Goal: Use online tool/utility: Use online tool/utility

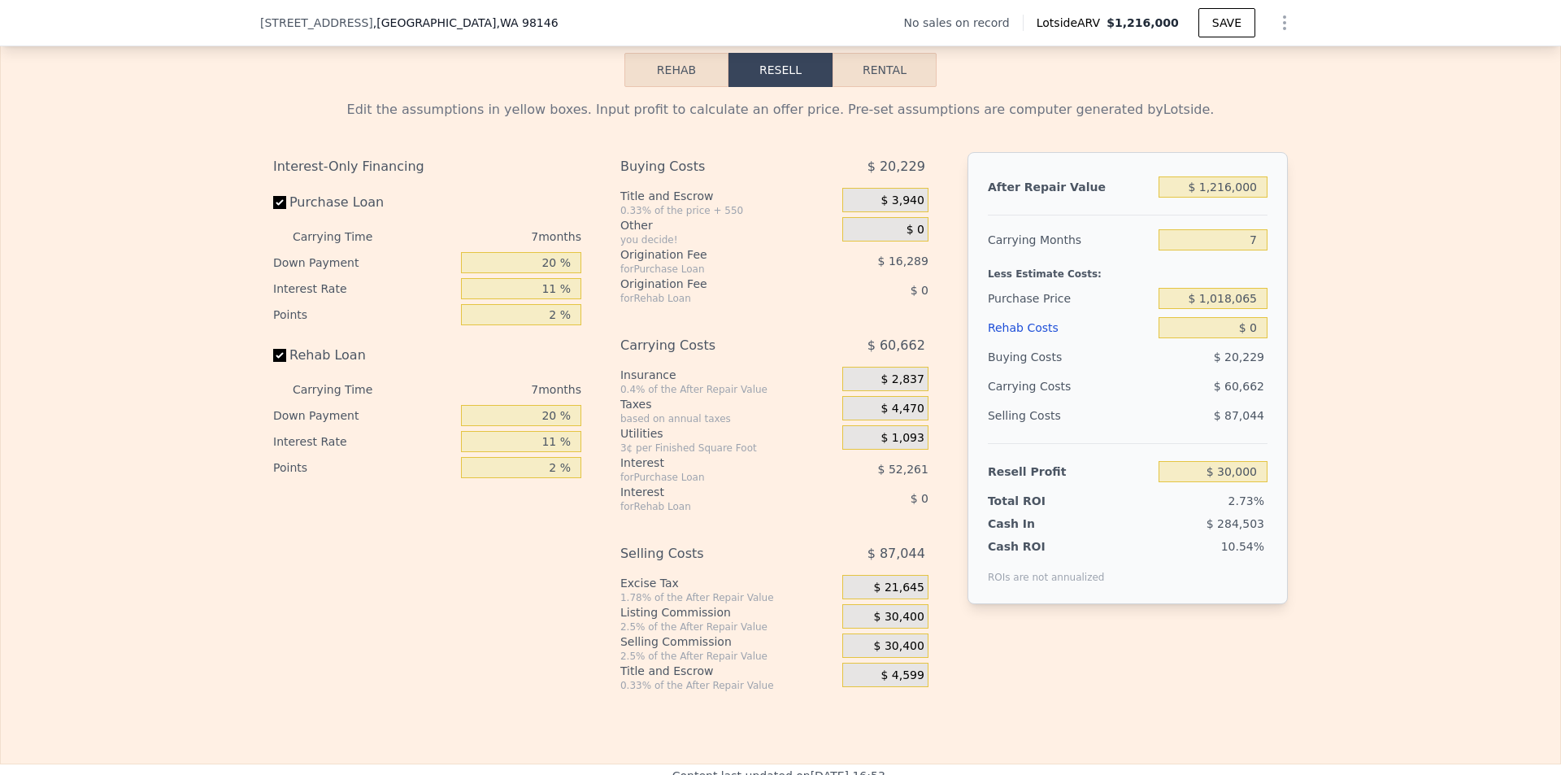
scroll to position [2271, 0]
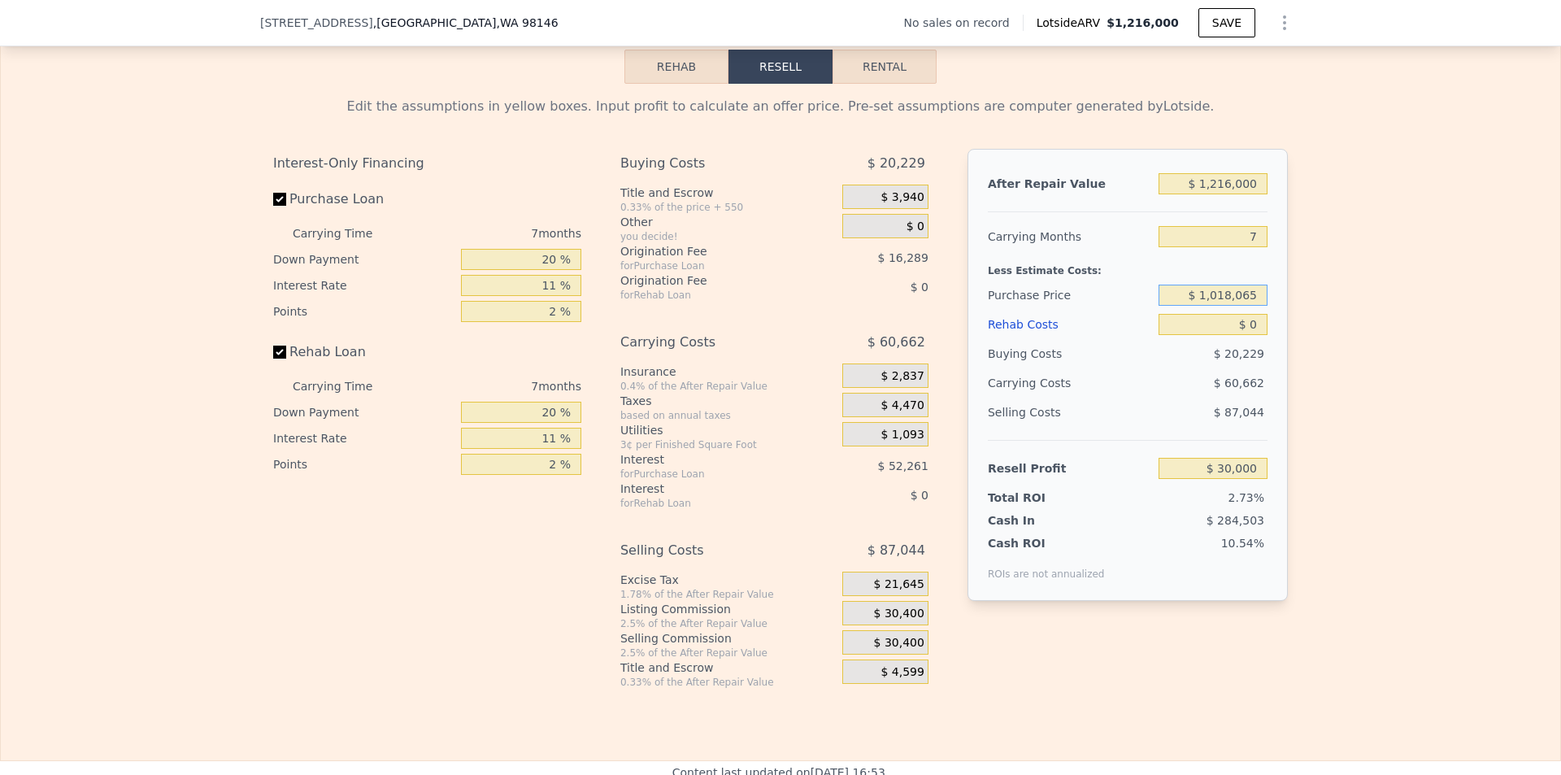
drag, startPoint x: 1251, startPoint y: 323, endPoint x: 1116, endPoint y: 323, distance: 135.8
click at [1116, 310] on div "Purchase Price $ 1,018,065" at bounding box center [1128, 295] width 280 height 29
type input "$ 660,000"
click at [1369, 283] on div "Edit the assumptions in yellow boxes. Input profit to calculate an offer price.…" at bounding box center [781, 386] width 1560 height 605
type input "$ 413,368"
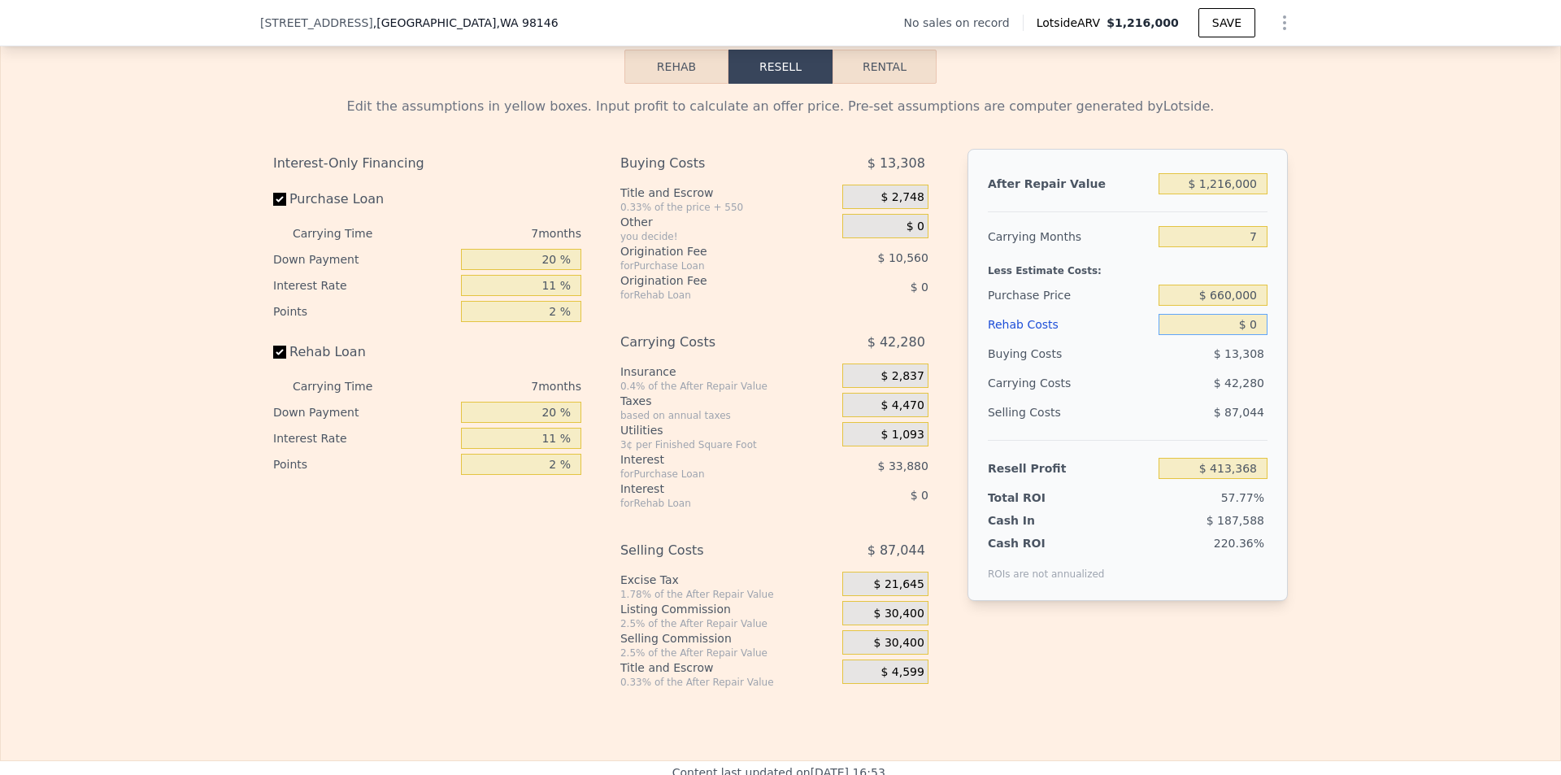
click at [1255, 335] on input "$ 0" at bounding box center [1213, 324] width 109 height 21
type input "$ 230"
type input "$ 413,120"
type input "$ 2,300"
type input "$ 410,912"
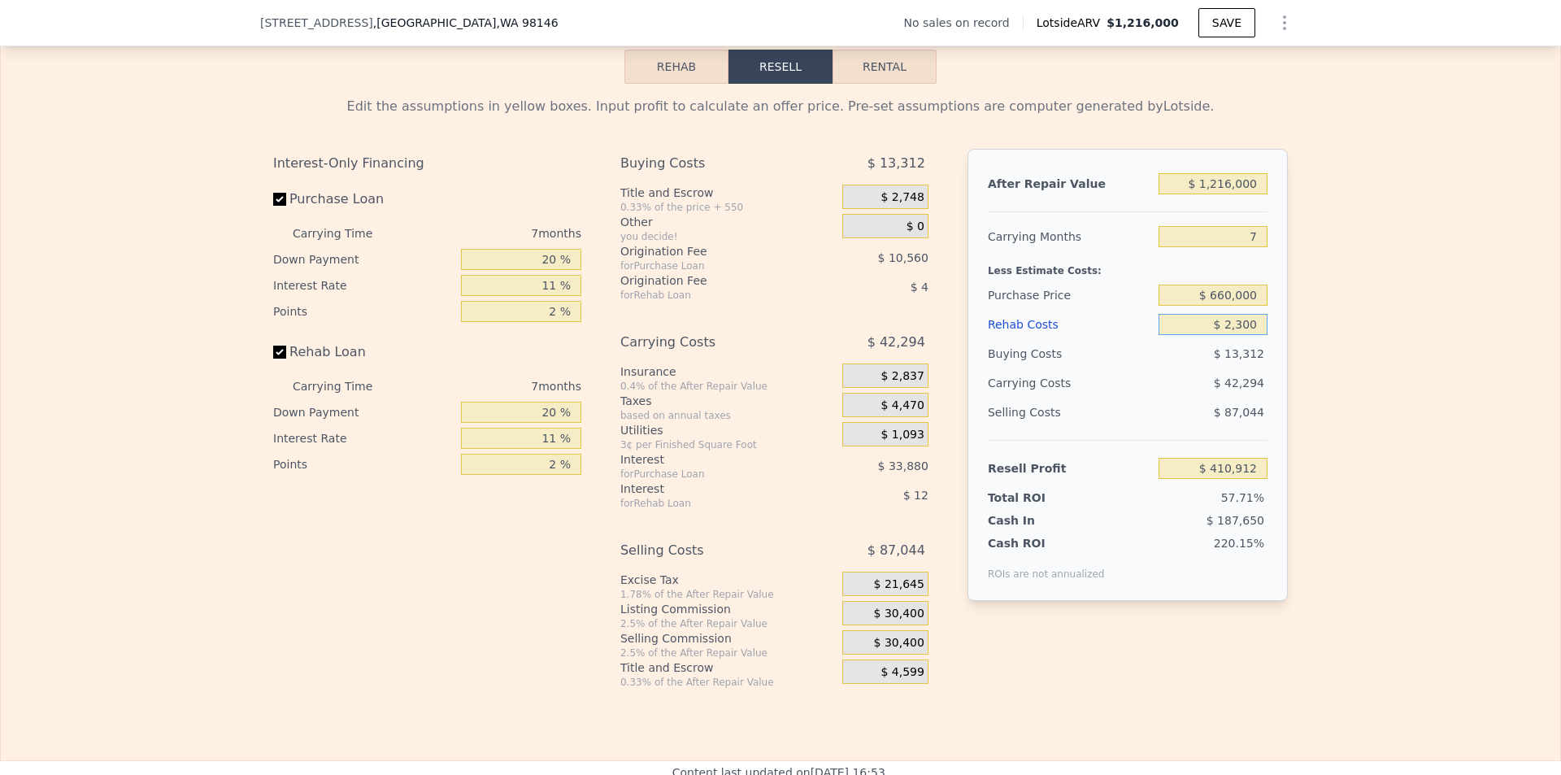
type input "$ 23,000"
type input "$ 388,817"
type input "$ 230,000"
type input "$ 167,879"
type input "$ 230,000"
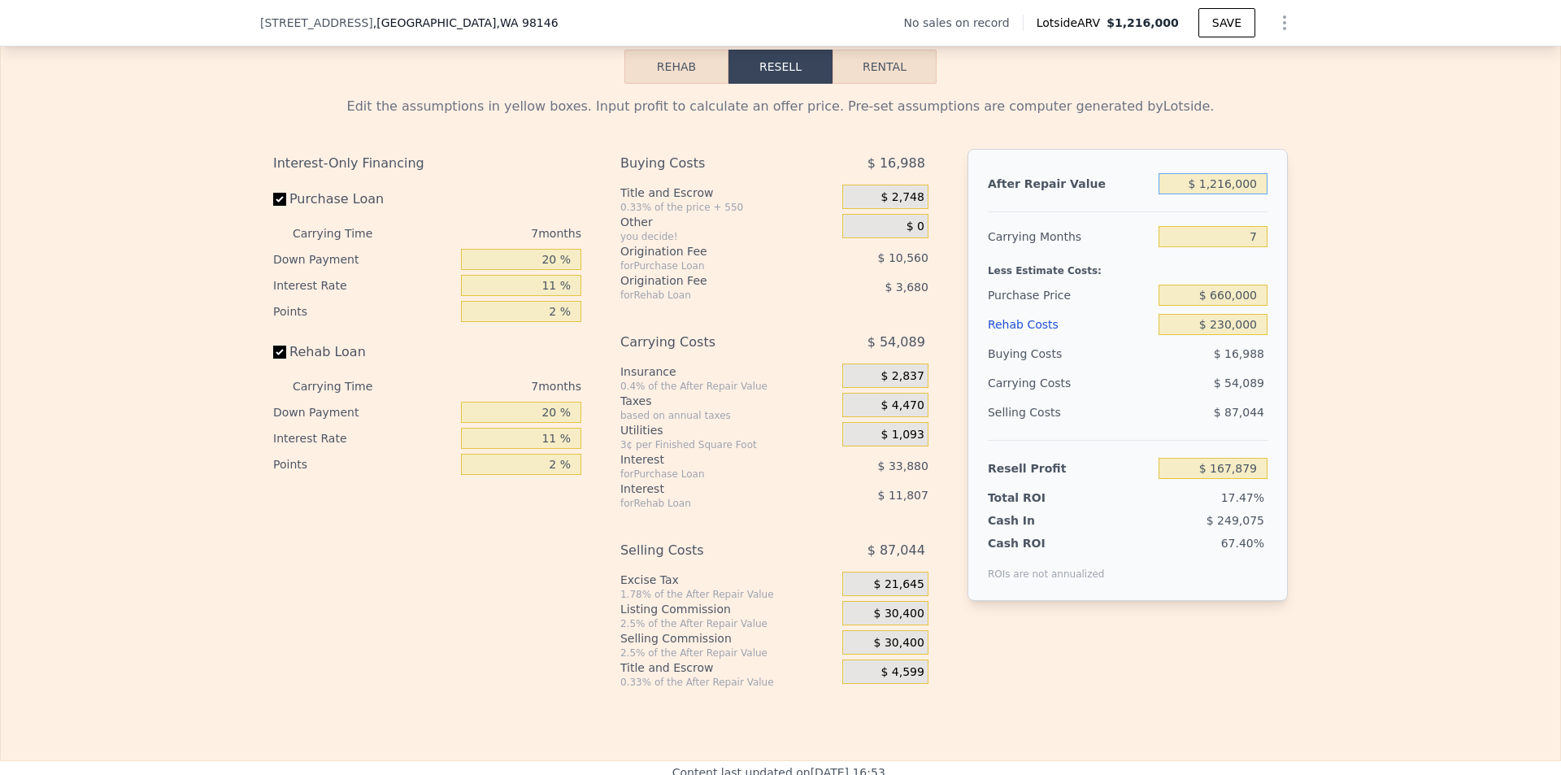
click at [1250, 194] on input "$ 1,216,000" at bounding box center [1213, 183] width 109 height 21
type input "$ 121,600"
type input "-$ 846,123"
type input "$ 12,160"
type input "-$ 947,522"
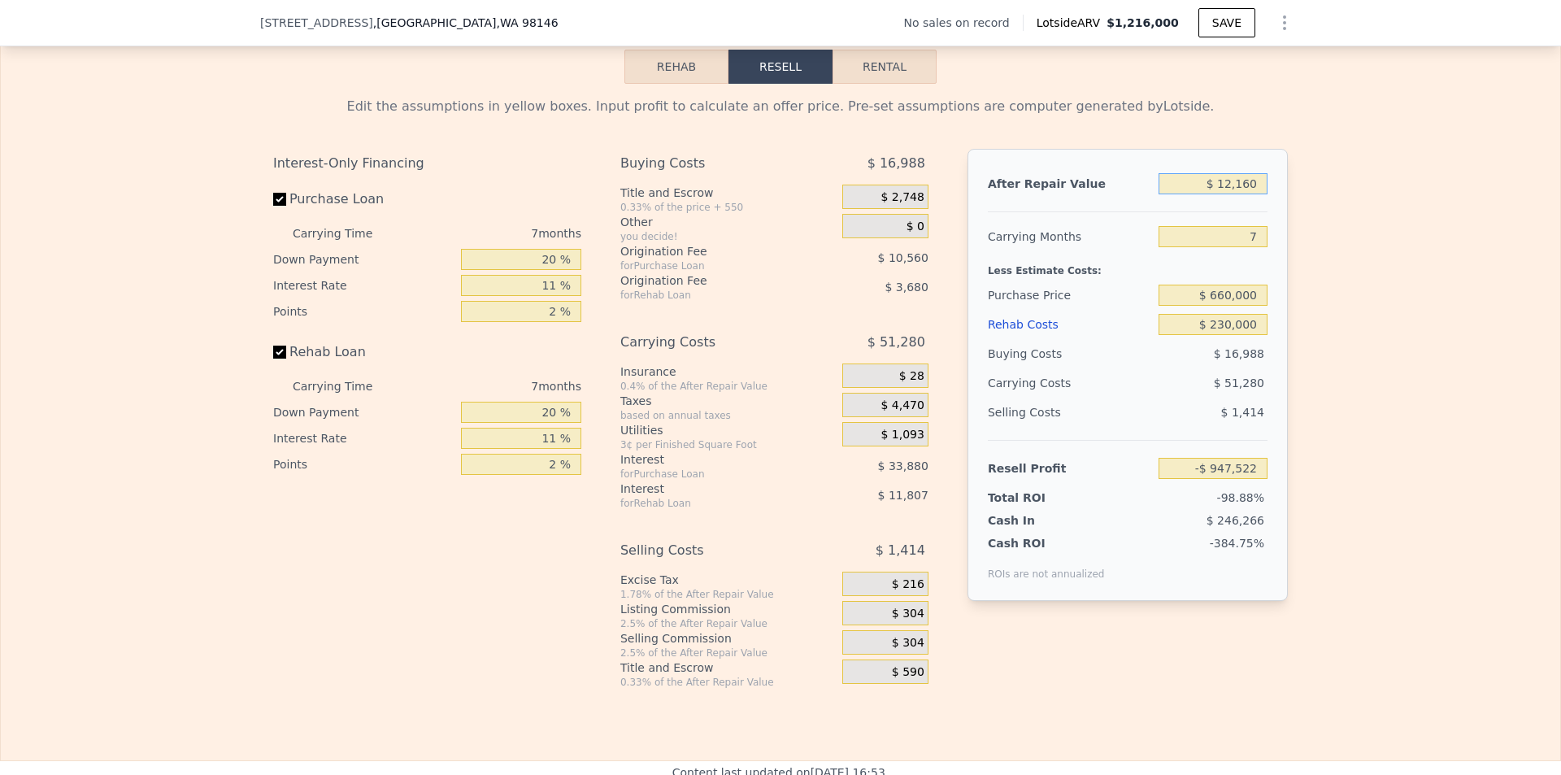
type input "$ 1,216"
type input "-$ 957,663"
type input "$ 121"
type input "-$ 958,677"
type input "$ 12"
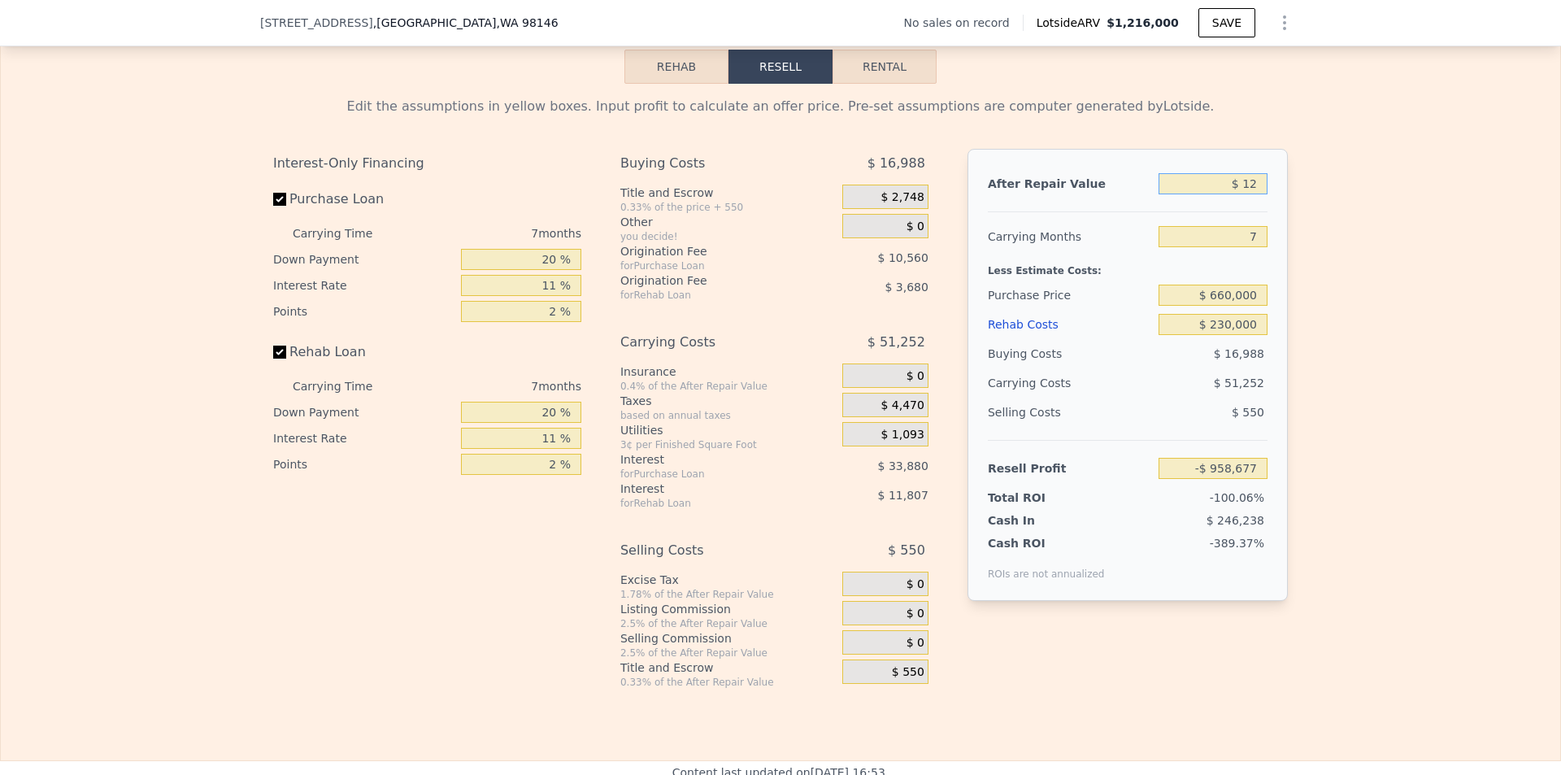
type input "-$ 958,778"
type input "$ 1"
type input "-$ 958,789"
type input "$ 11"
type input "-$ 958,779"
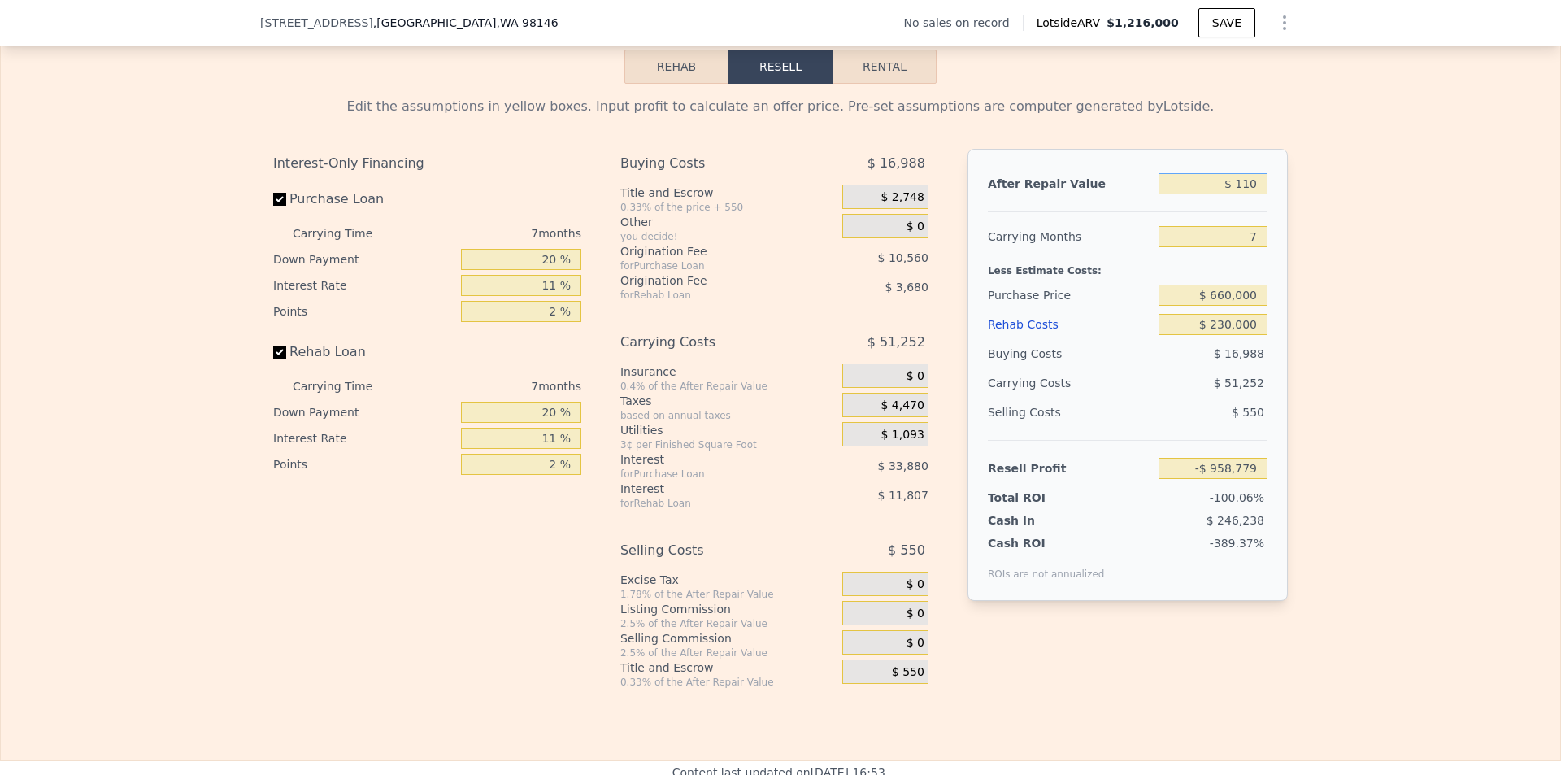
type input "$ 1,100"
type input "-$ 958,688"
type input "$ 11,000"
type input "-$ 948,599"
type input "$ 110,000"
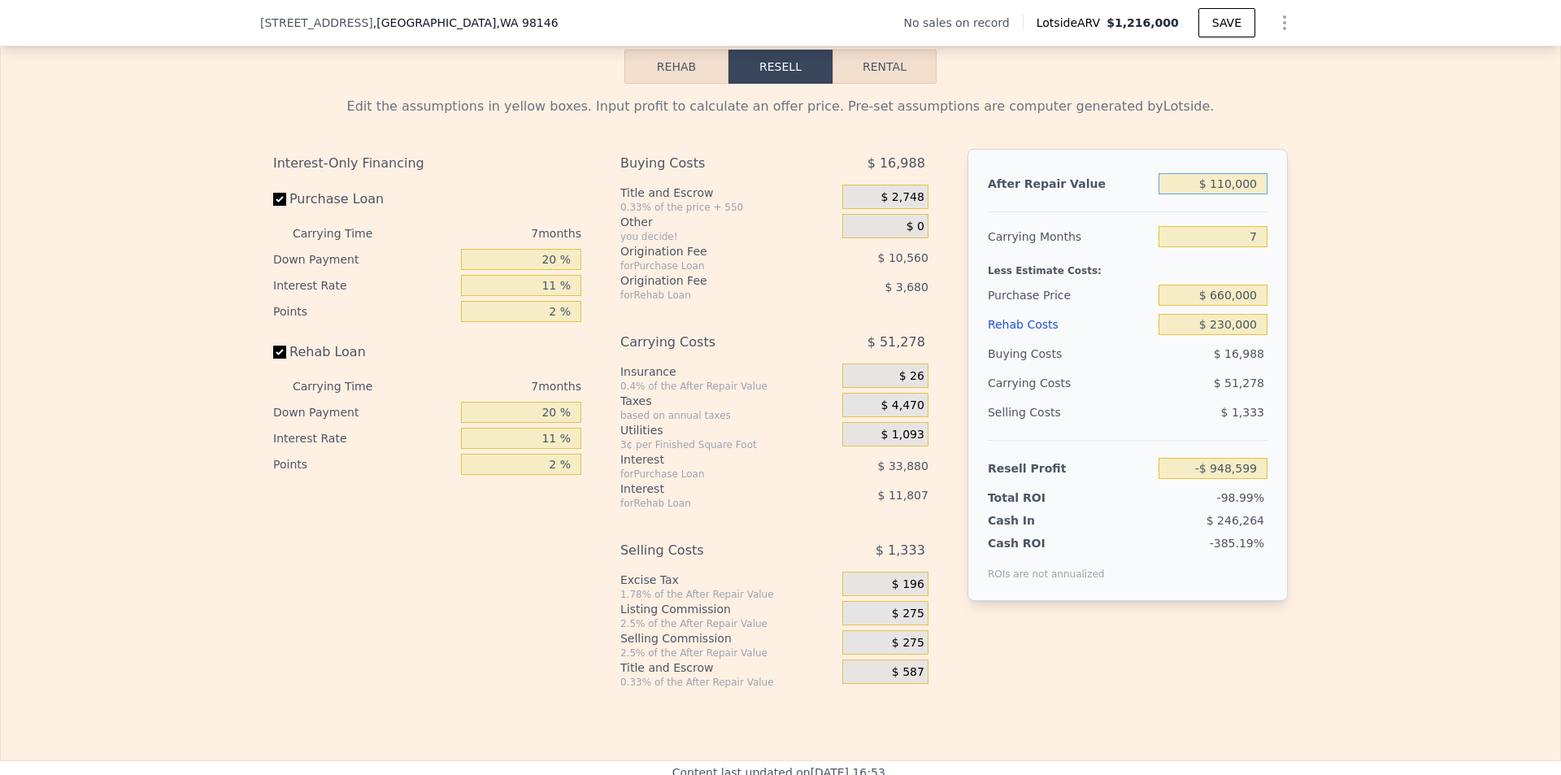
type input "-$ 856,871"
type input "$ 1,100,000"
type input "$ 60,400"
type input "$ 1,100,000"
click at [1412, 372] on div "Edit the assumptions in yellow boxes. Input profit to calculate an offer price.…" at bounding box center [781, 386] width 1560 height 605
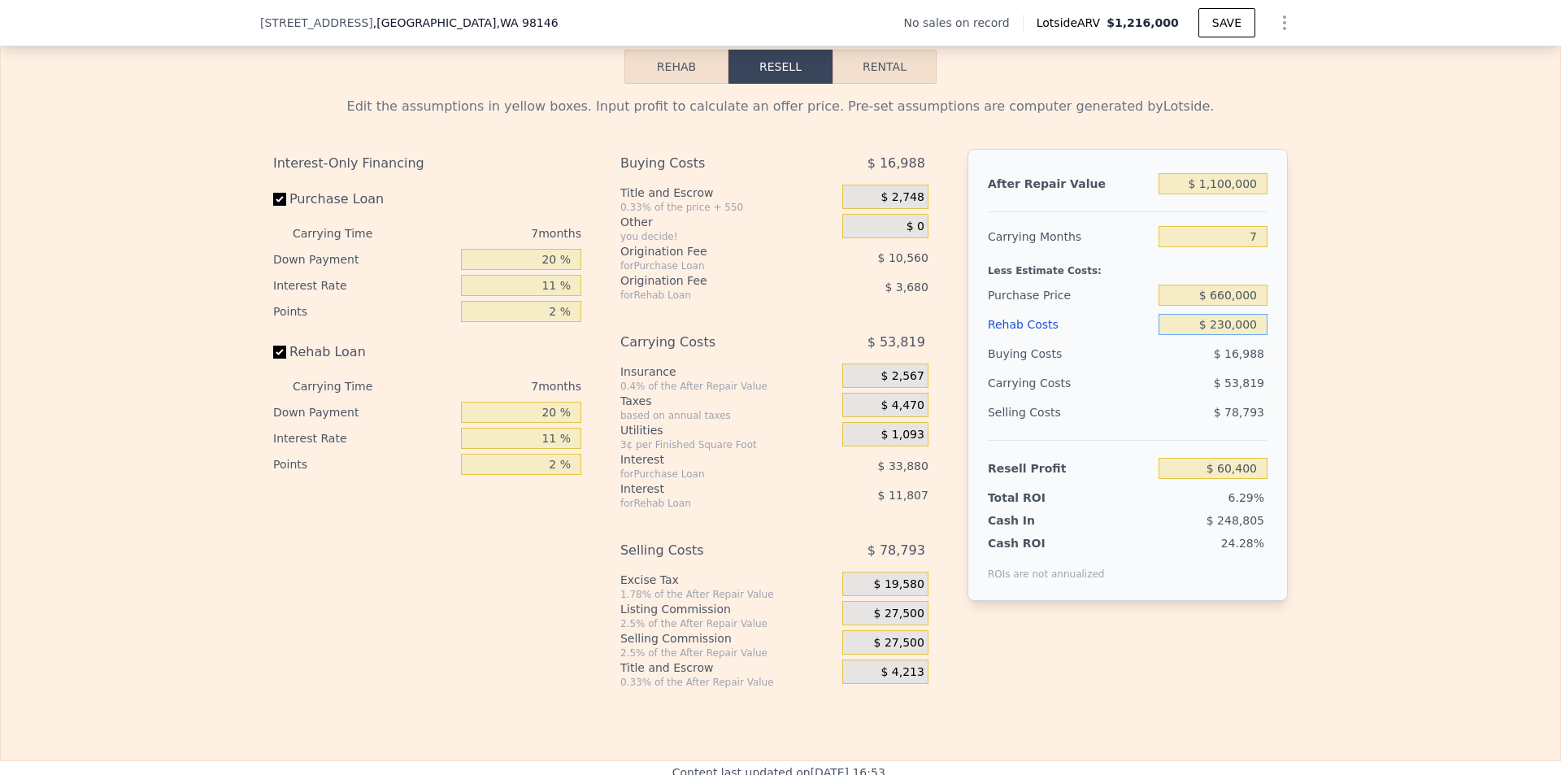
click at [1224, 335] on input "$ 230,000" at bounding box center [1213, 324] width 109 height 21
type input "$ 20,000"
type input "$ 284,540"
type input "$ 220,000"
type input "$ 71,078"
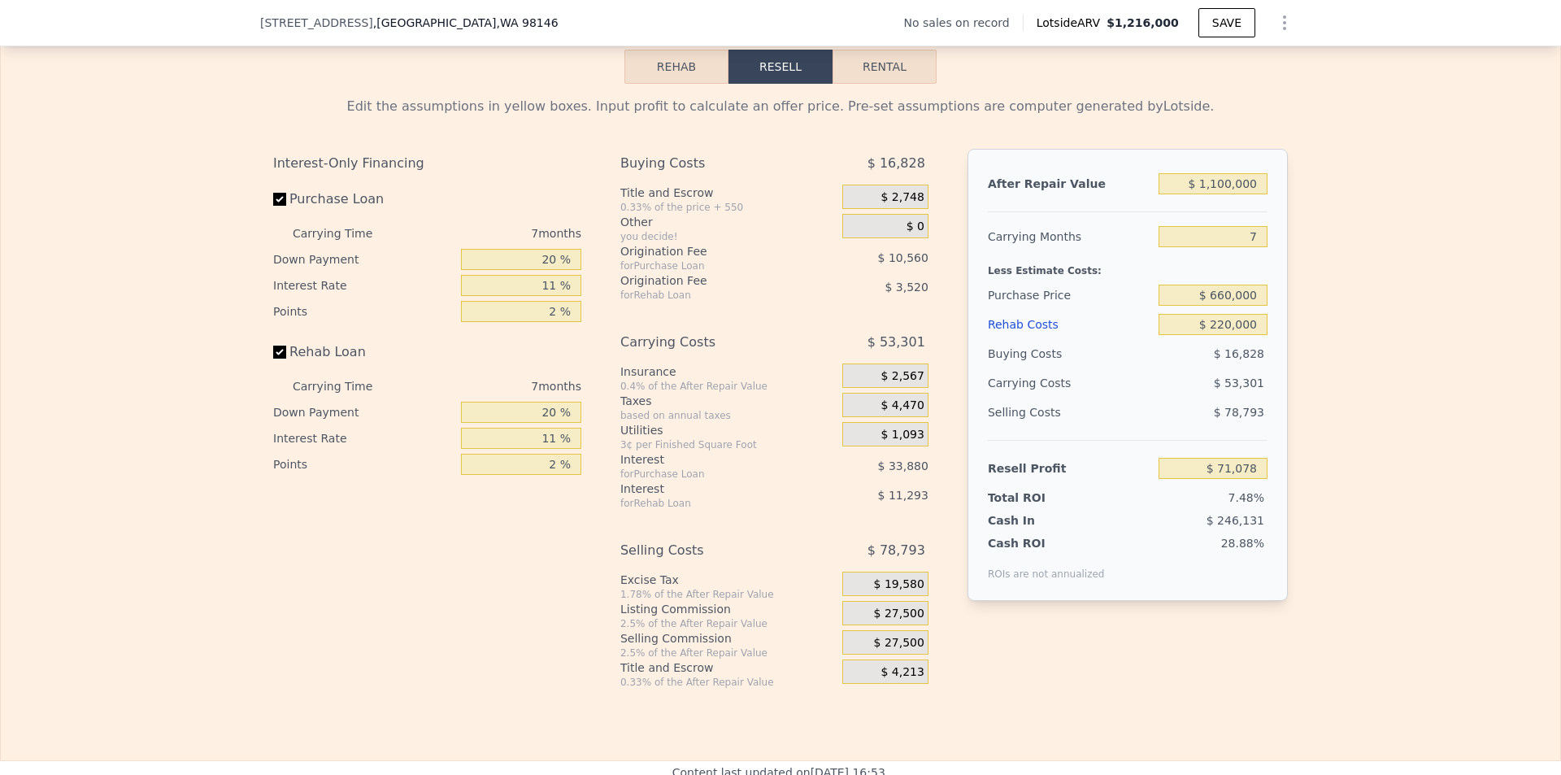
click at [1475, 351] on div "Edit the assumptions in yellow boxes. Input profit to calculate an offer price.…" at bounding box center [781, 386] width 1560 height 605
click at [1228, 335] on input "$ 220,000" at bounding box center [1213, 324] width 109 height 21
type input "$ 22,000"
type input "$ 282,410"
type input "$ 2,000"
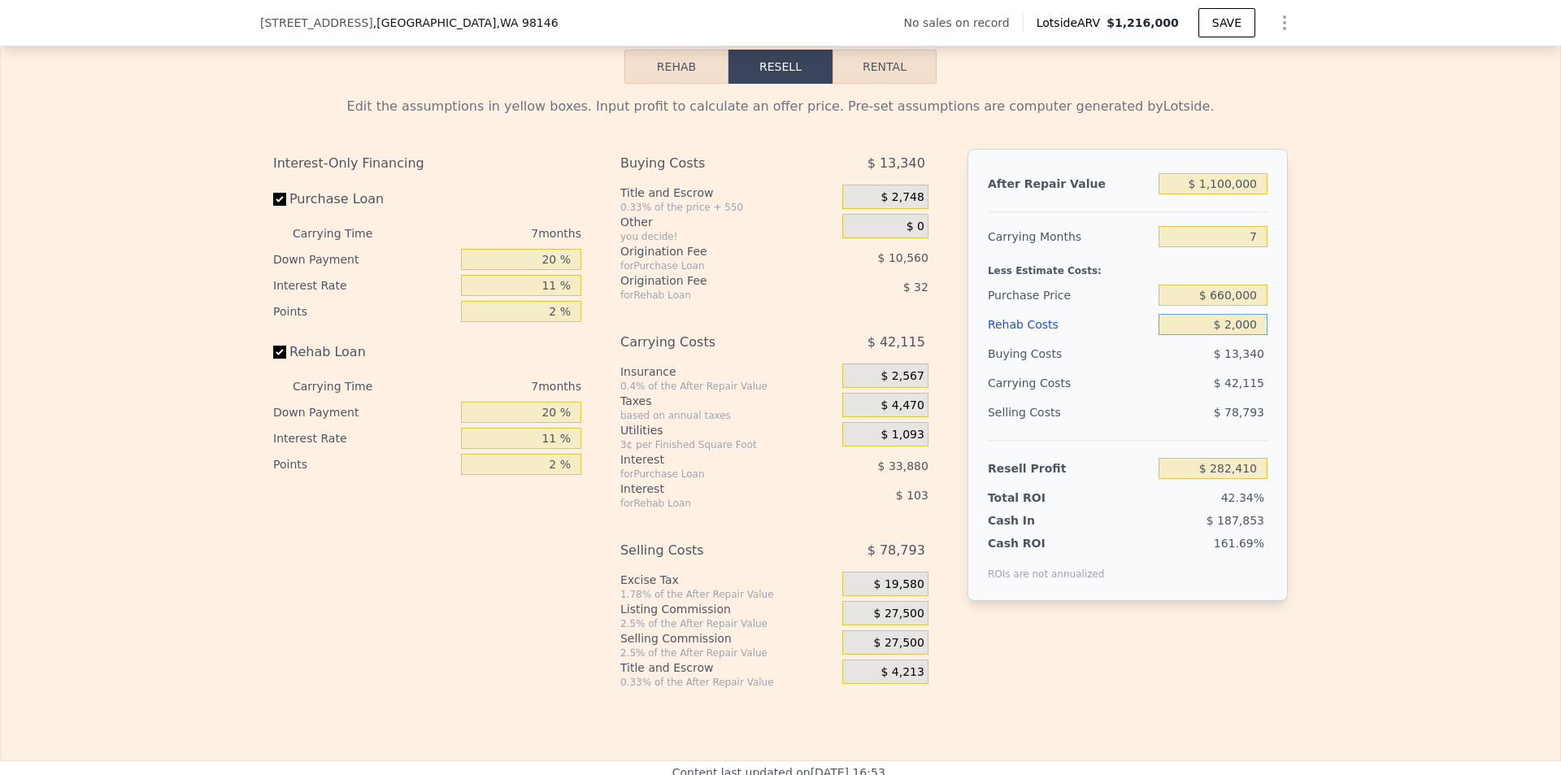
type input "$ 303,752"
type input "$ 20,000"
type input "$ 284,540"
type input "$ 200,000"
type input "$ 92,420"
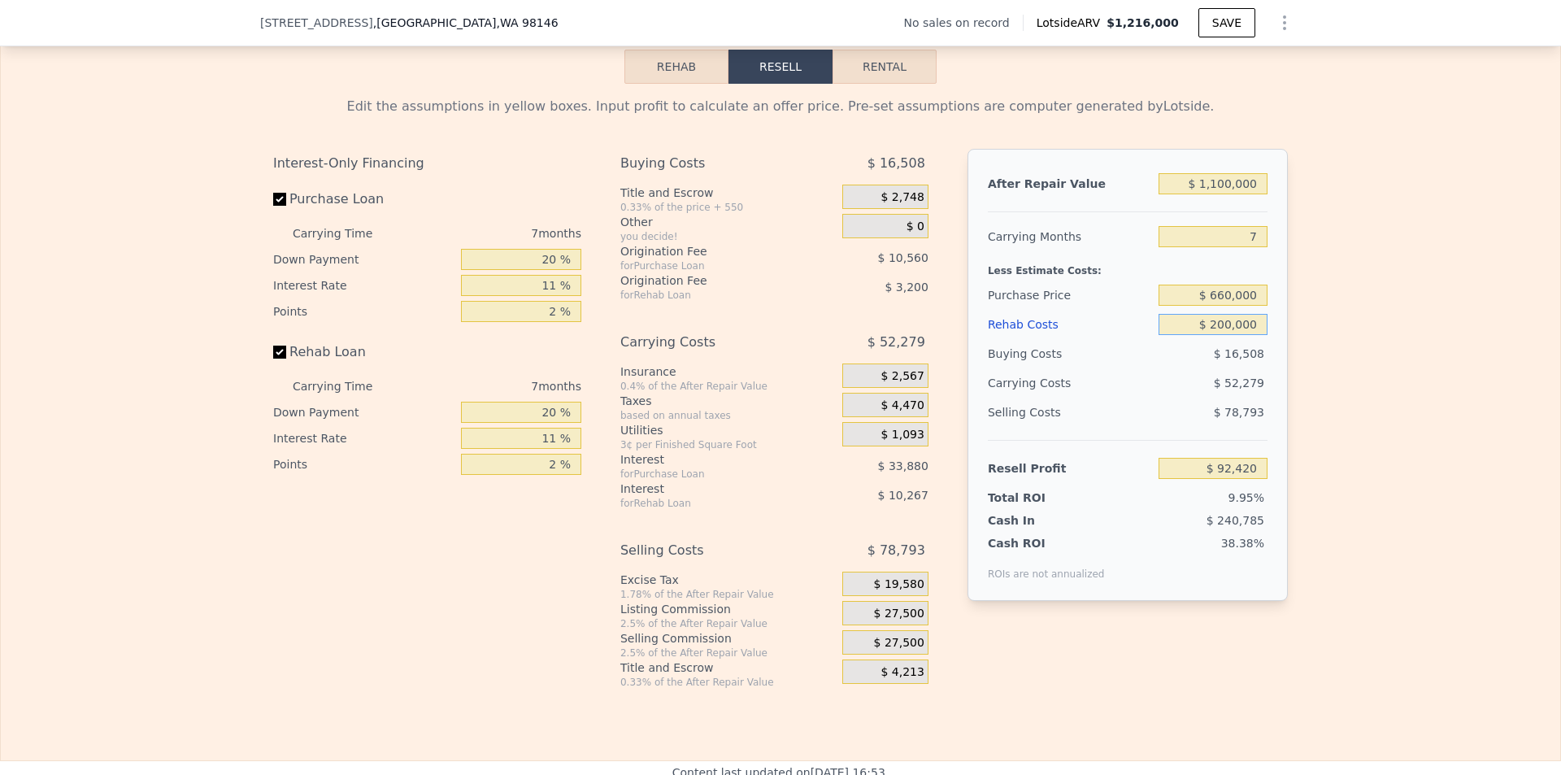
type input "$ 200,000"
click at [1360, 396] on div "Edit the assumptions in yellow boxes. Input profit to calculate an offer price.…" at bounding box center [781, 386] width 1560 height 605
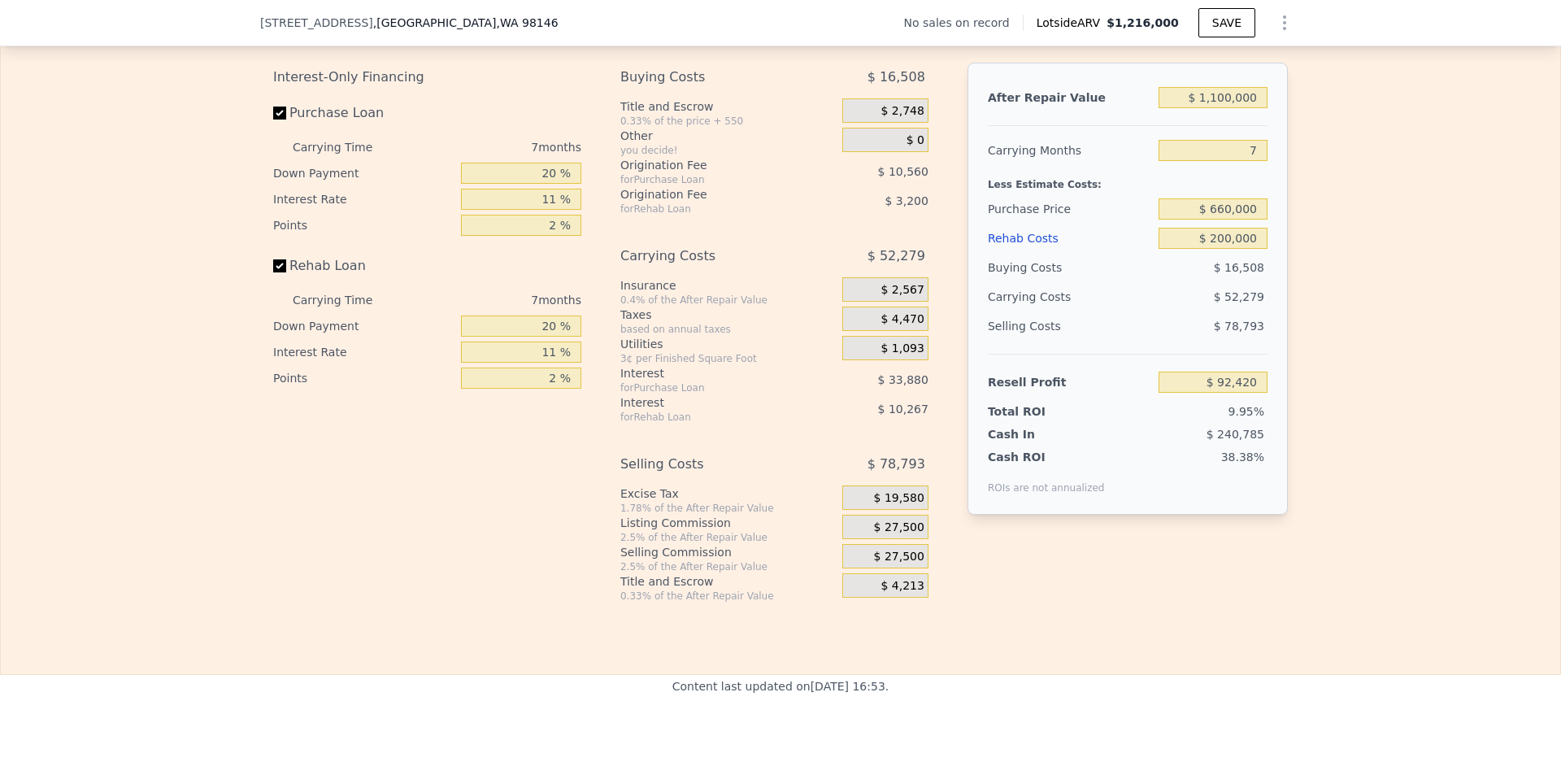
scroll to position [2190, 0]
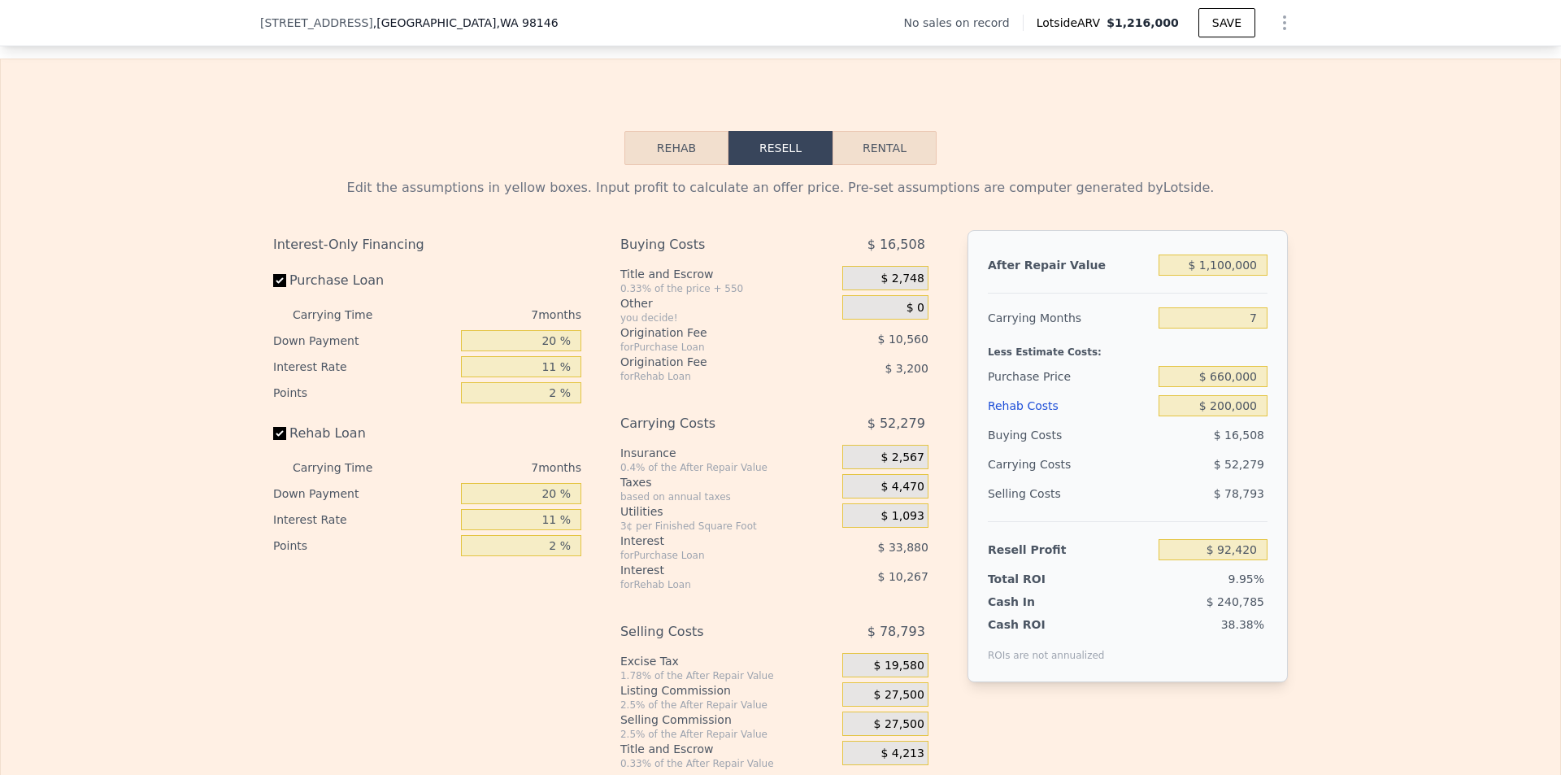
click at [653, 165] on button "Rehab" at bounding box center [676, 148] width 104 height 34
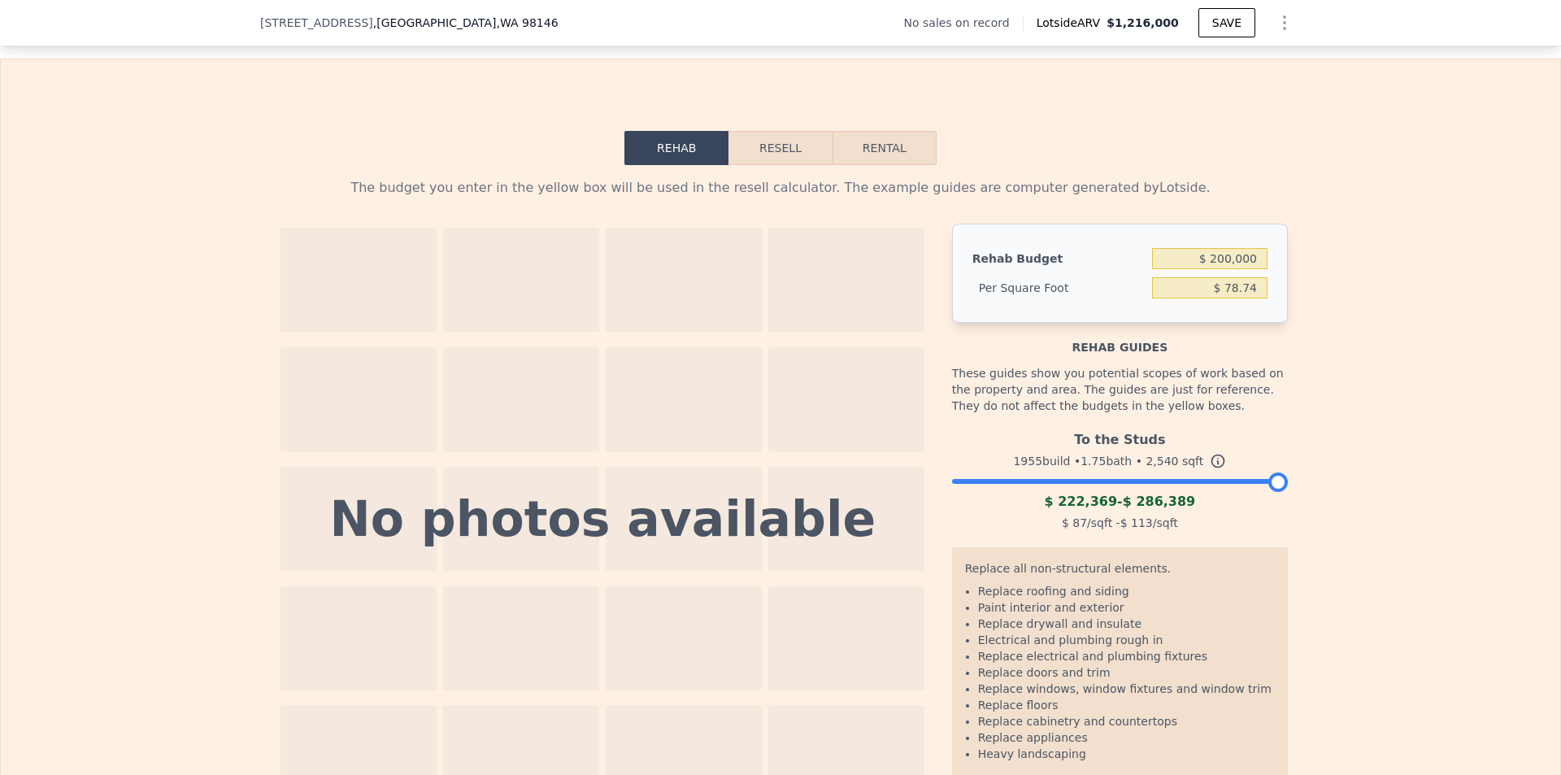
drag, startPoint x: 1273, startPoint y: 505, endPoint x: 1295, endPoint y: 498, distance: 22.9
click at [1295, 498] on div "The budget you enter in the yellow box will be used in the resell calculator. T…" at bounding box center [781, 489] width 1560 height 649
click at [1387, 520] on div "The budget you enter in the yellow box will be used in the resell calculator. T…" at bounding box center [781, 489] width 1560 height 649
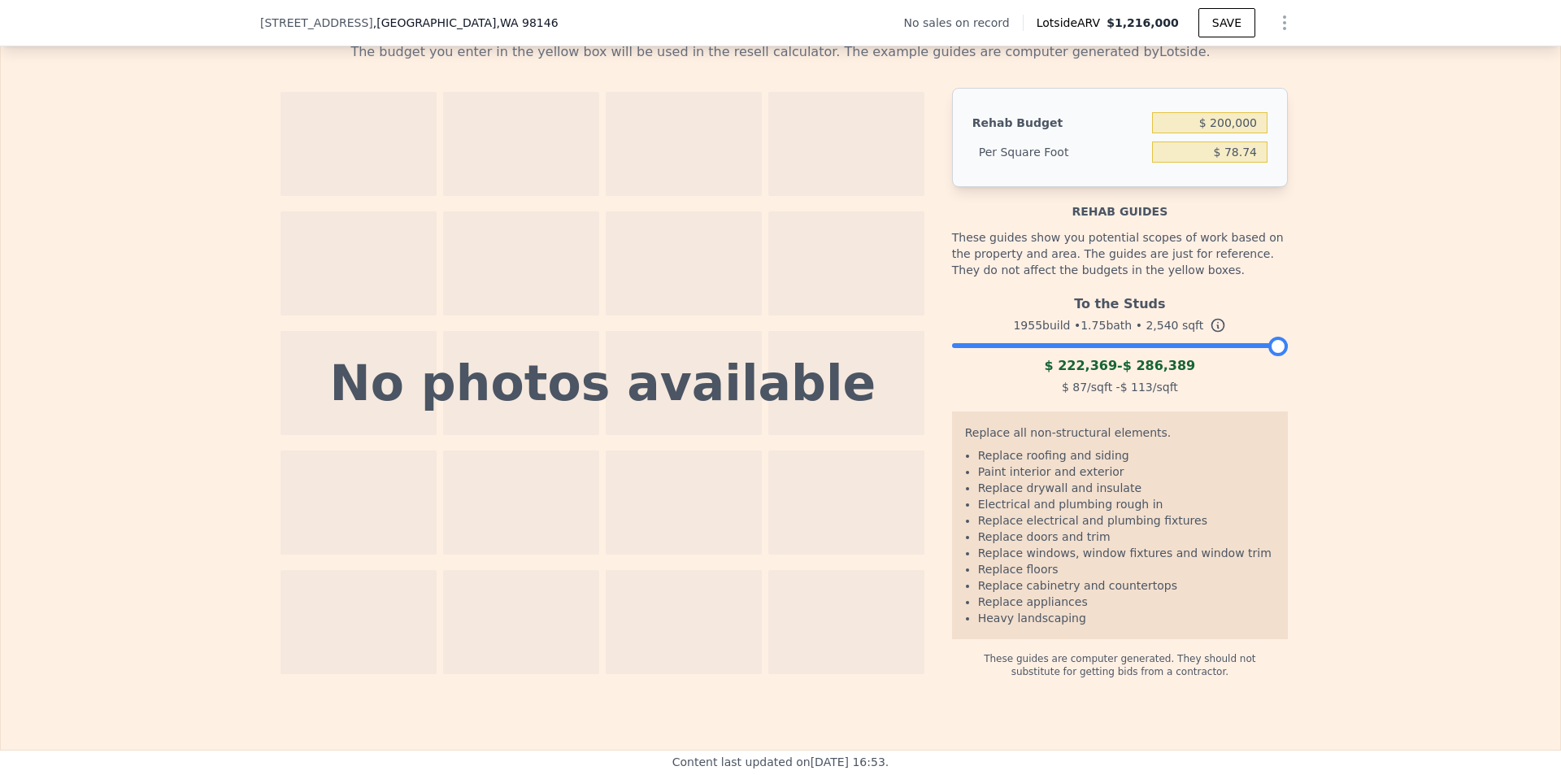
scroll to position [2352, 0]
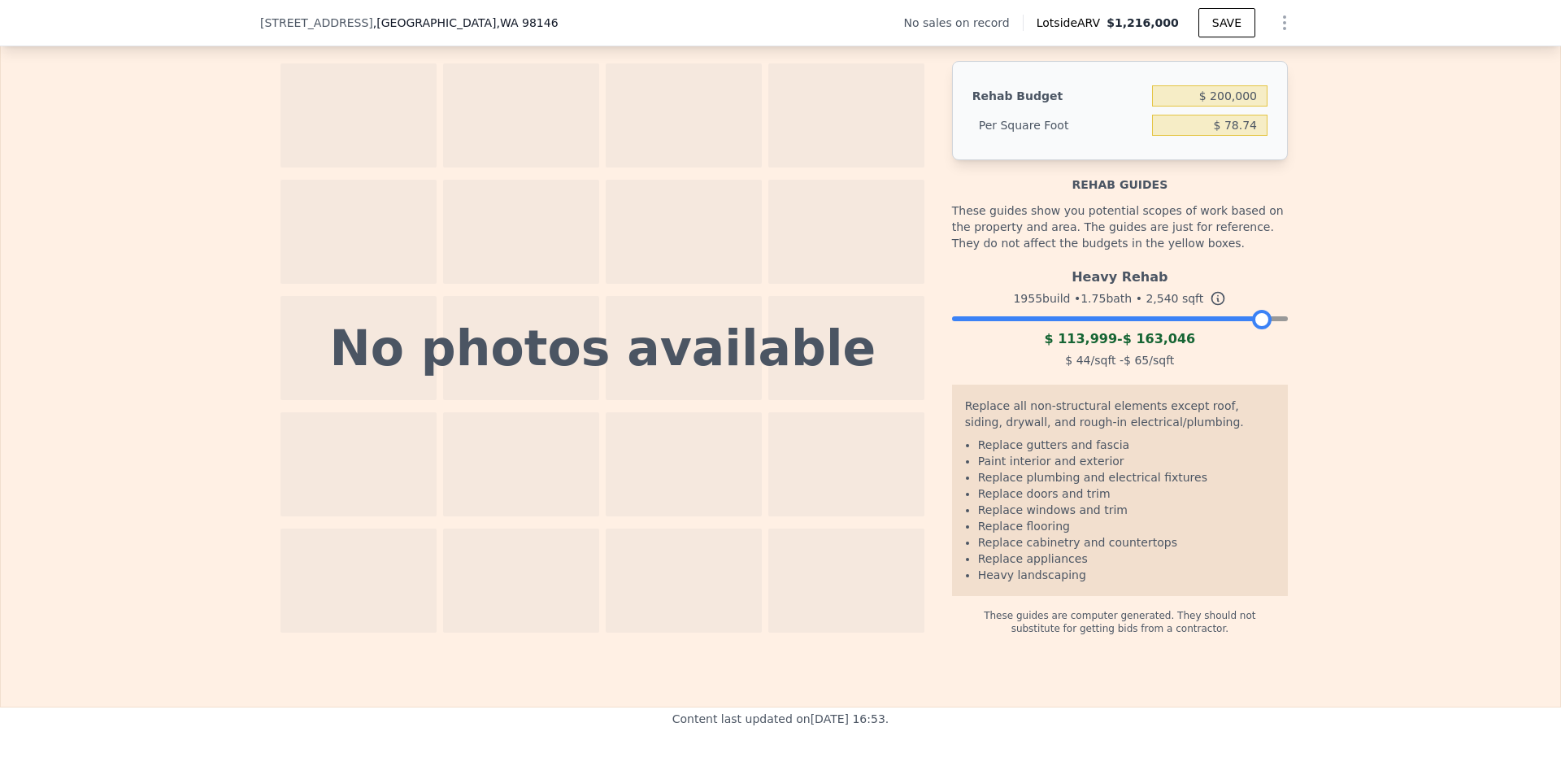
drag, startPoint x: 1268, startPoint y: 348, endPoint x: 1251, endPoint y: 348, distance: 17.1
click at [1252, 329] on div at bounding box center [1262, 320] width 20 height 20
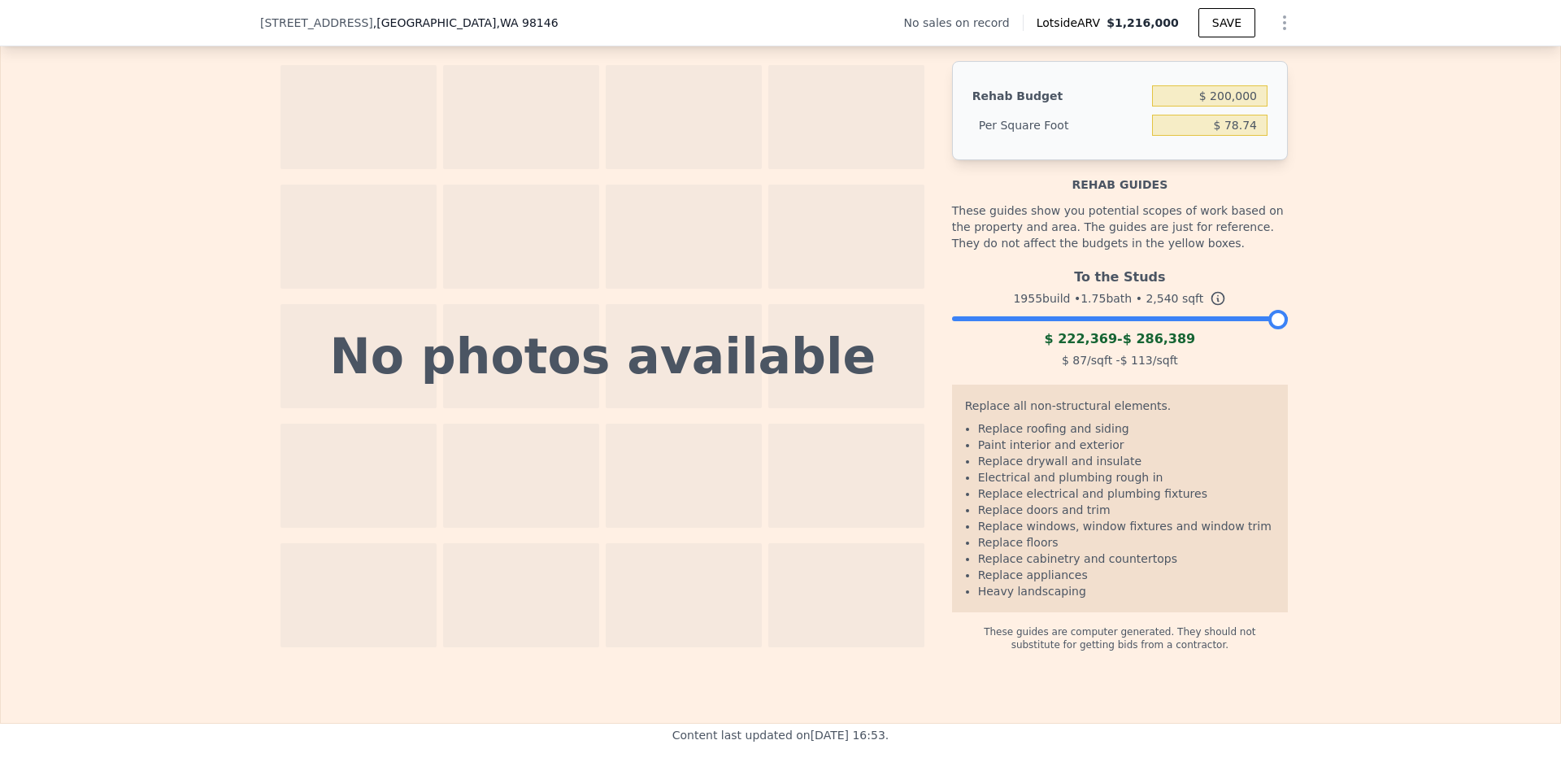
drag, startPoint x: 1255, startPoint y: 349, endPoint x: 1289, endPoint y: 345, distance: 34.4
click at [1289, 345] on div "The budget you enter in the yellow box will be used in the resell calculator. T…" at bounding box center [780, 326] width 1041 height 649
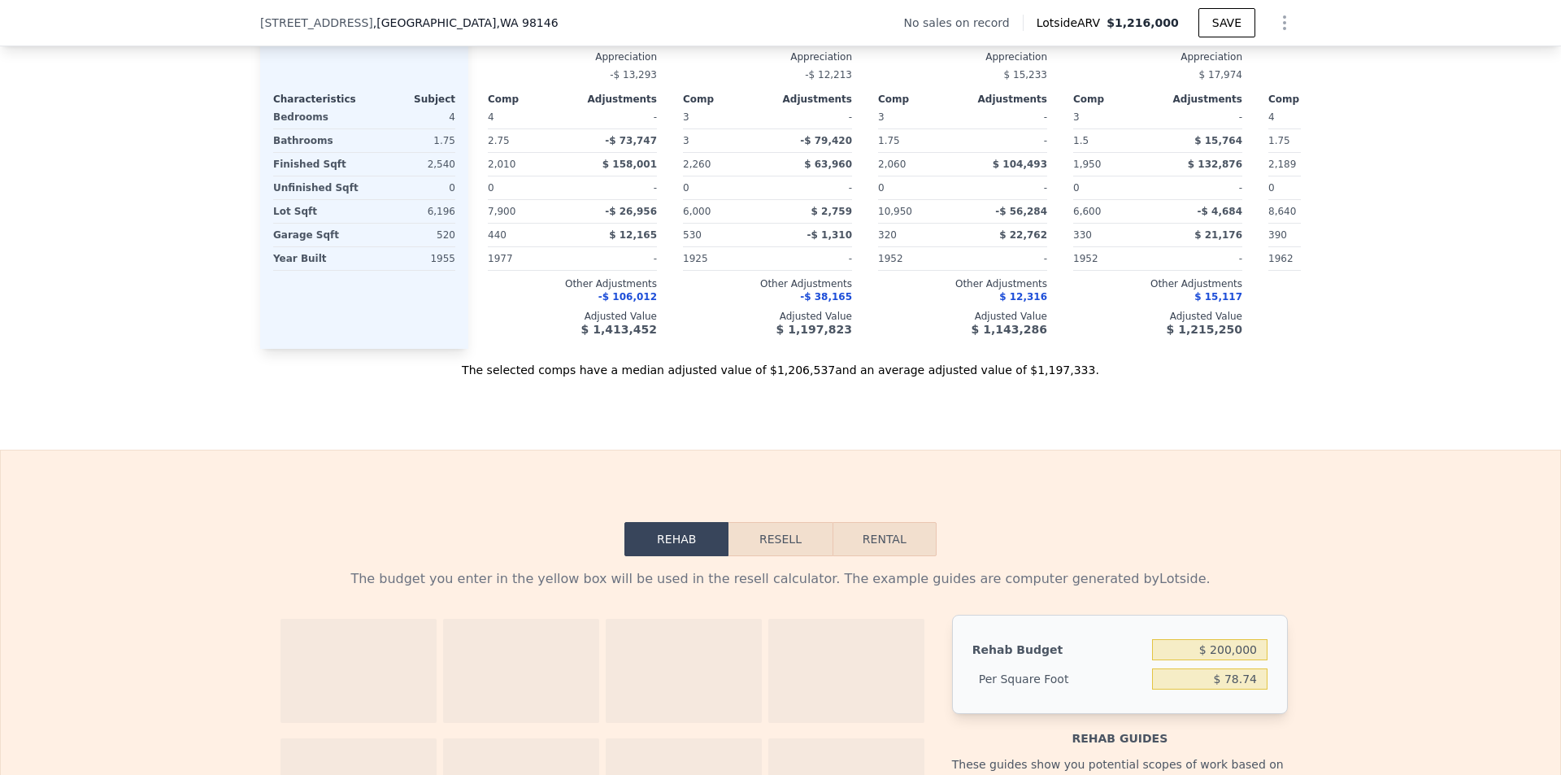
scroll to position [1783, 0]
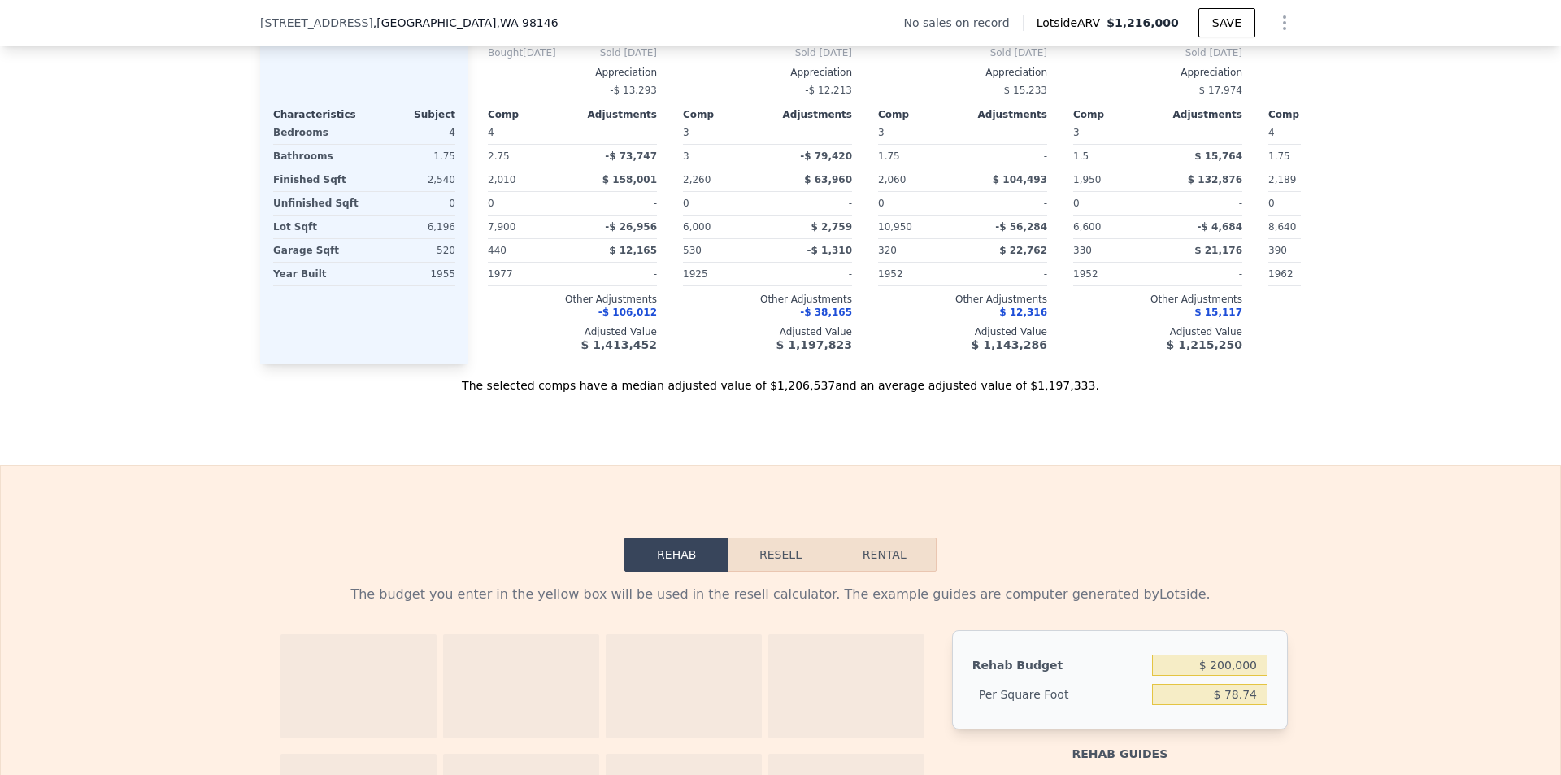
click at [874, 572] on button "Rental" at bounding box center [885, 554] width 104 height 34
select select "30"
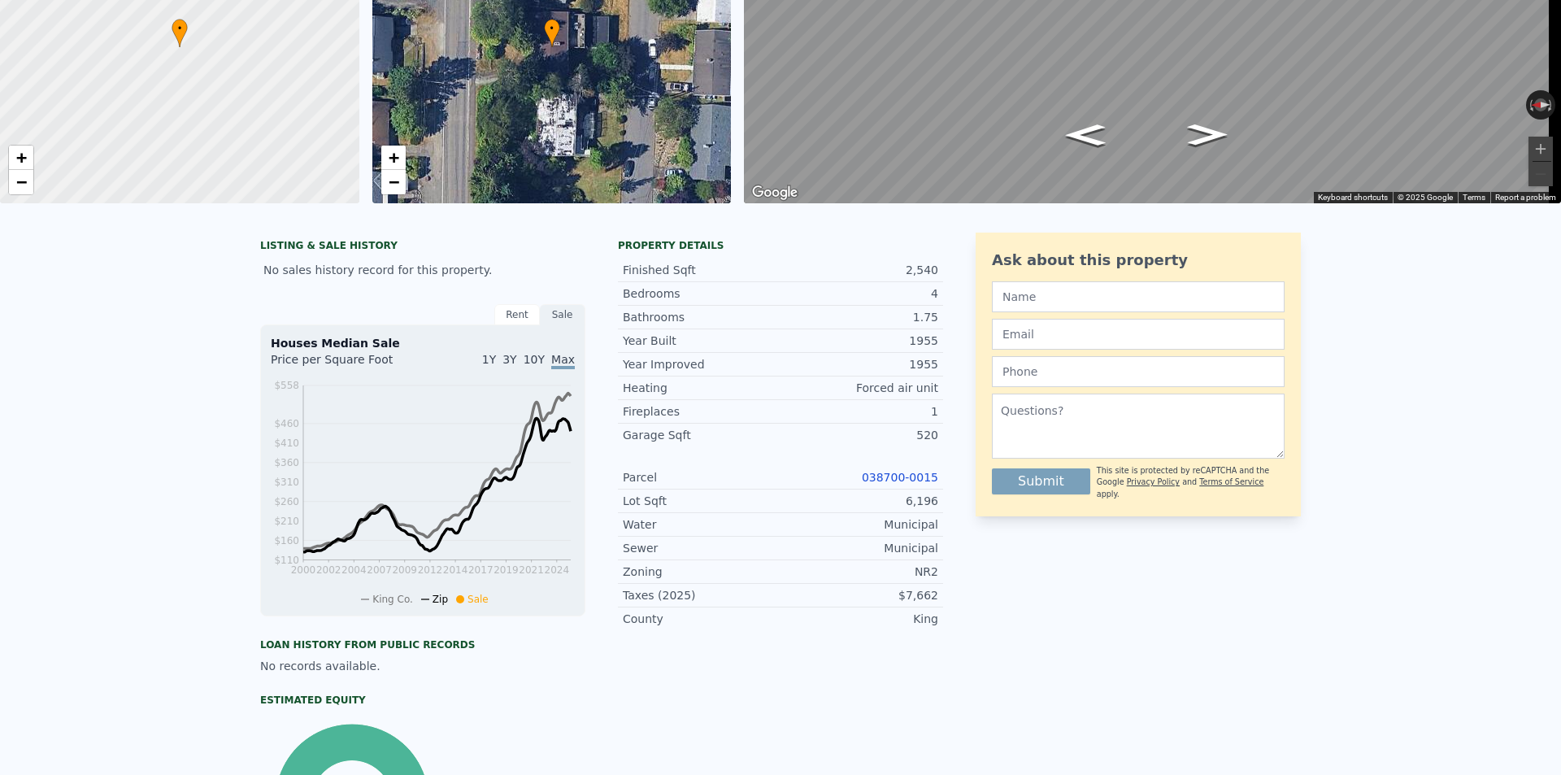
scroll to position [0, 0]
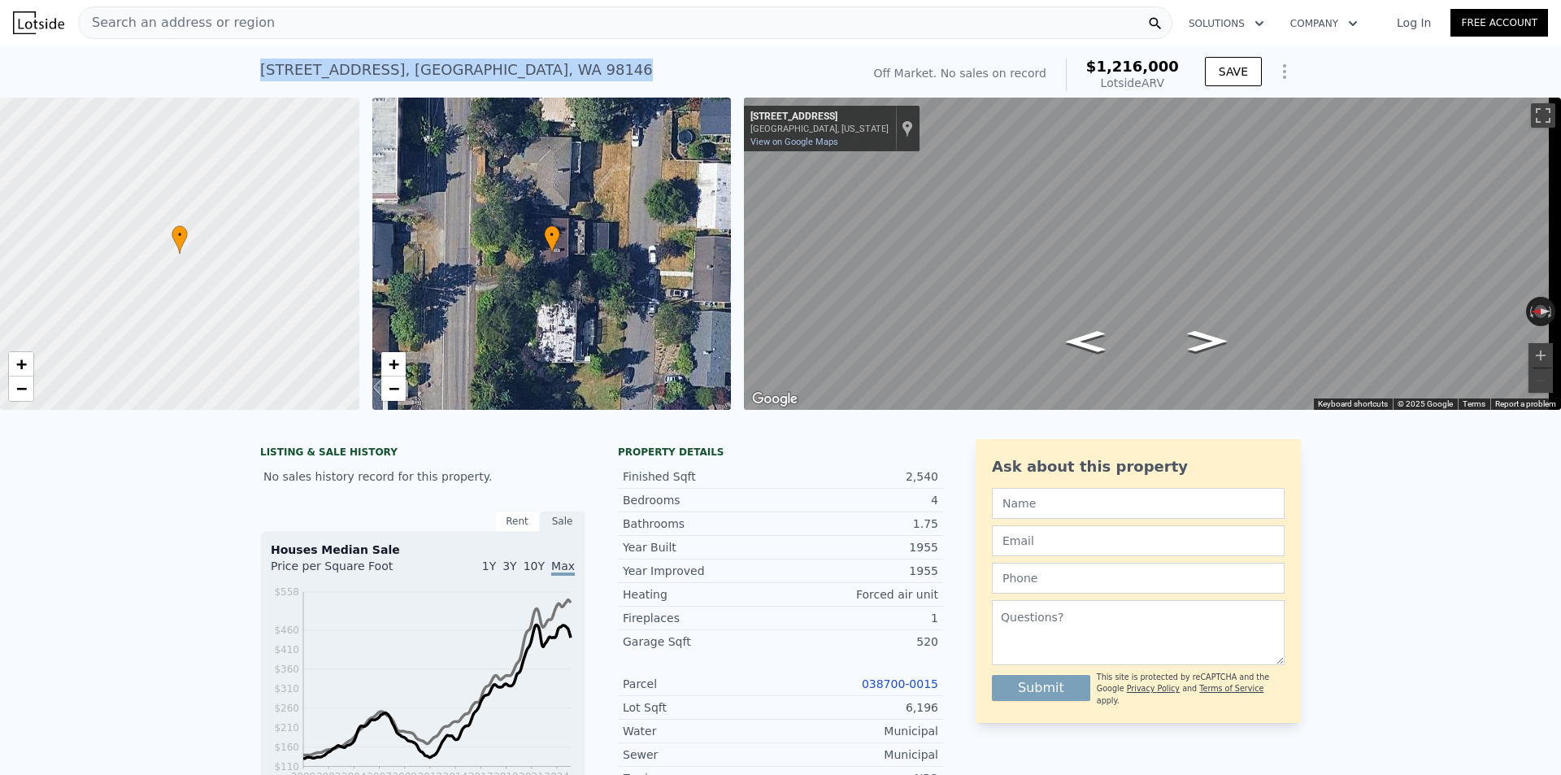
drag, startPoint x: 256, startPoint y: 68, endPoint x: 540, endPoint y: 61, distance: 283.9
click at [540, 61] on div "11224 35th Ave SW , King County , WA 98146" at bounding box center [456, 70] width 393 height 23
copy div "11224 35th Ave SW , King County , WA 98146"
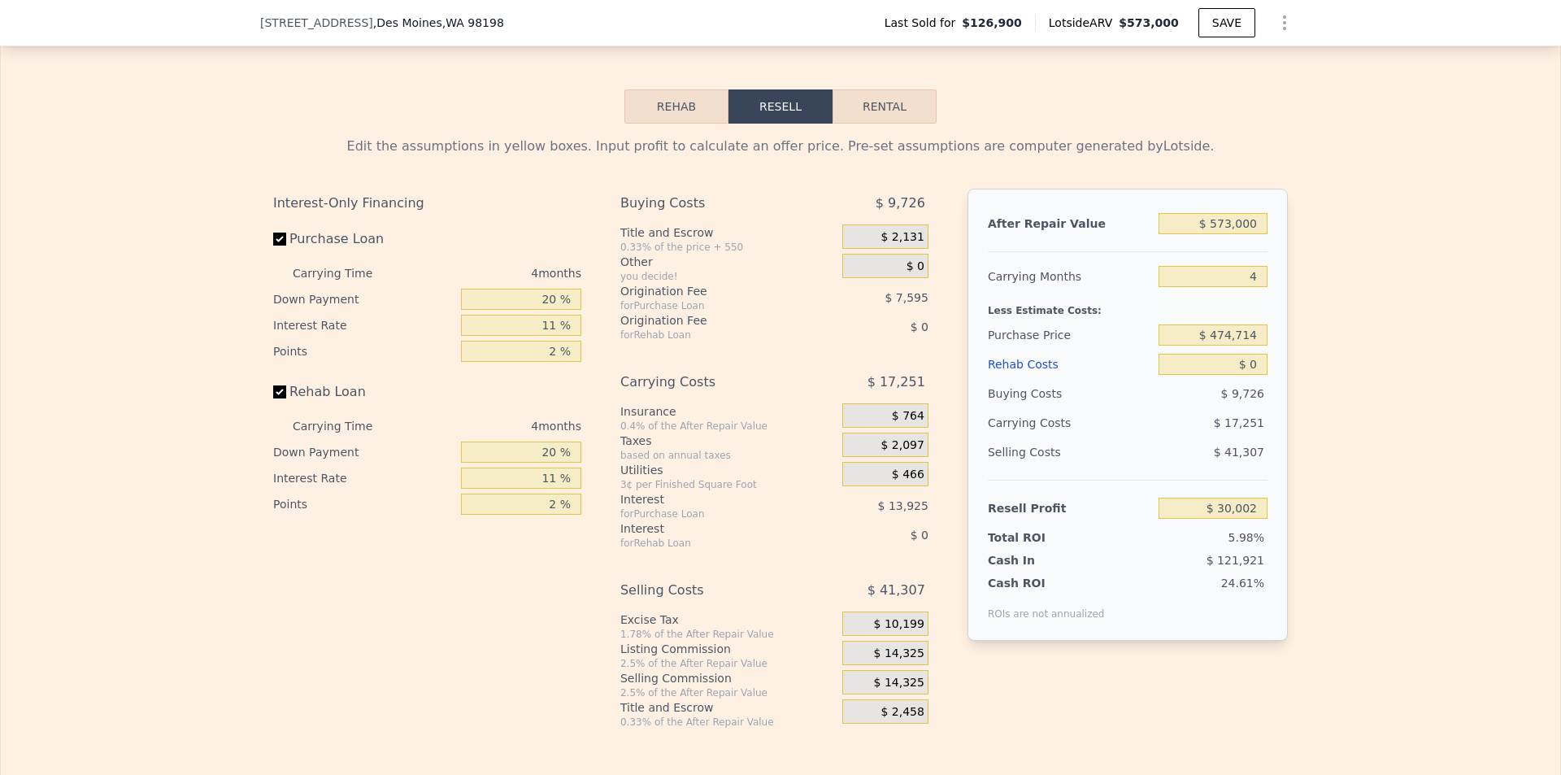
scroll to position [2027, 0]
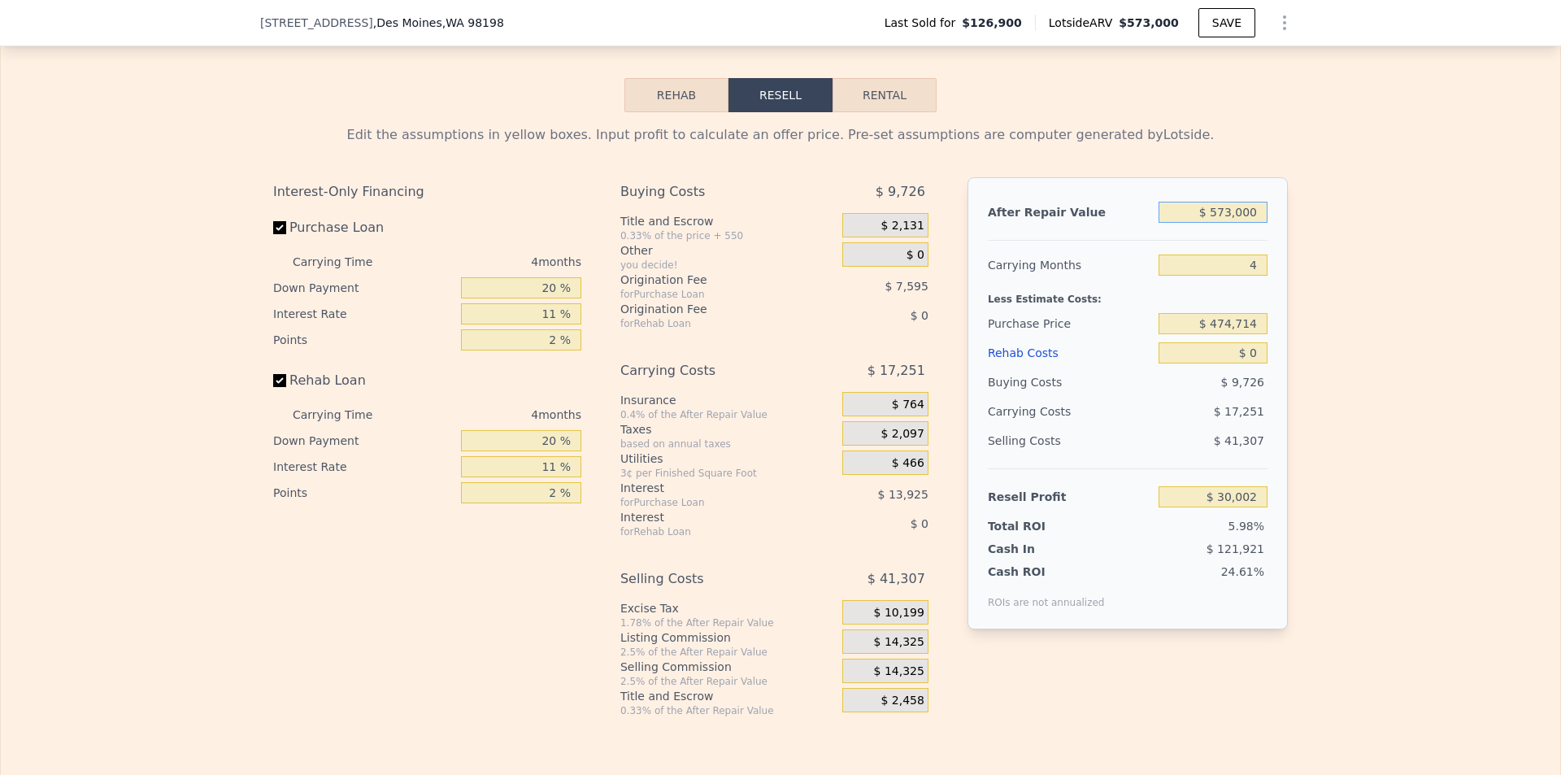
drag, startPoint x: 1255, startPoint y: 233, endPoint x: 1171, endPoint y: 238, distance: 83.9
click at [1178, 223] on input "$ 573,000" at bounding box center [1213, 212] width 109 height 21
type input "$ 6"
type input "-$ 501,471"
type input "$ 62"
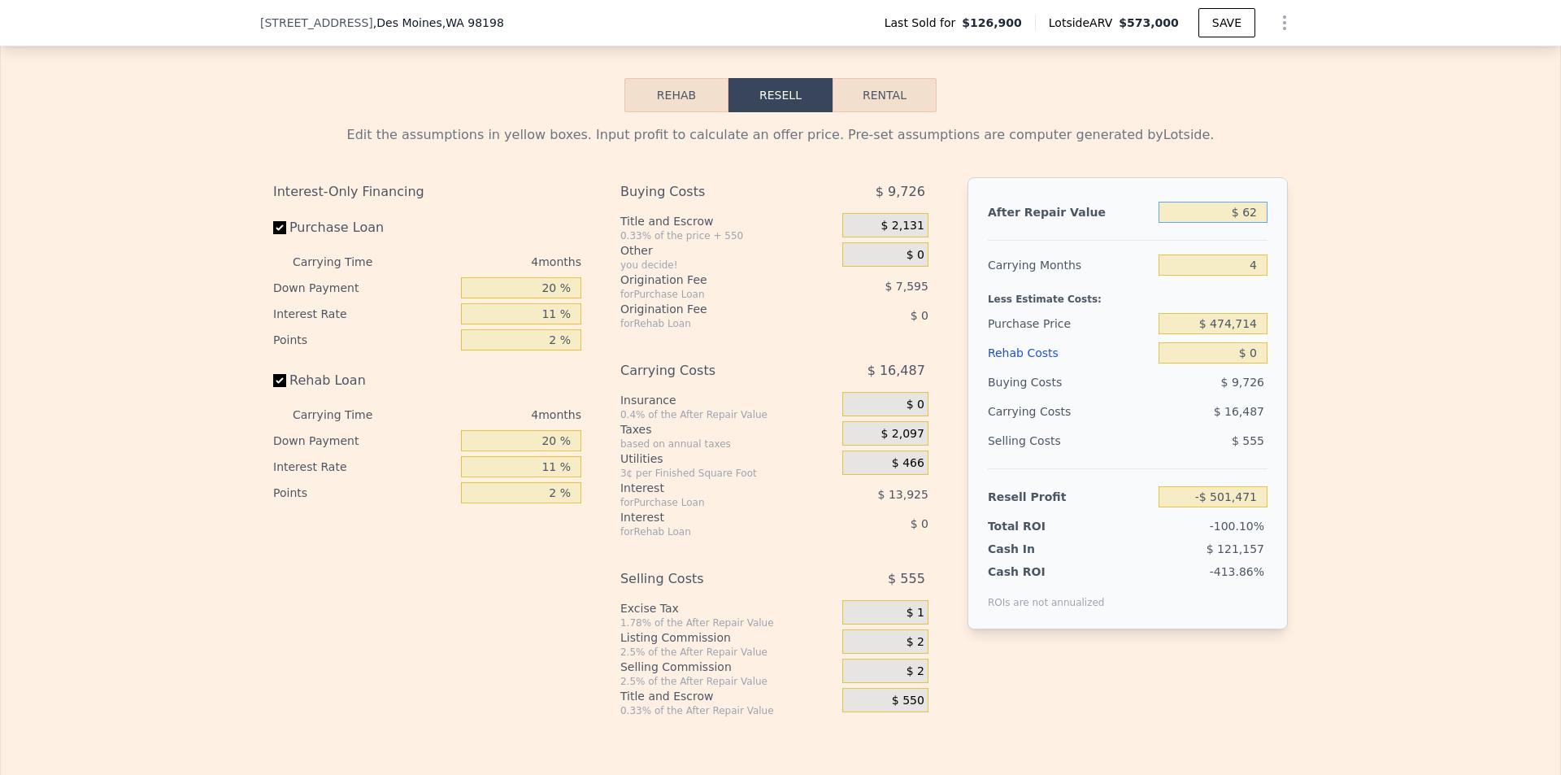
type input "-$ 501,420"
type input "$ 620"
type input "-$ 500,903"
type input "$ 6,200"
type input "-$ 495,726"
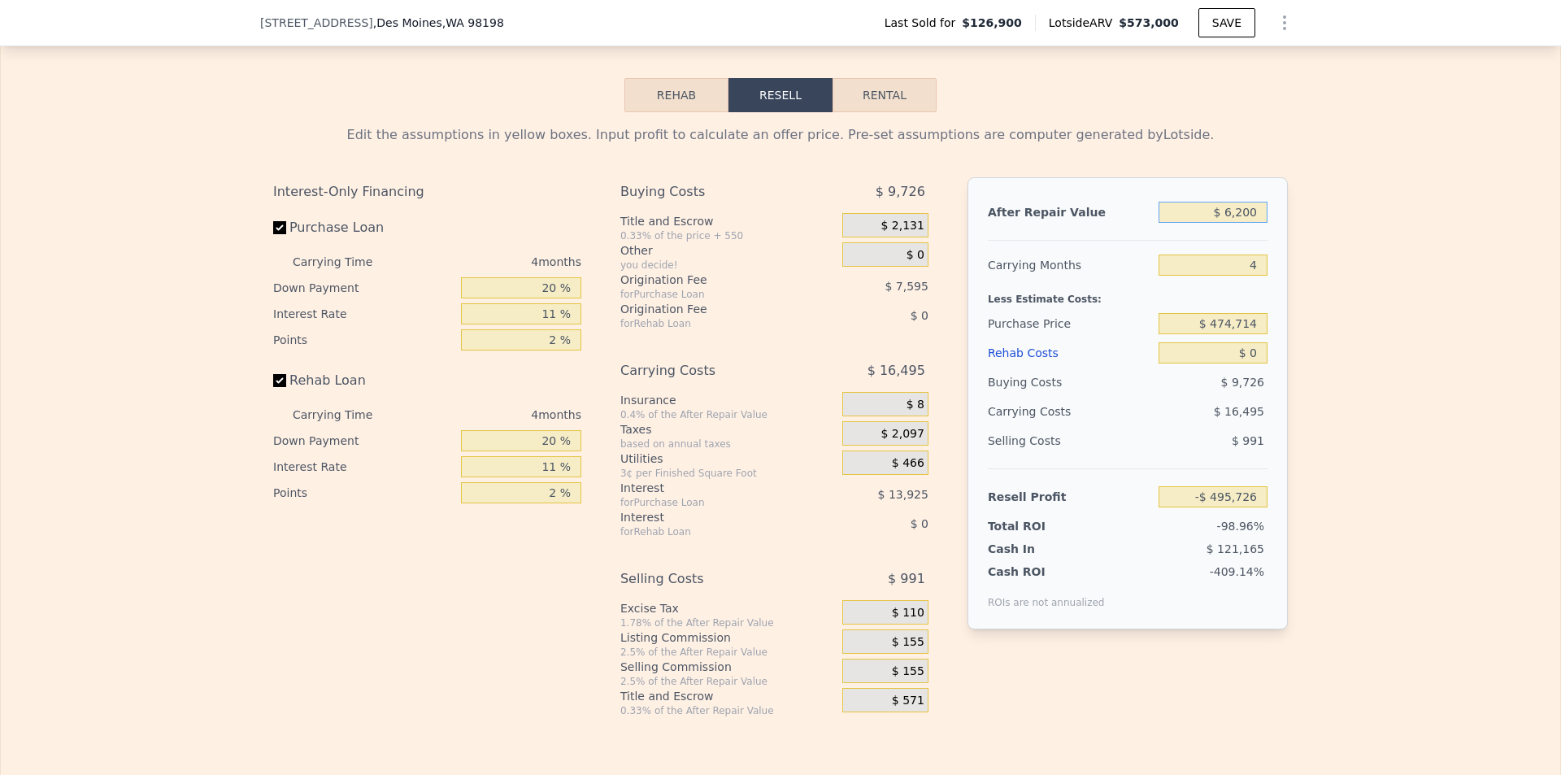
type input "$ 62,000"
type input "-$ 443,970"
type input "$ 620,000"
type input "$ 73,595"
type input "$ 620,000"
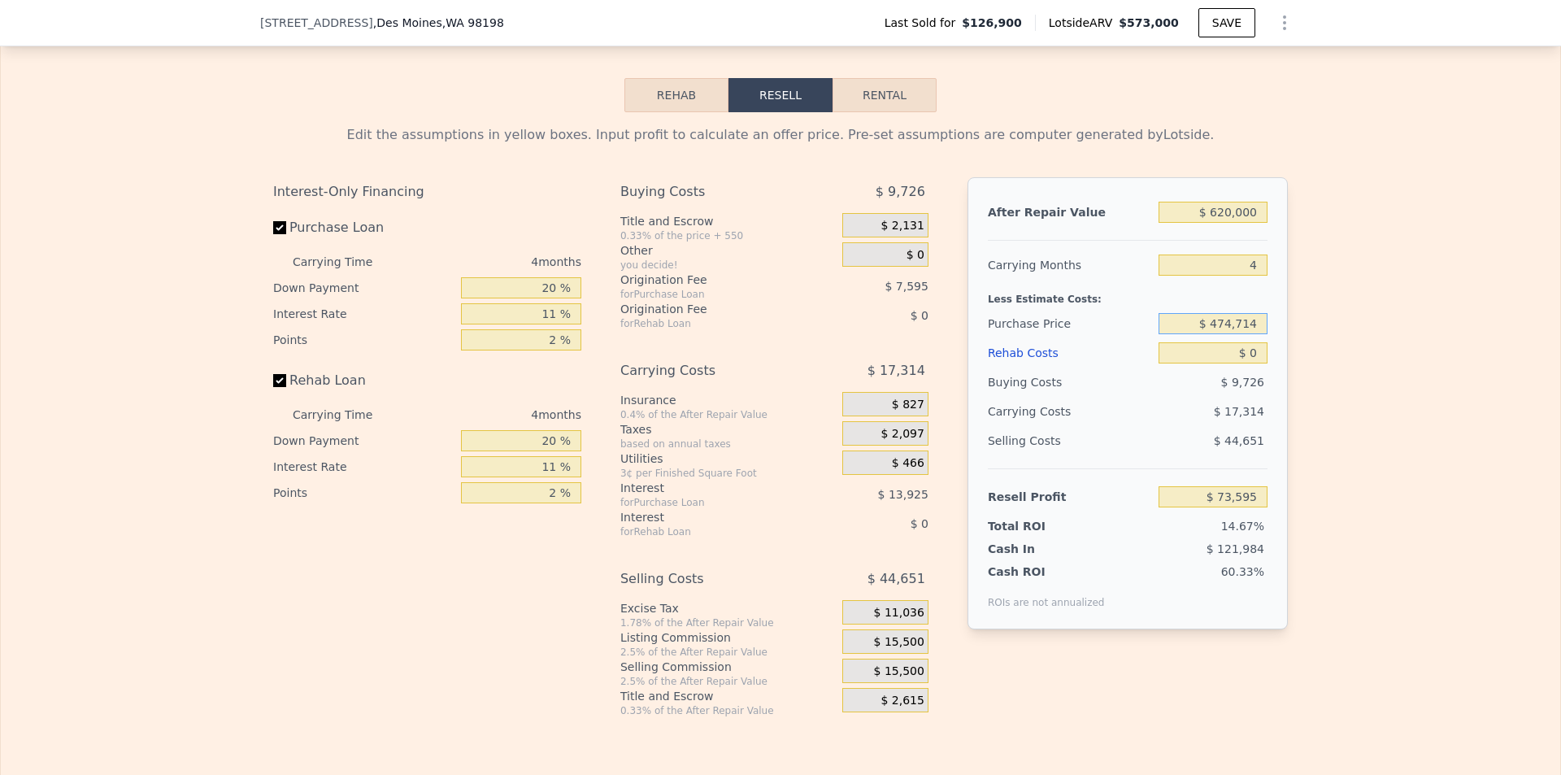
click at [1254, 334] on input "$ 474,714" at bounding box center [1213, 323] width 109 height 21
type input "$ 440,000"
click at [1408, 336] on div "Edit the assumptions in yellow boxes. Input profit to calculate an offer price.…" at bounding box center [781, 414] width 1560 height 605
type input "$ 109,996"
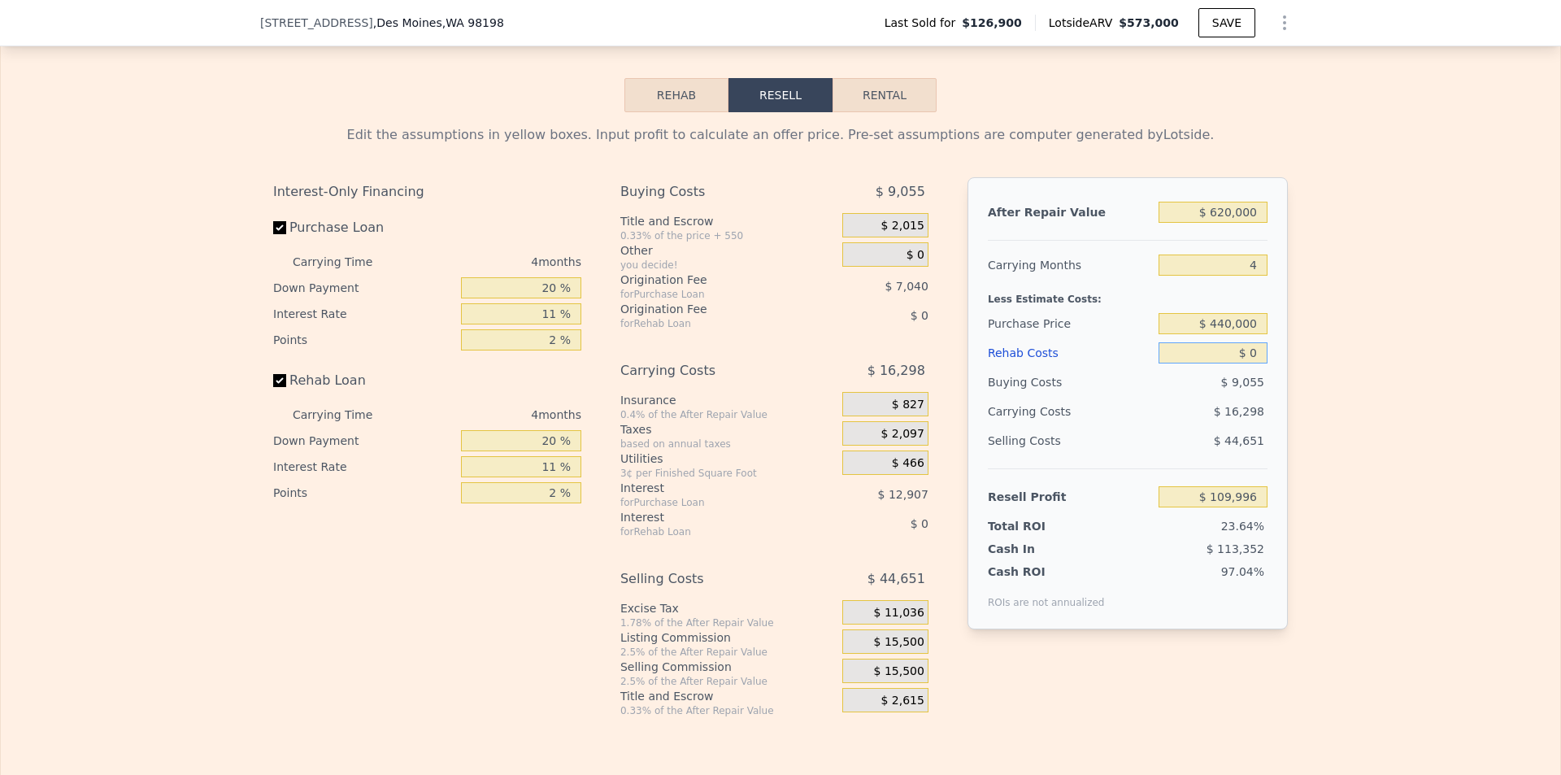
click at [1249, 363] on input "$ 0" at bounding box center [1213, 352] width 109 height 21
type input "$ 0"
type input "$ 573,000"
type input "$ 30,002"
type input "$ 800"
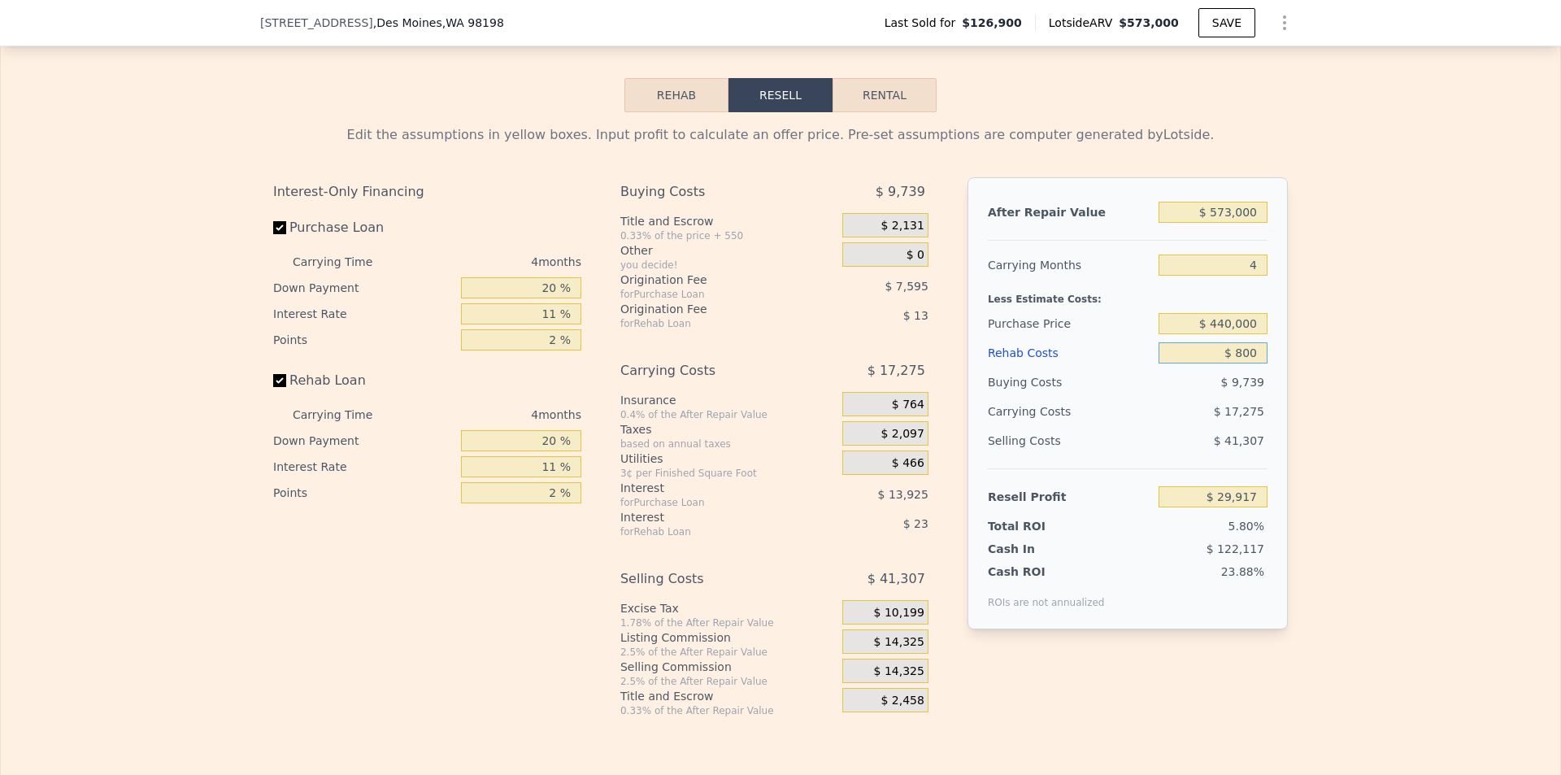
type input "$ 29,165"
type input "$ 80,000"
type input "-$ 53,626"
type input "$ 80,000"
click at [1344, 424] on div "Edit the assumptions in yellow boxes. Input profit to calculate an offer price.…" at bounding box center [781, 414] width 1560 height 605
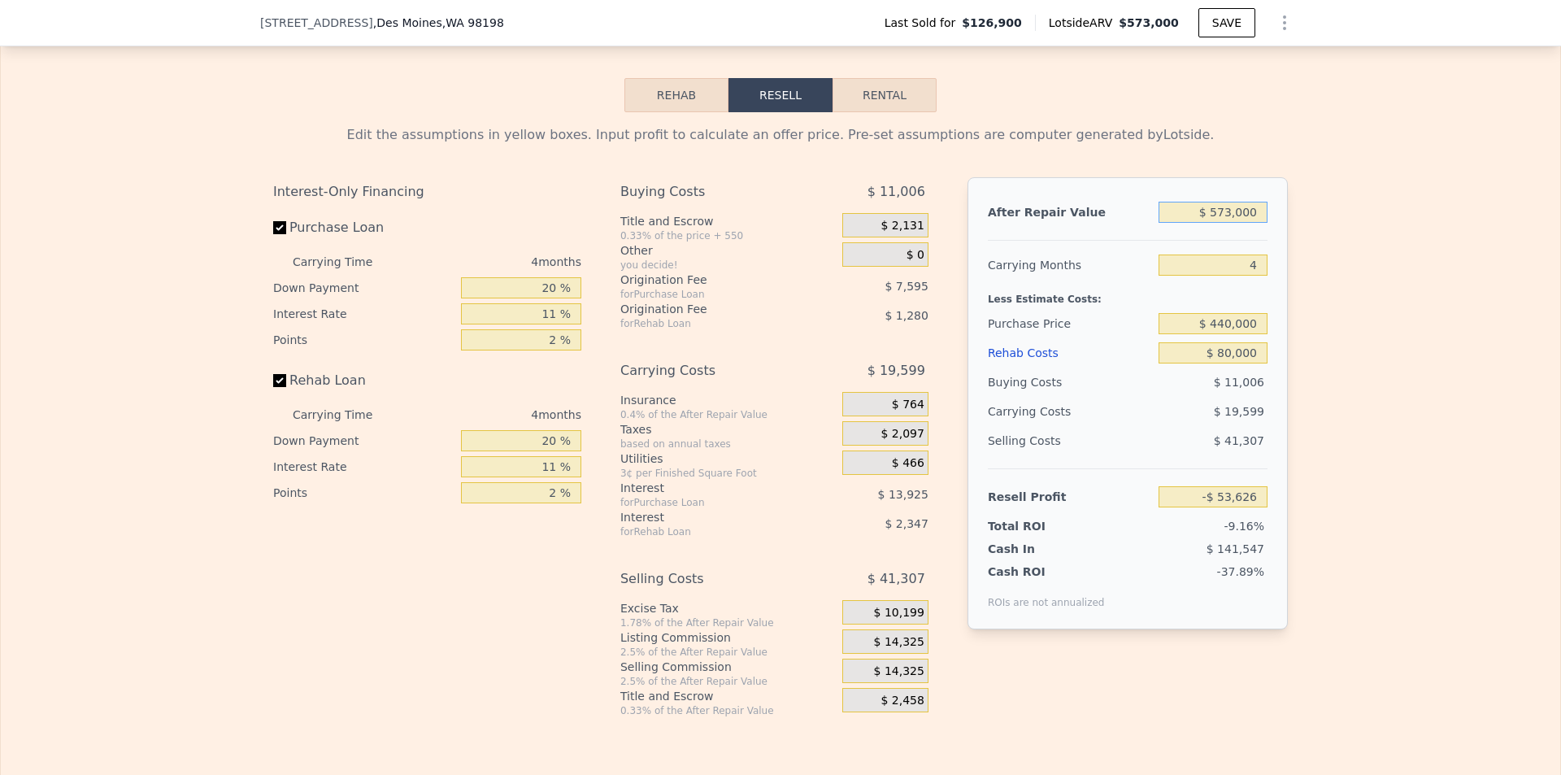
click at [1260, 223] on input "$ 573,000" at bounding box center [1213, 212] width 109 height 21
click at [1255, 223] on input "$ 573,000" at bounding box center [1213, 212] width 109 height 21
type input "$ 6"
type input "-$ 585,099"
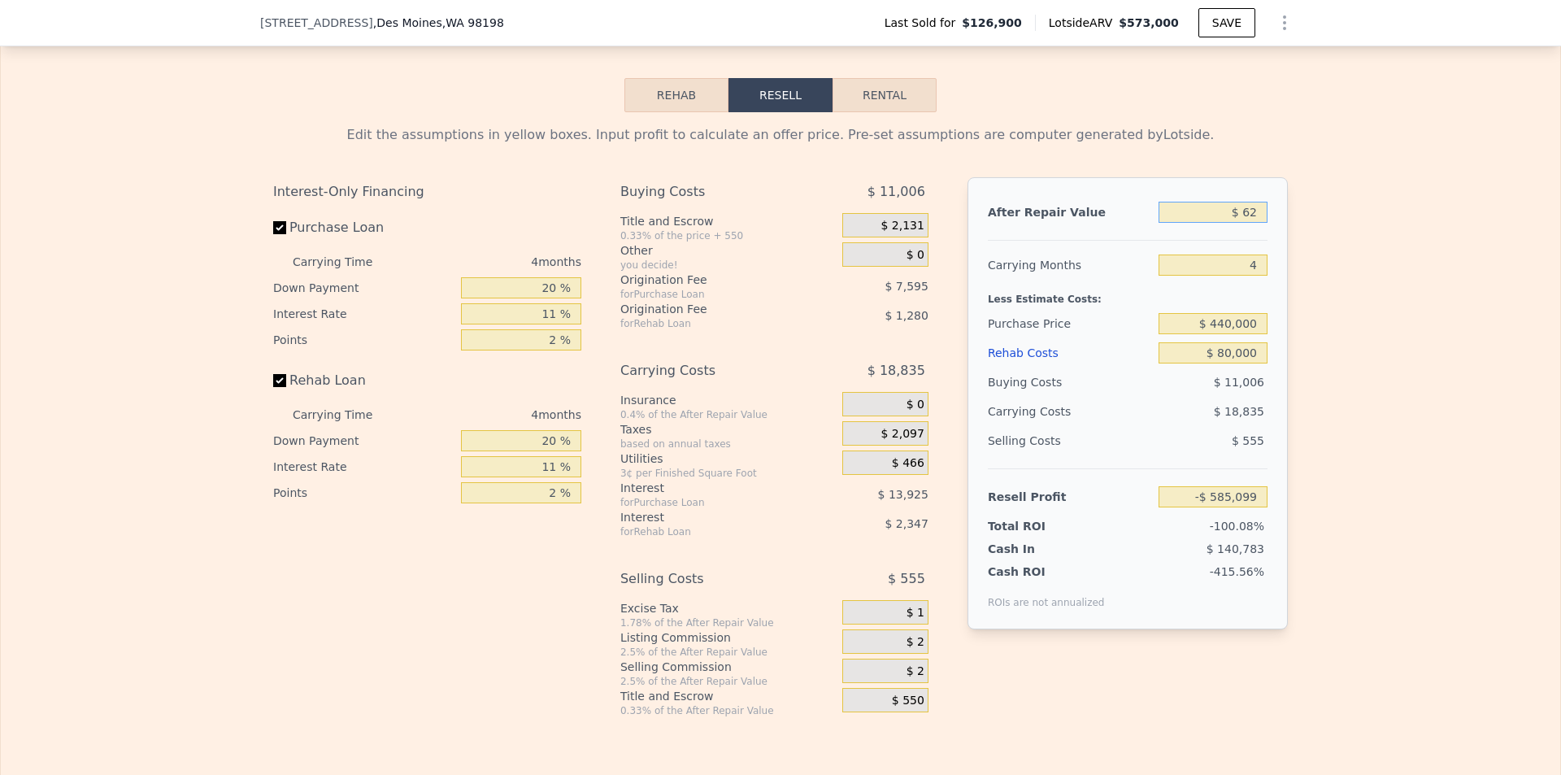
type input "$ 620"
type input "-$ 584,531"
type input "$ 6,200"
type input "-$ 579,354"
type input "$ 62,000"
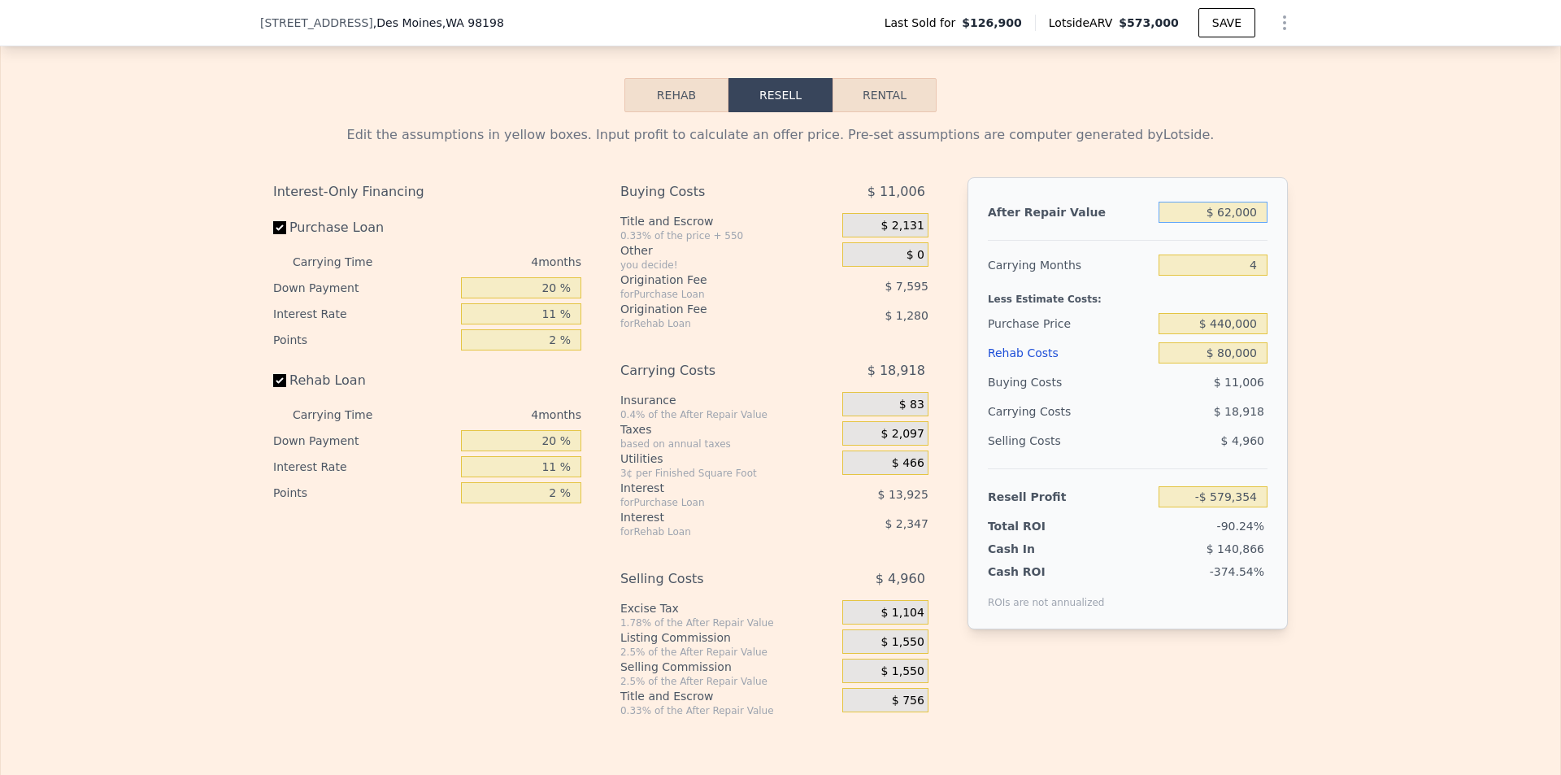
type input "-$ 527,598"
type input "$ 620,000"
type input "-$ 10,033"
type input "$ 620,000"
click at [1378, 343] on div "Edit the assumptions in yellow boxes. Input profit to calculate an offer price.…" at bounding box center [781, 414] width 1560 height 605
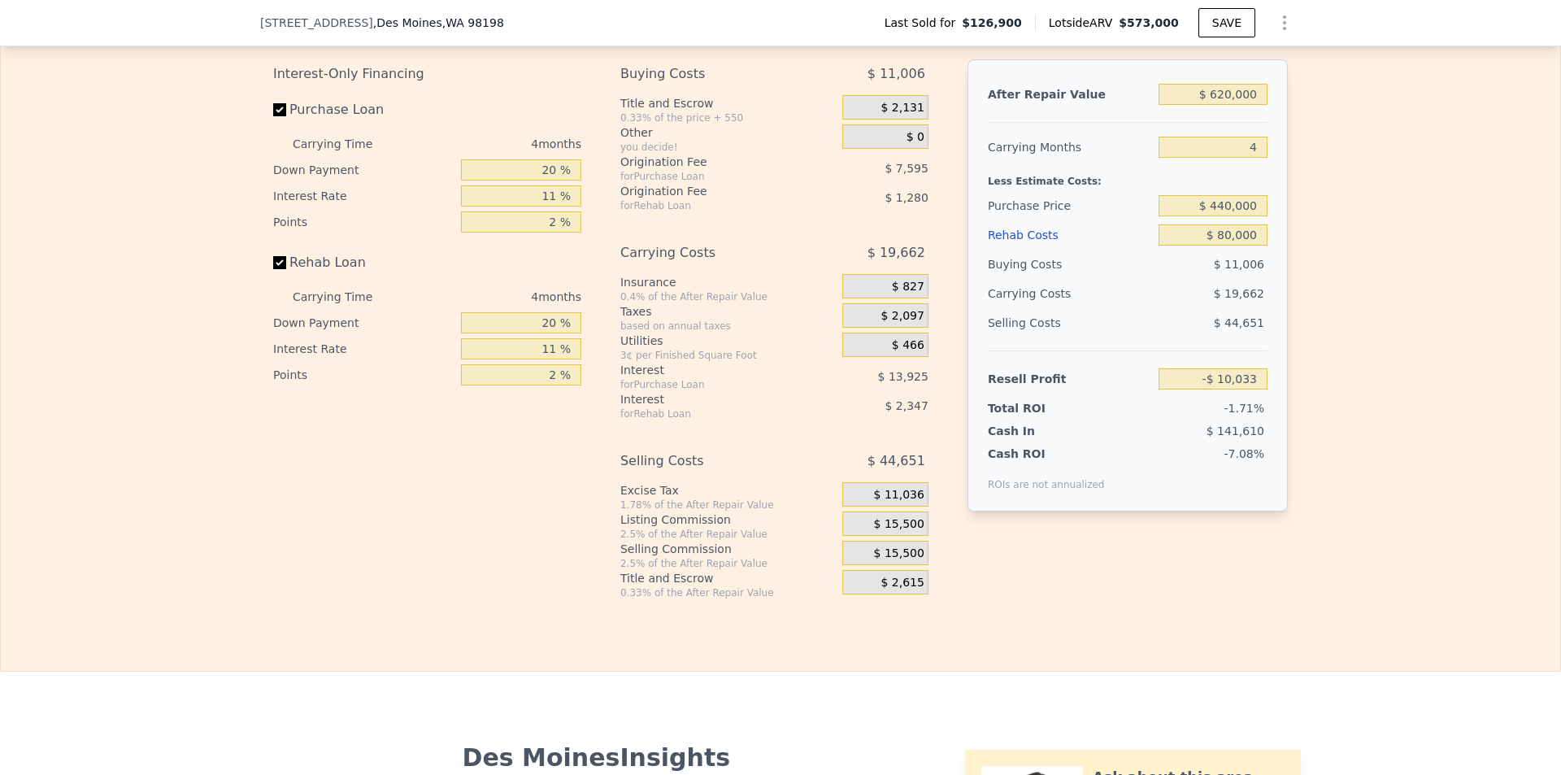
scroll to position [2190, 0]
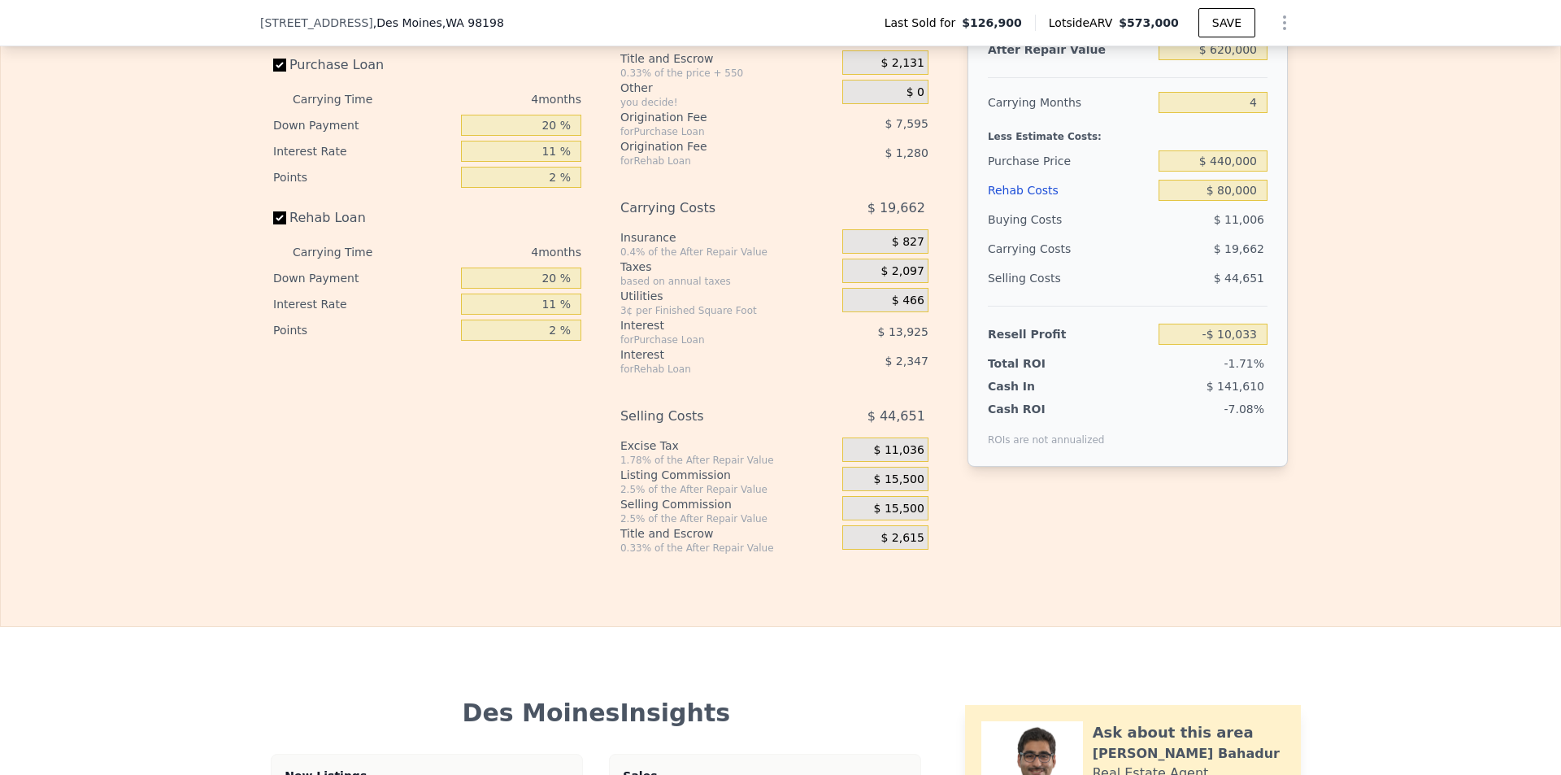
click at [908, 487] on span "$ 15,500" at bounding box center [899, 479] width 50 height 15
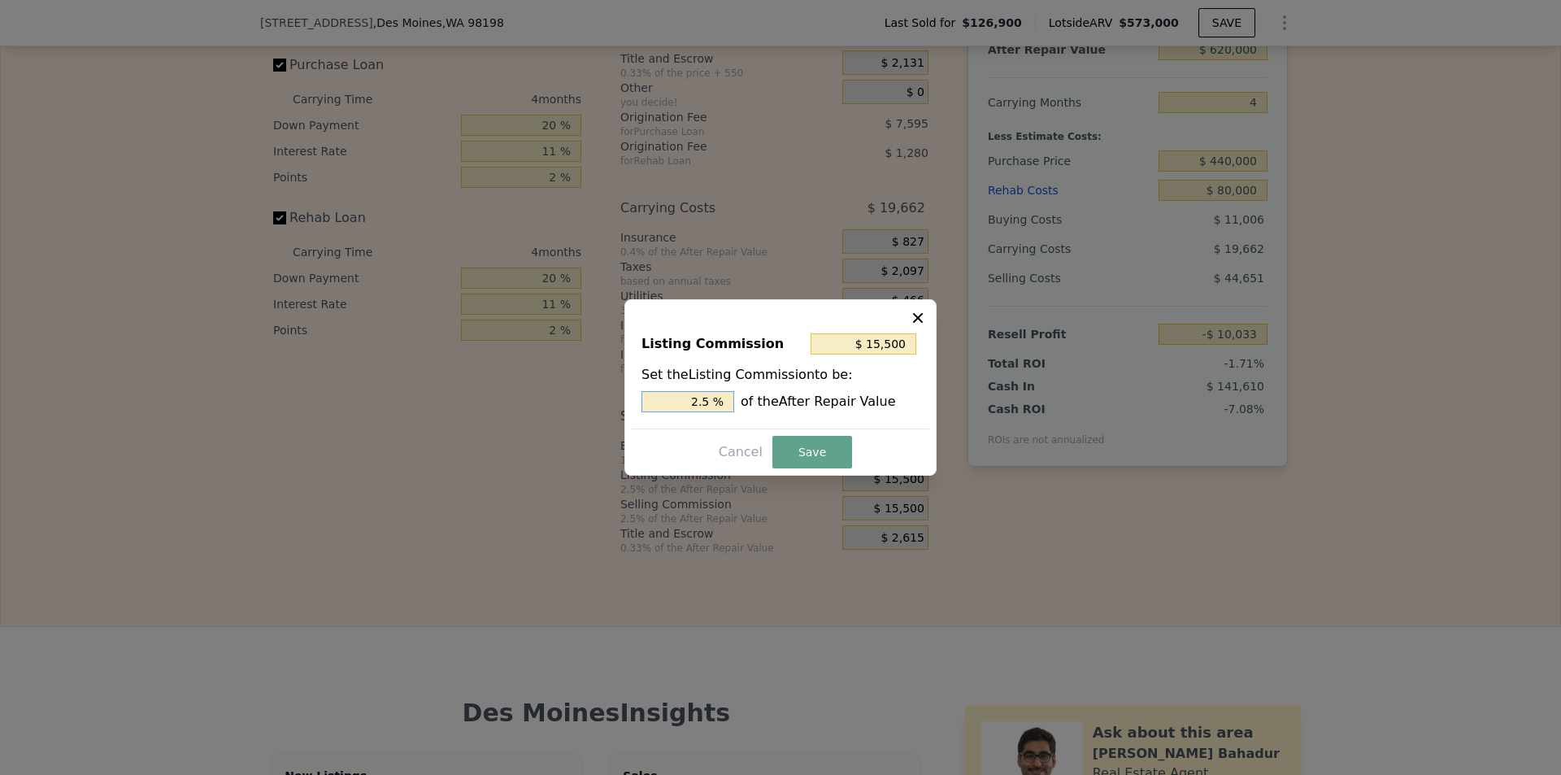
click at [711, 402] on input "2.5 %" at bounding box center [688, 401] width 93 height 21
type input "$ 12,400"
type input "2 %"
click at [820, 443] on button "Save" at bounding box center [812, 452] width 80 height 33
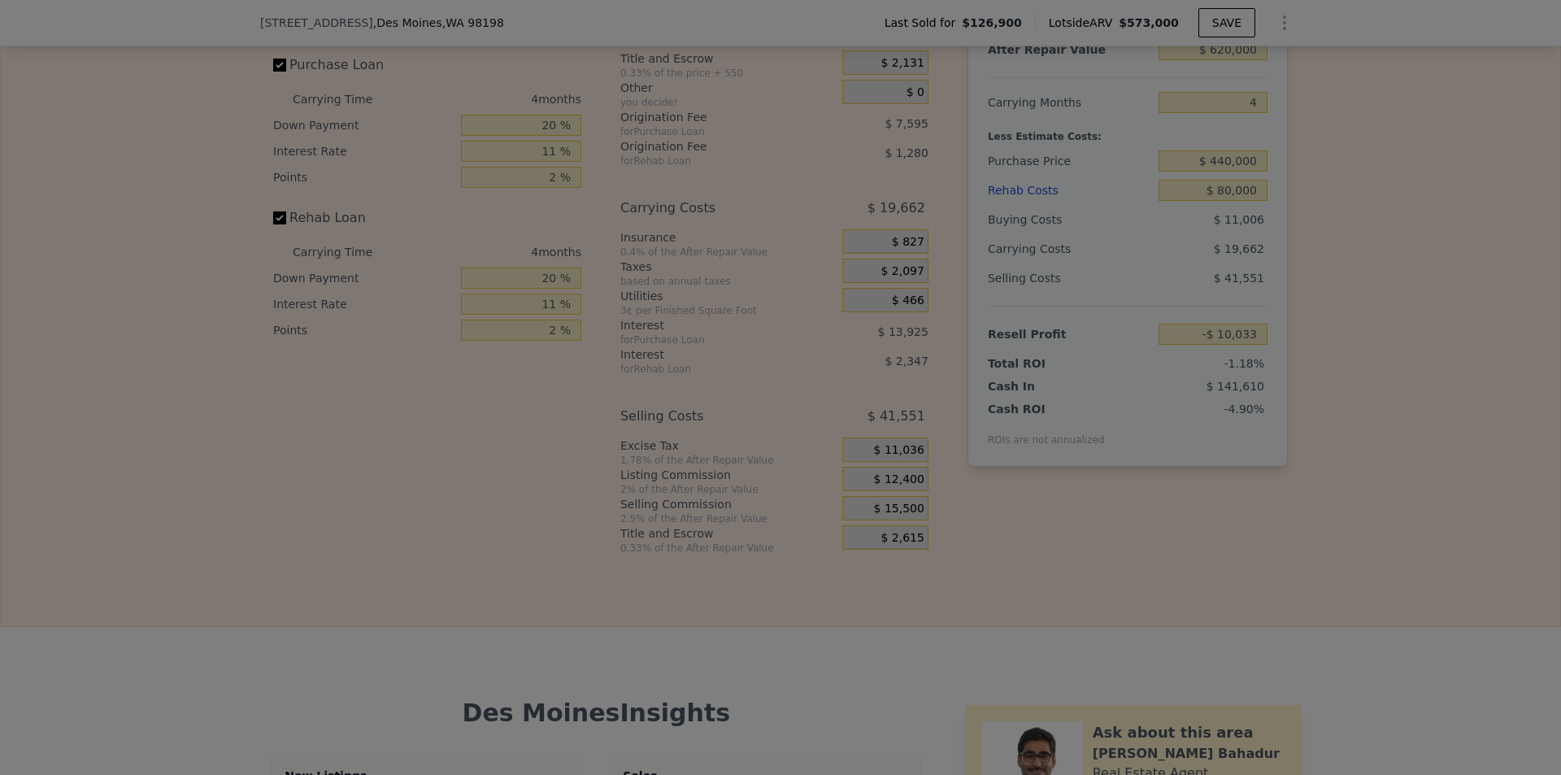
type input "-$ 6,933"
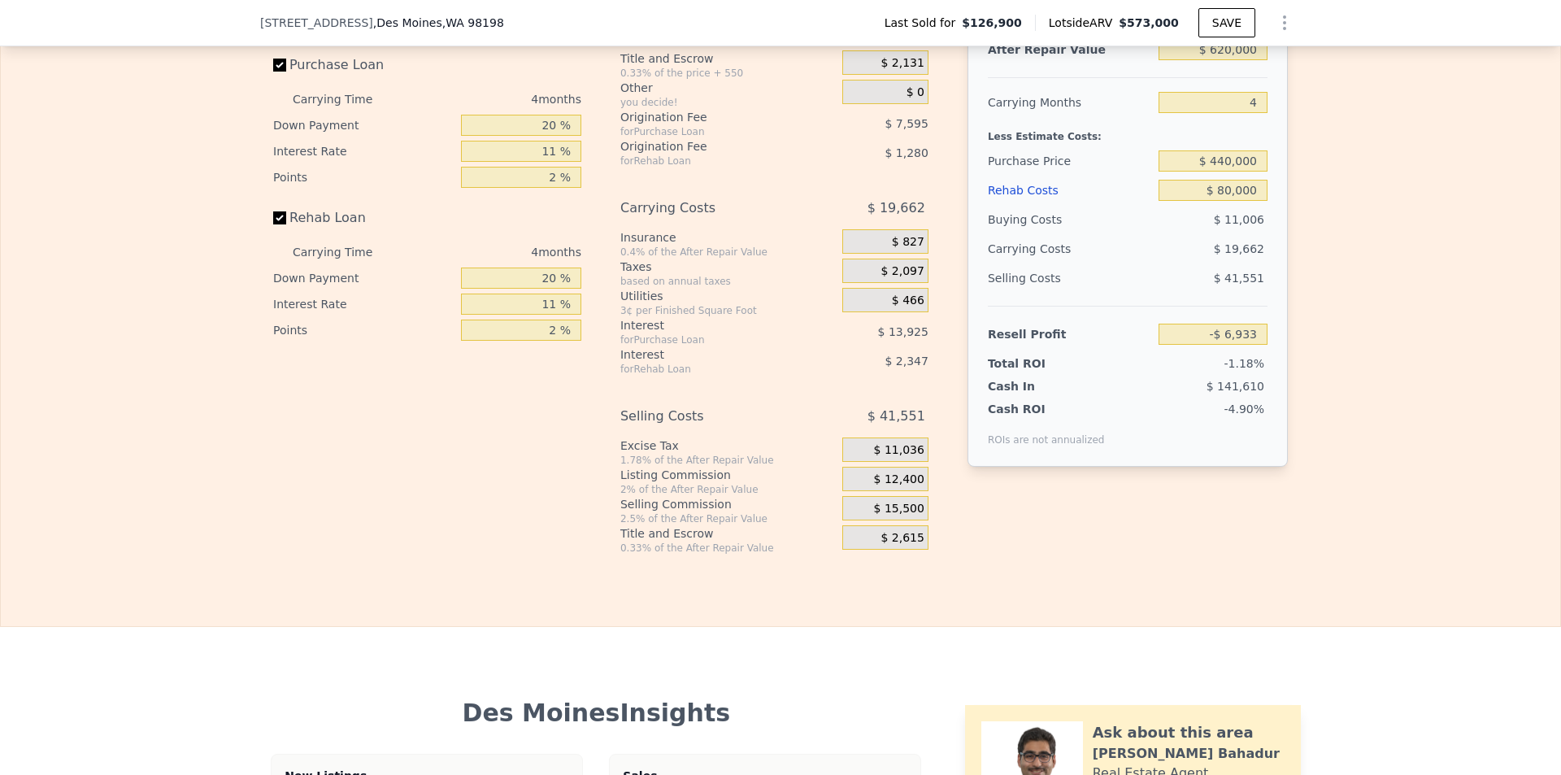
click at [1521, 438] on div "Edit the assumptions in yellow boxes. Input profit to calculate an offer price.…" at bounding box center [781, 252] width 1560 height 605
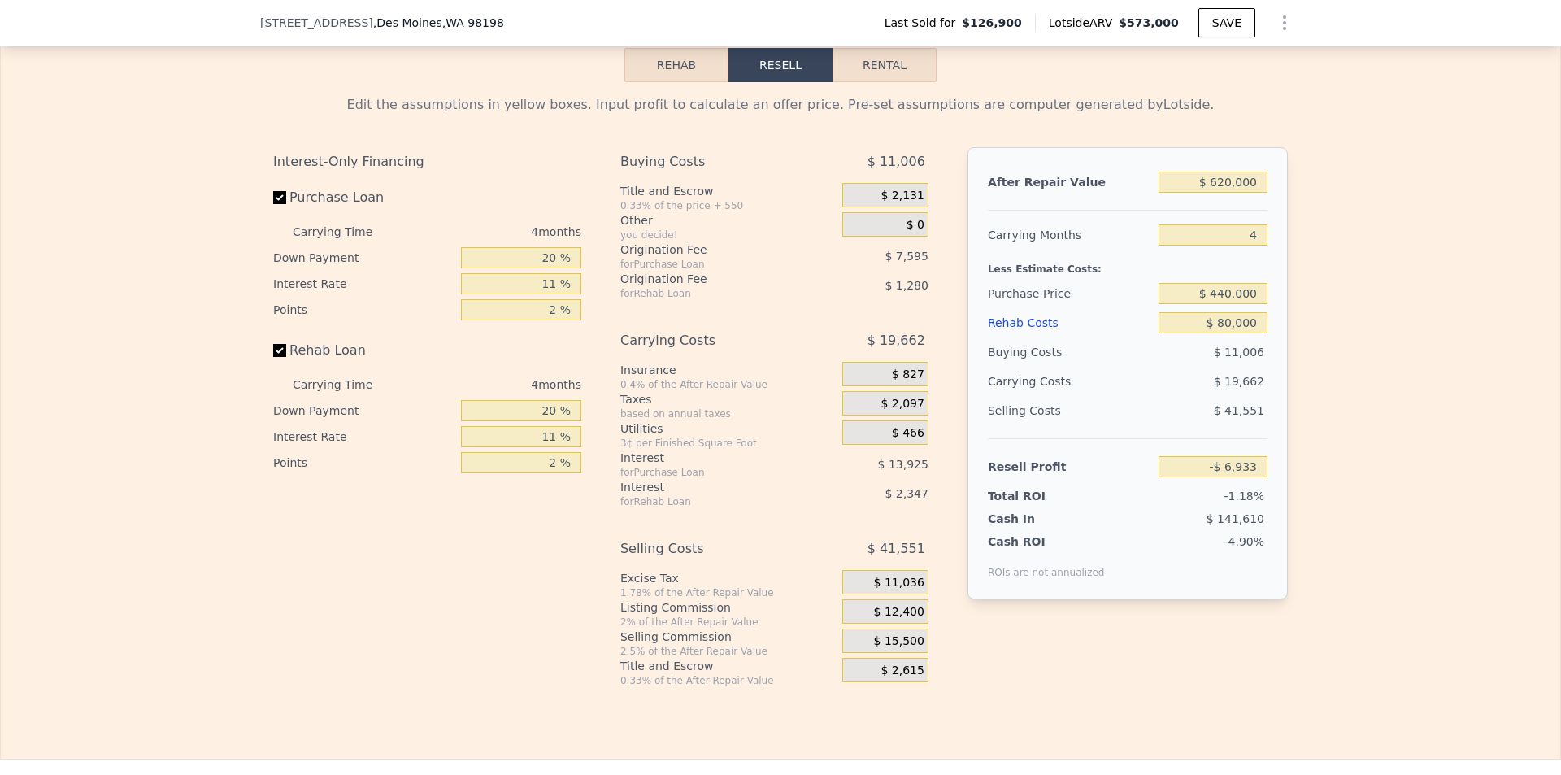
scroll to position [2027, 0]
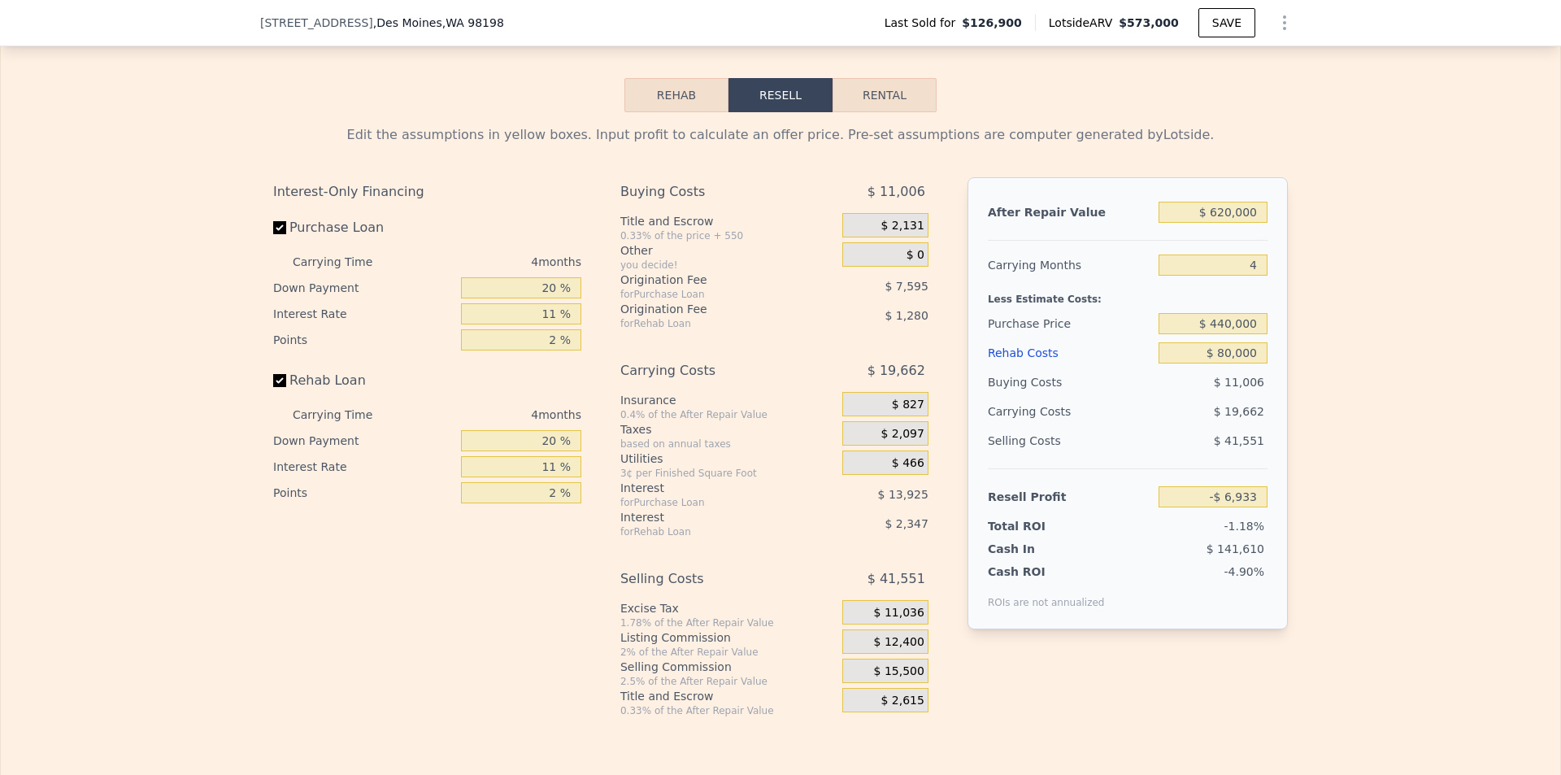
click at [1405, 451] on div "Edit the assumptions in yellow boxes. Input profit to calculate an offer price.…" at bounding box center [781, 414] width 1560 height 605
type input "$ 573,000"
type input "$ 0"
type input "$ 30,002"
click at [554, 298] on input "20 %" at bounding box center [521, 287] width 120 height 21
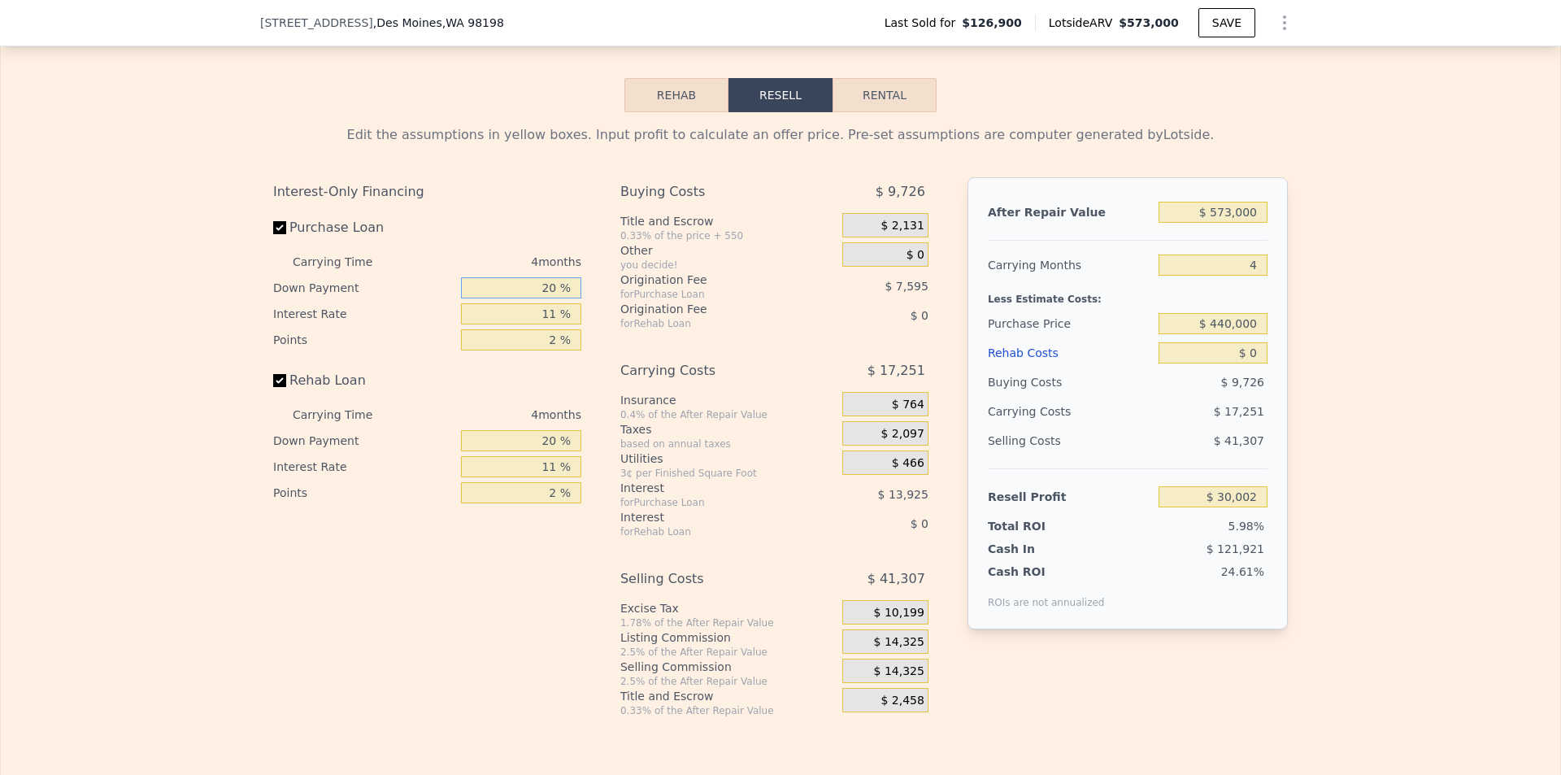
type input "2 %"
type input "$ 25,157"
type input "25 %"
type input "$ 31,344"
type input "2 %"
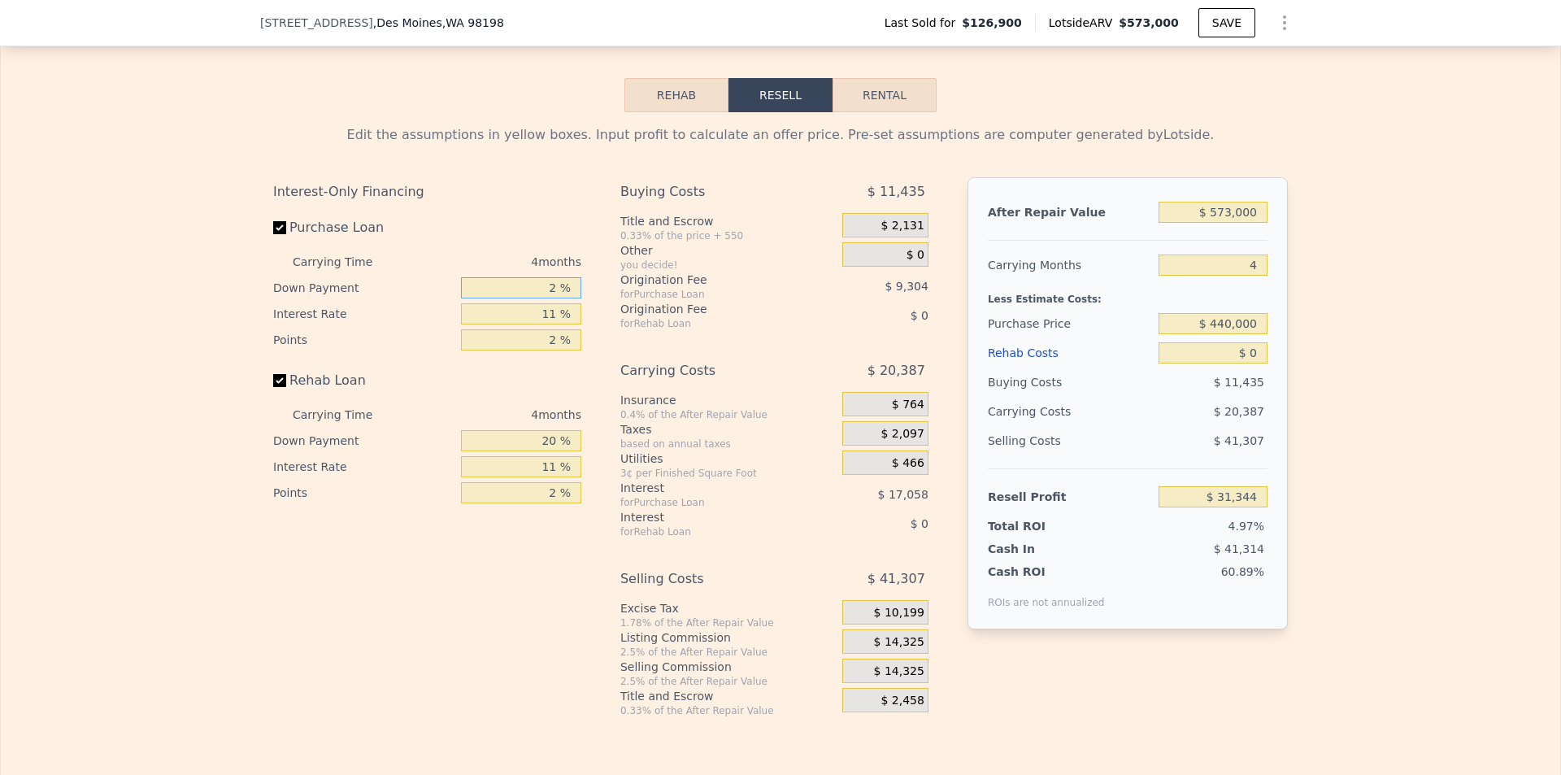
type input "$ 25,157"
type input "15 %"
type input "$ 28,655"
type input "15 %"
click at [508, 596] on div "Interest-Only Financing Purchase Loan Carrying Time 4 months Down Payment 15 % …" at bounding box center [433, 447] width 321 height 540
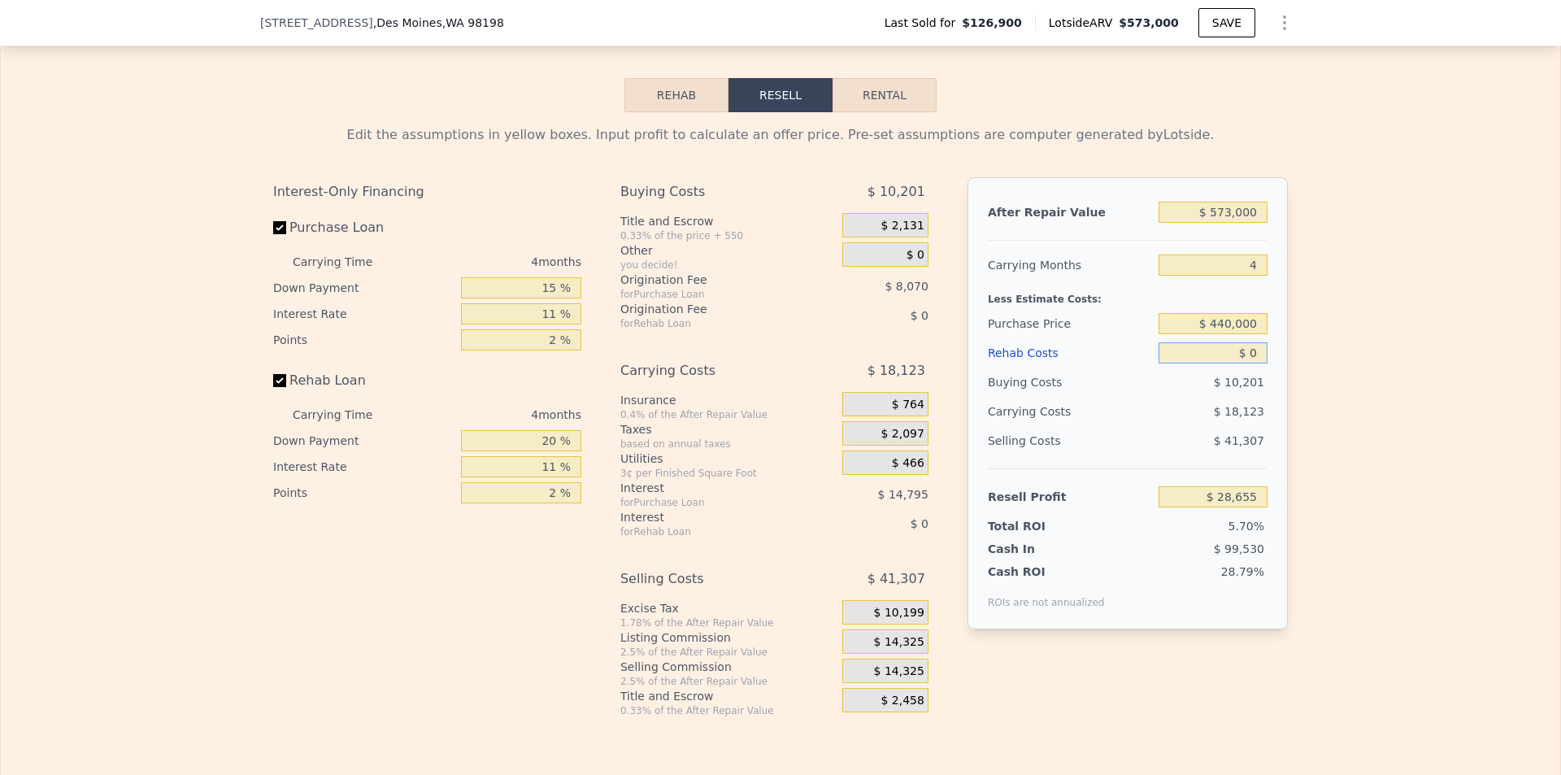
click at [1256, 363] on input "$ 0" at bounding box center [1213, 352] width 109 height 21
drag, startPoint x: 1251, startPoint y: 376, endPoint x: 1236, endPoint y: 376, distance: 15.4
click at [1236, 363] on input "$ 0" at bounding box center [1213, 352] width 109 height 21
type input "$ 80"
type input "$ 28,570"
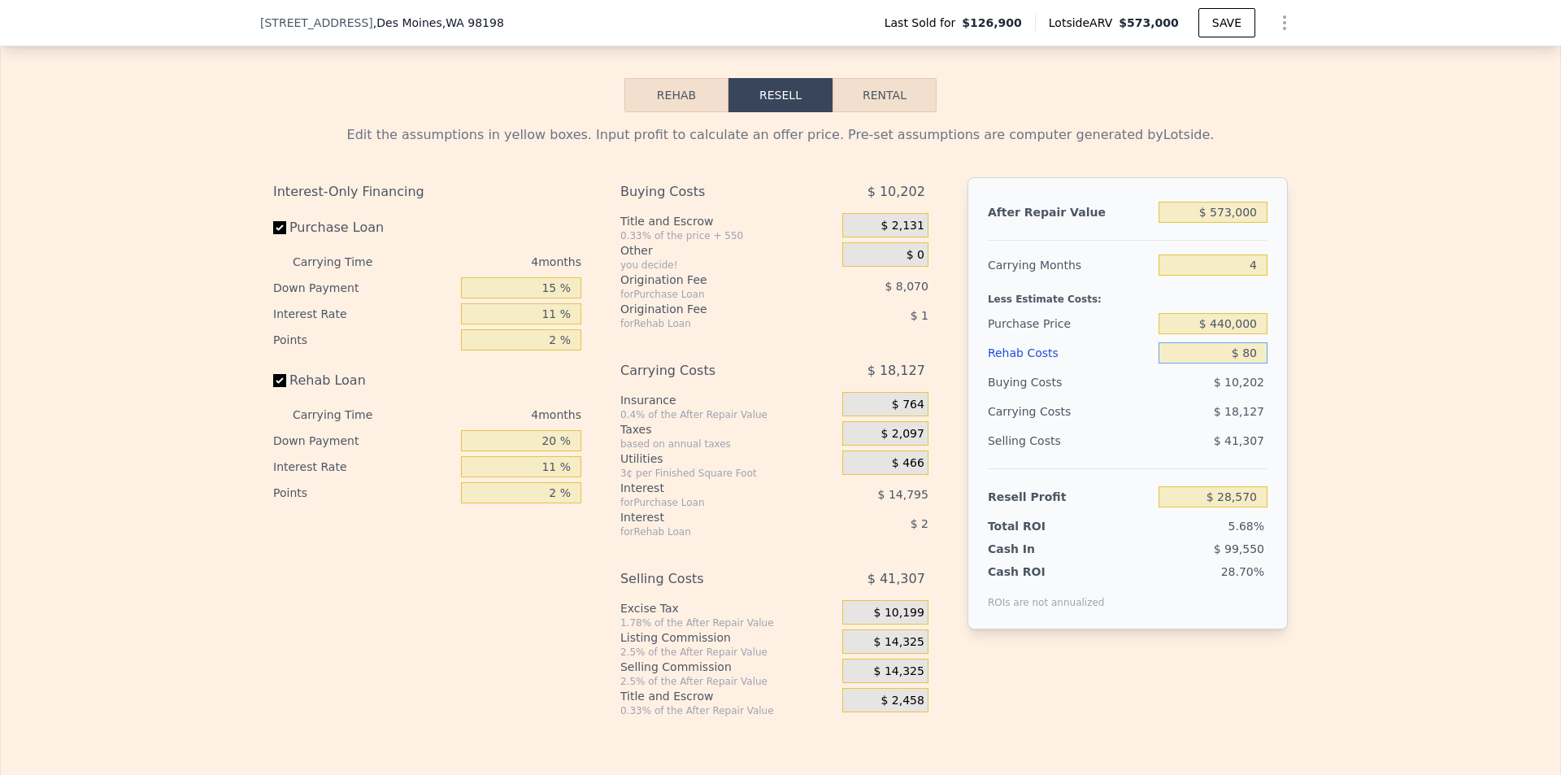
type input "$ 800"
type input "$ 27,818"
type input "$ 8,000"
type input "$ 20,291"
type input "$ 80,000"
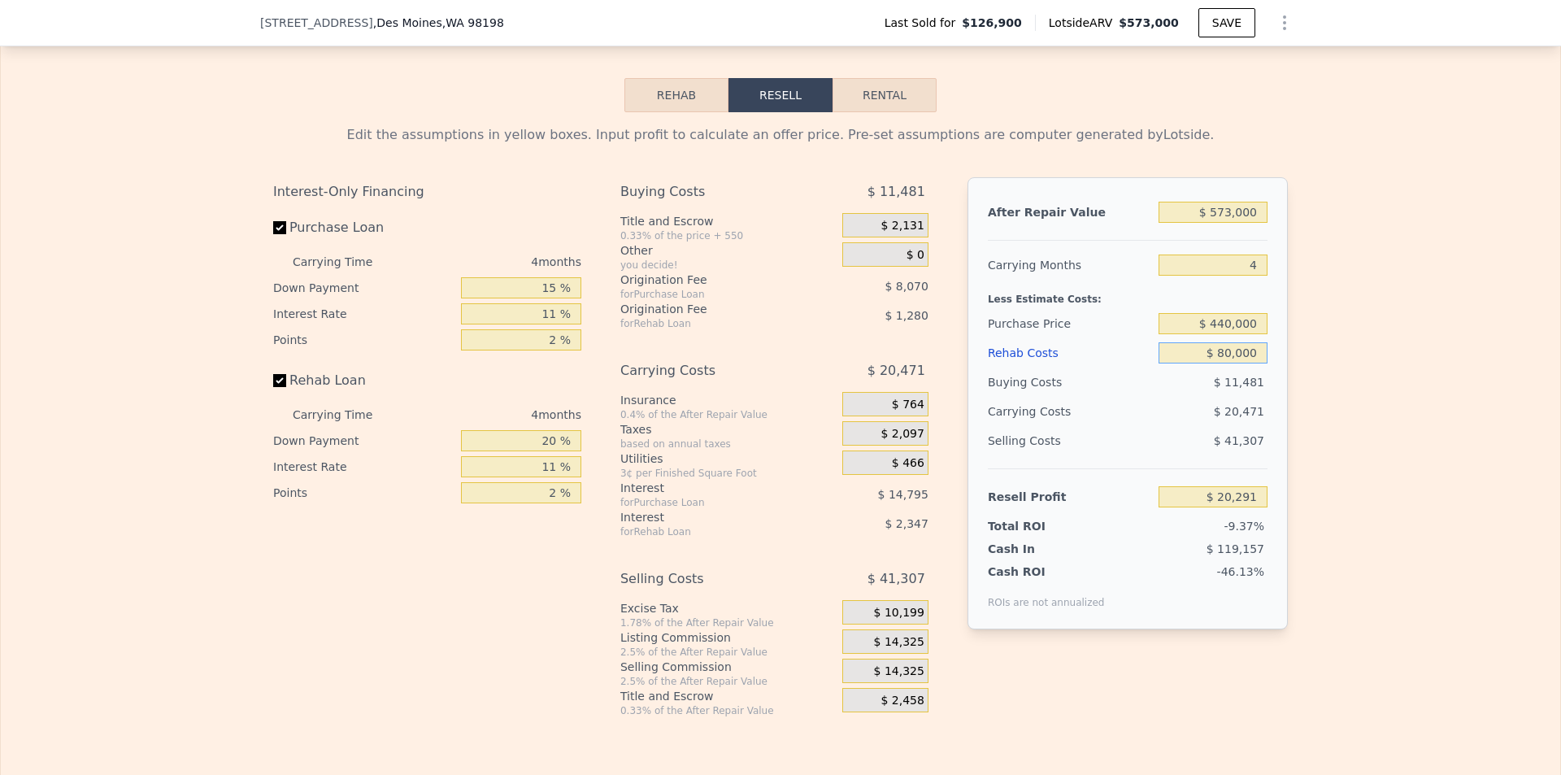
type input "-$ 54,973"
type input "$ 800,000"
type input "-$ 807,613"
type input "$ 80,000"
type input "-$ 54,973"
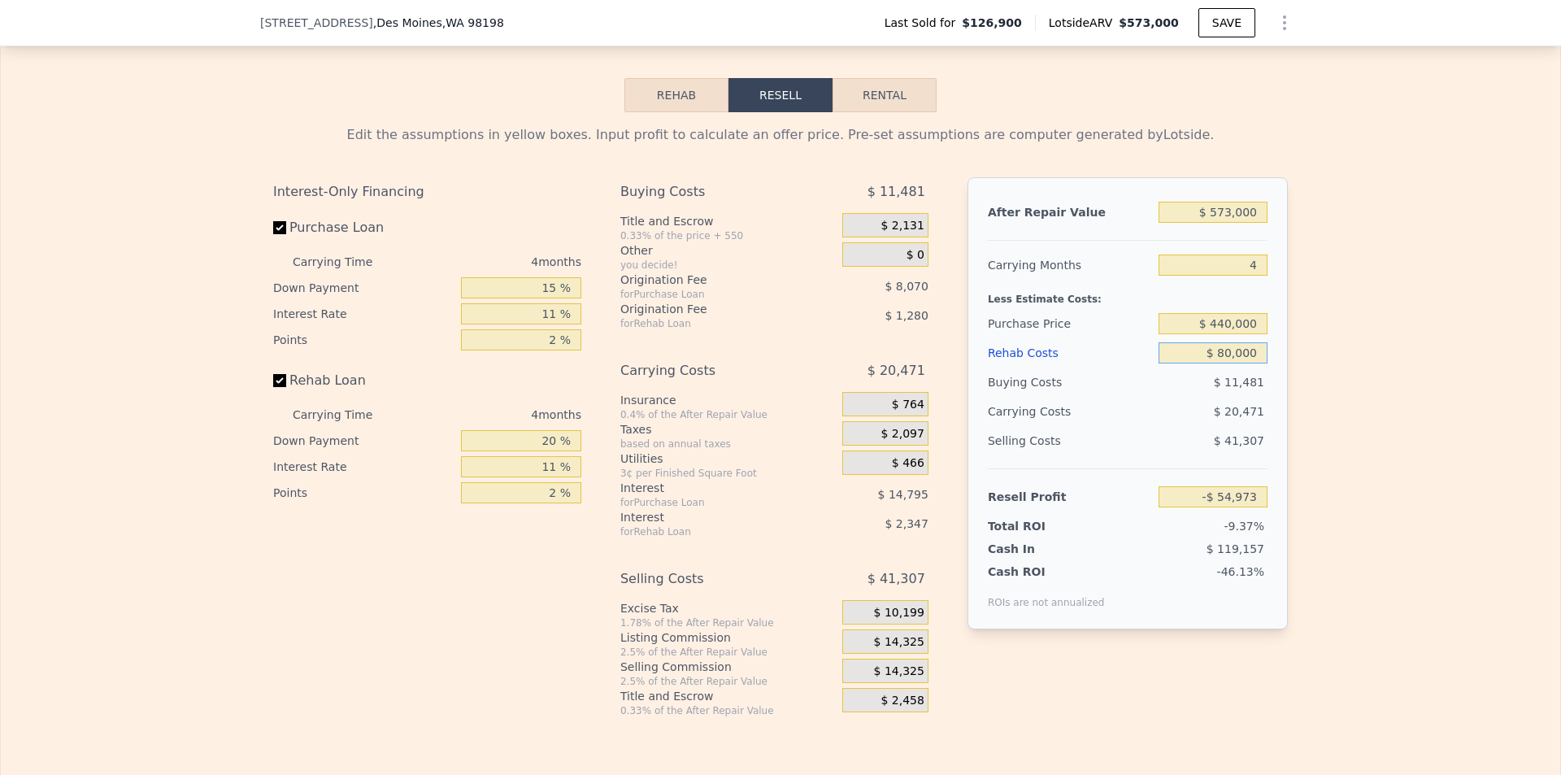
type input "$ 80,000"
click at [1255, 223] on input "$ 573,000" at bounding box center [1213, 212] width 109 height 21
type input "$ 6"
type input "-$ 586,446"
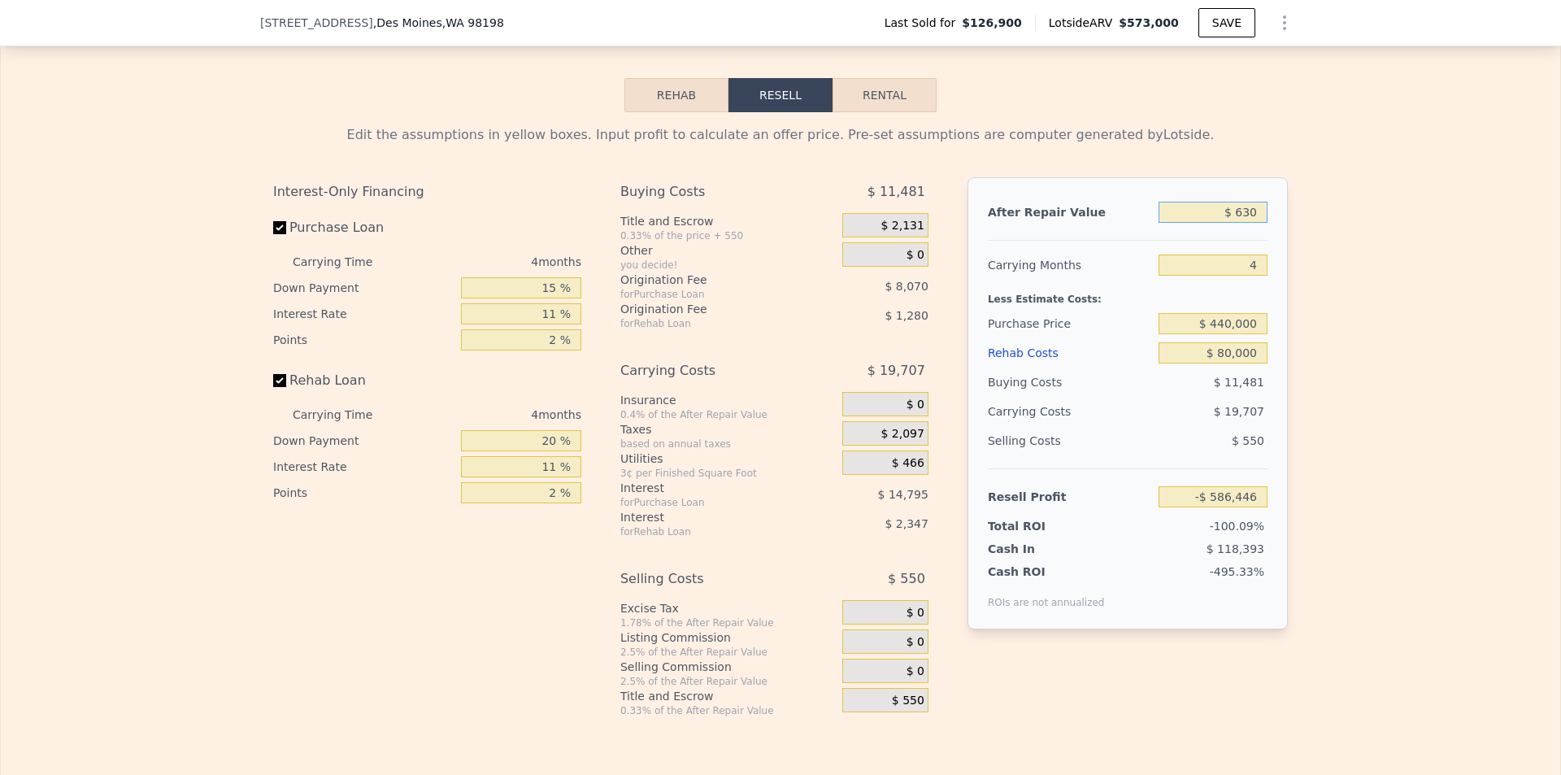
type input "$ 6,300"
type input "-$ 580,609"
type input "$ 63,000"
type input "-$ 528,017"
type input "$ 630,000"
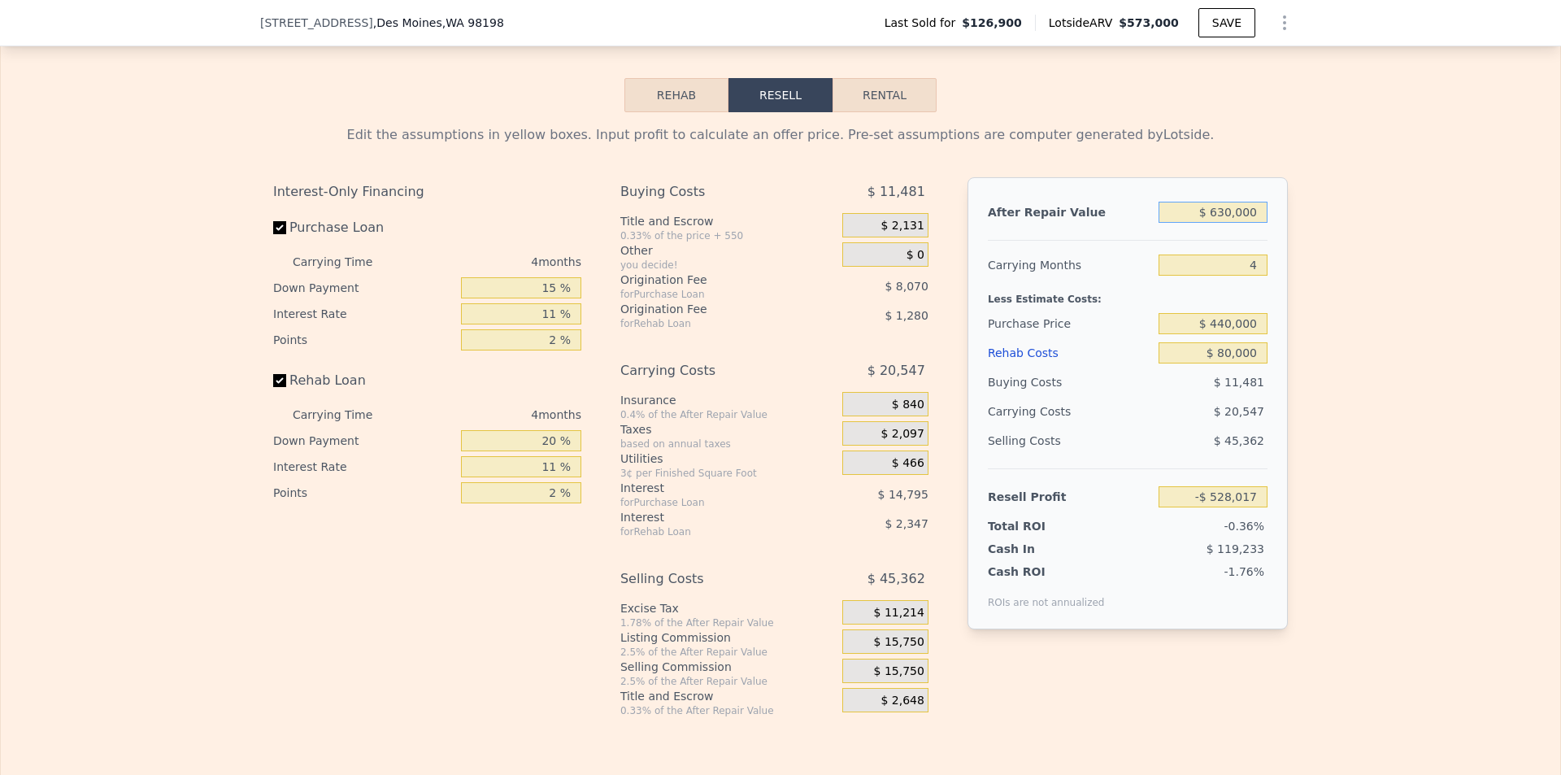
type input "-$ 2,104"
type input "$ 630,000"
click at [1367, 313] on div "Edit the assumptions in yellow boxes. Input profit to calculate an offer price.…" at bounding box center [781, 414] width 1560 height 605
click at [907, 233] on span "$ 2,131" at bounding box center [902, 226] width 43 height 15
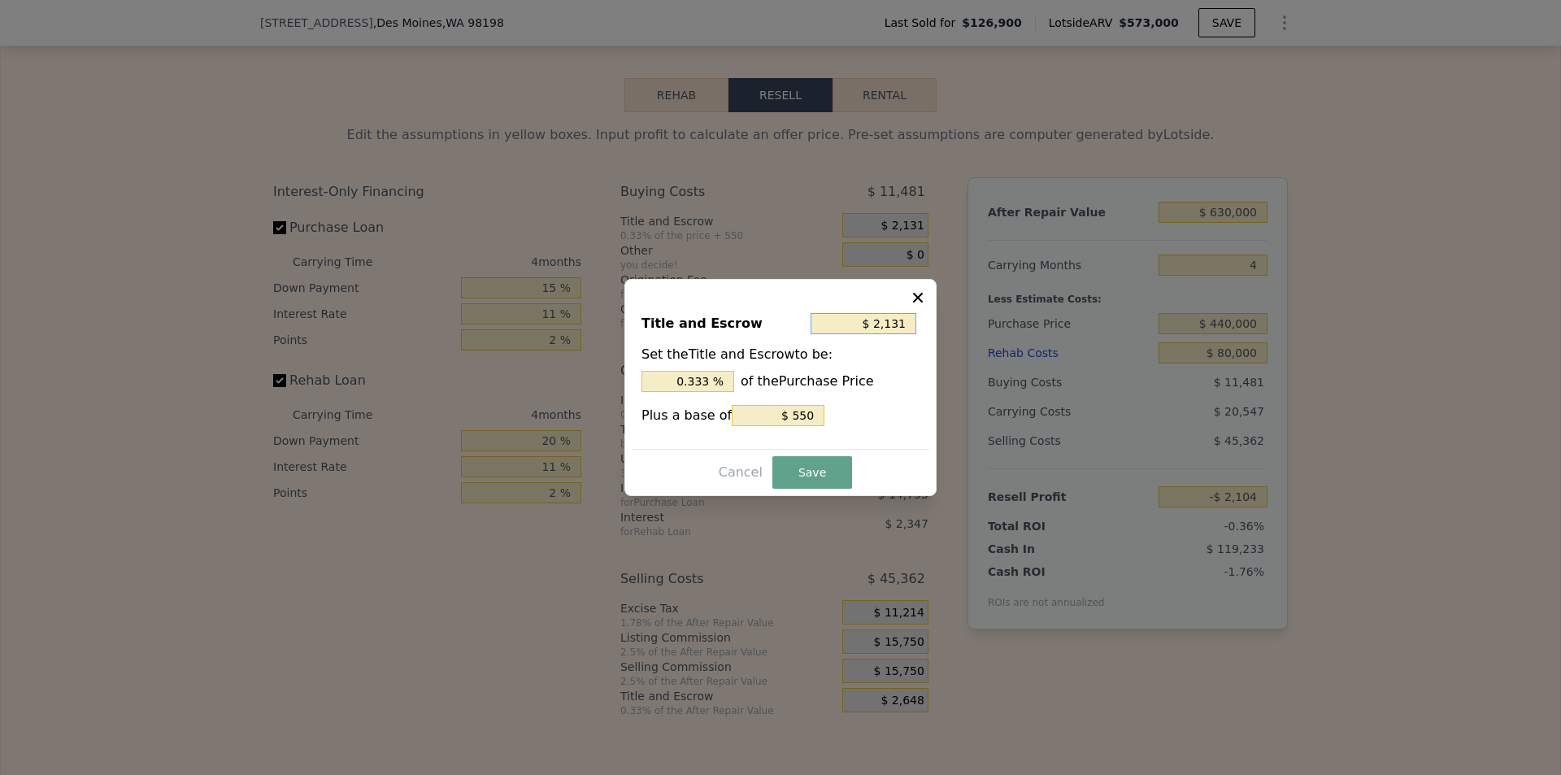
click at [904, 322] on input "$ 2,131" at bounding box center [864, 323] width 106 height 21
type input "$ 3"
type input "0.001 %"
type input "$ 30"
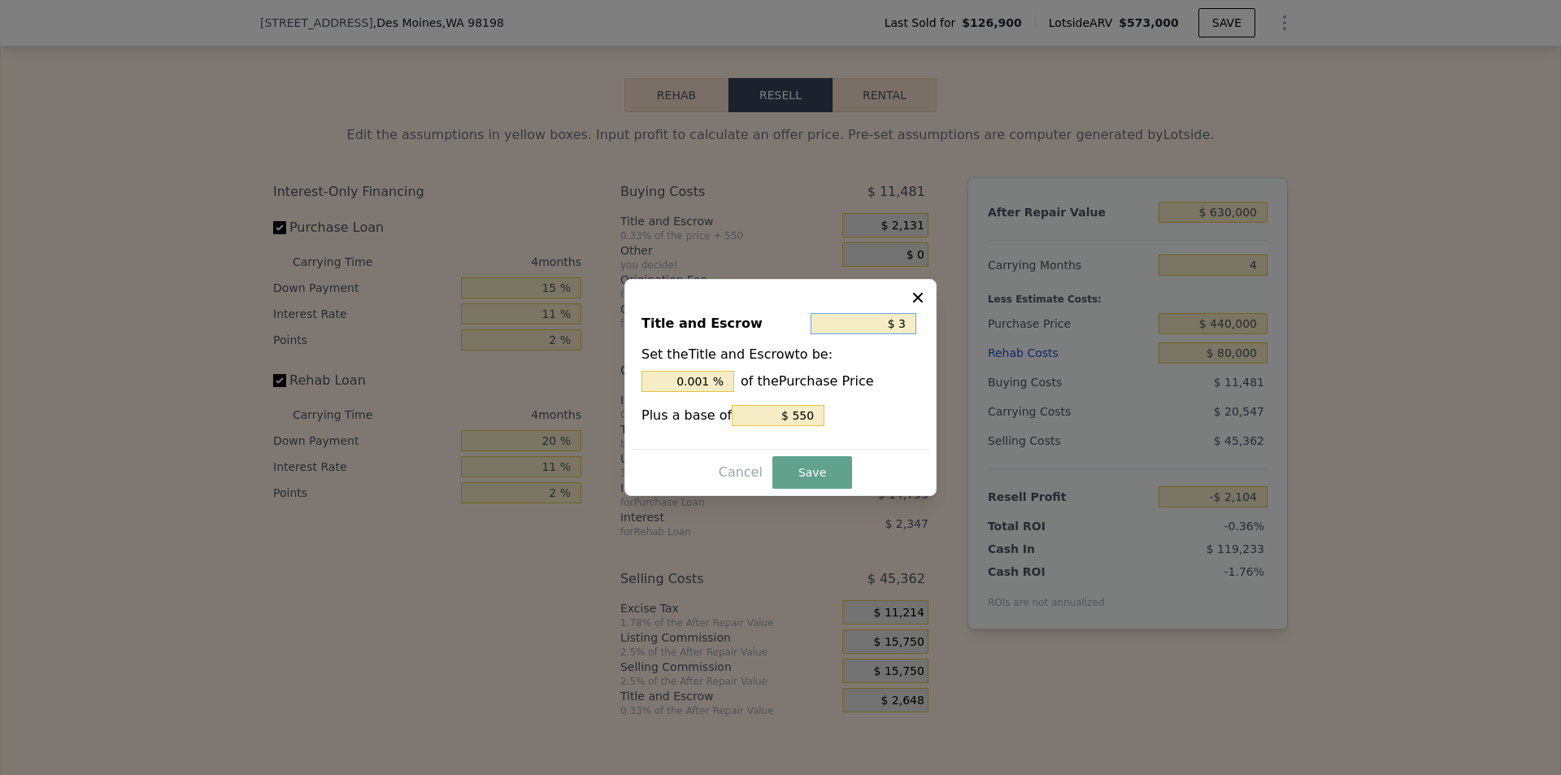
type input "0.006 %"
type input "$ 300"
type input "0.063 %"
type input "$ 3,000"
type input "0.632 %"
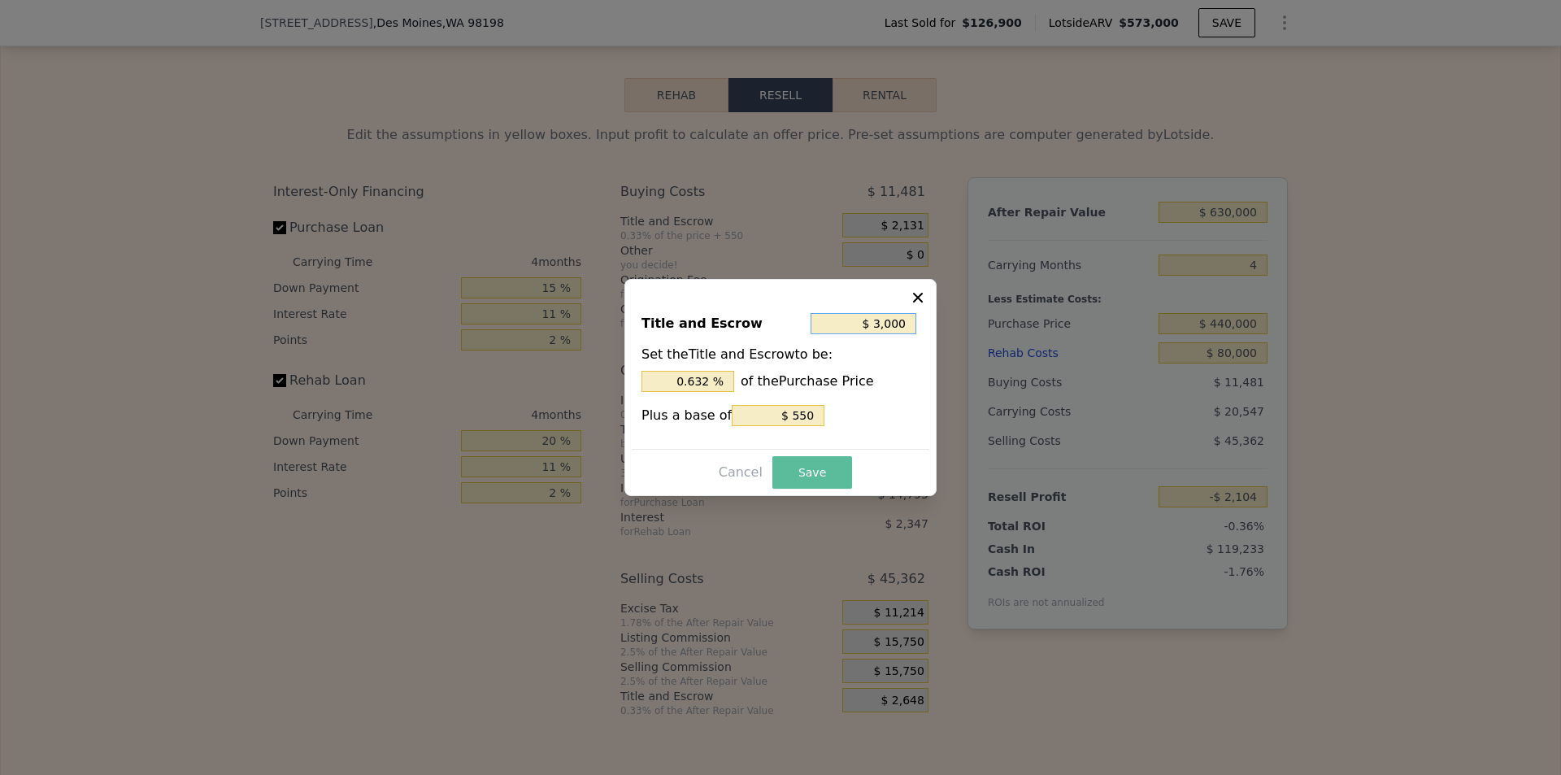
type input "$ 3,000"
click at [834, 480] on button "Save" at bounding box center [812, 472] width 80 height 33
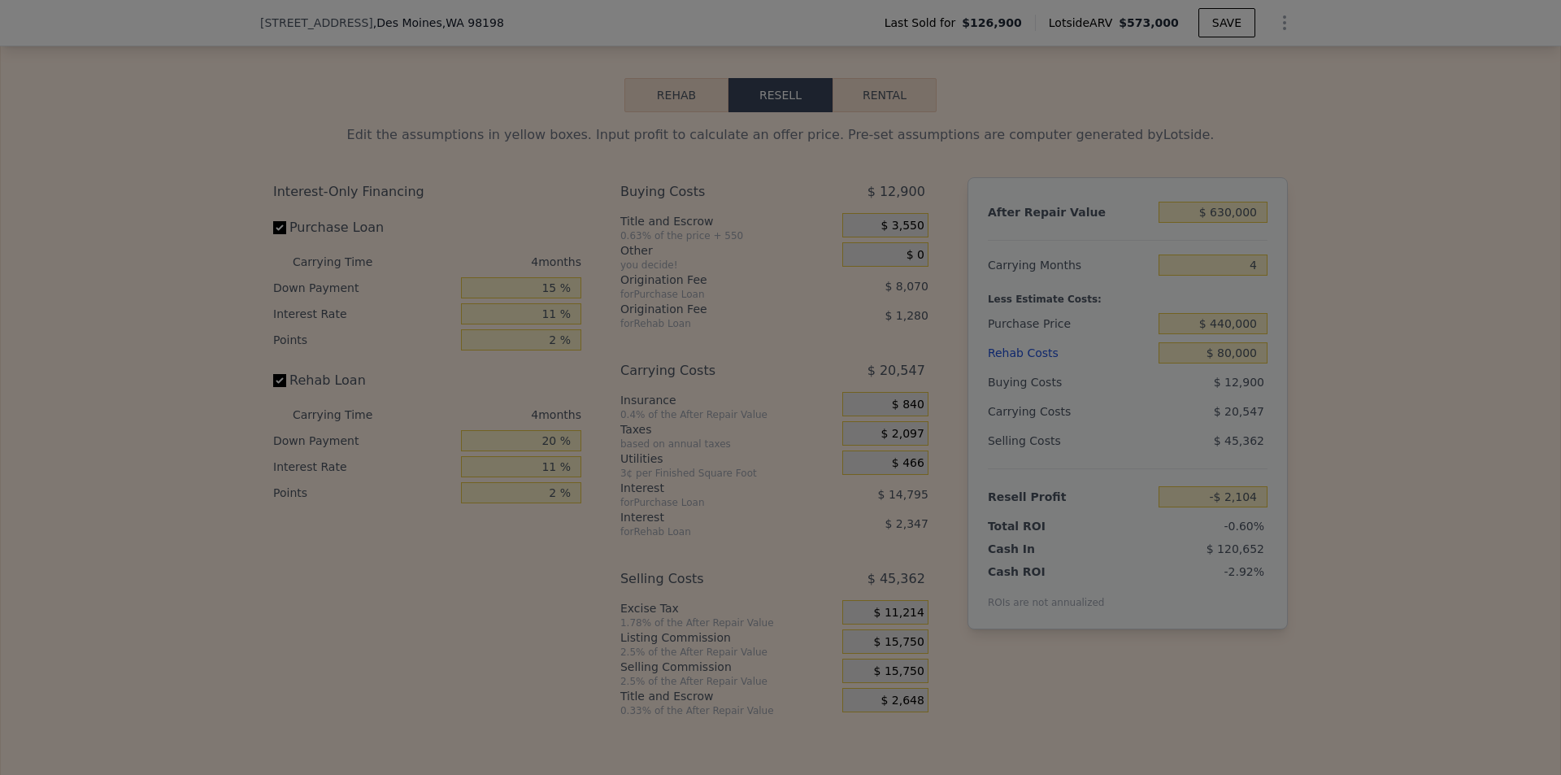
type input "-$ 3,523"
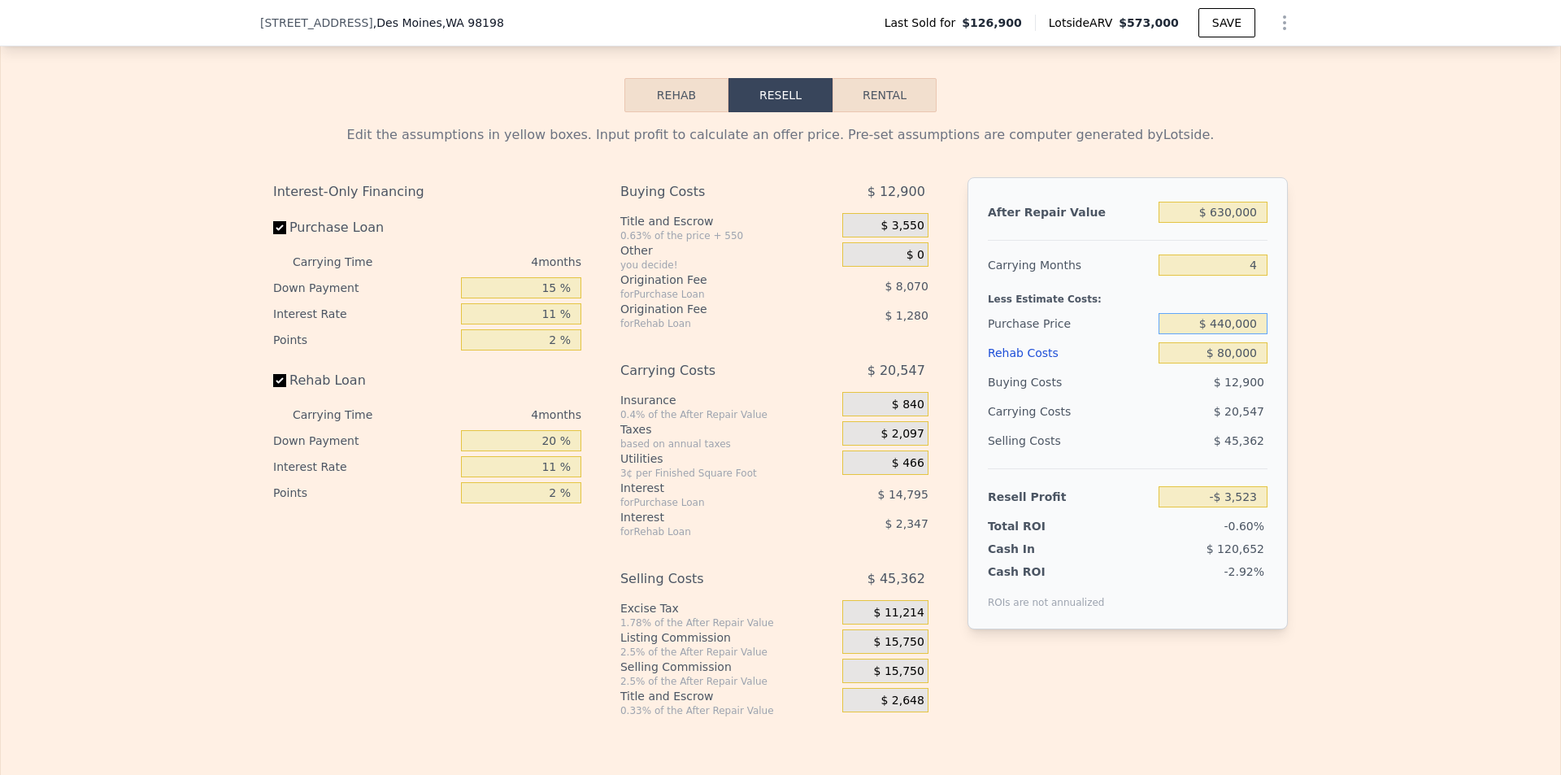
click at [1227, 334] on input "$ 440,000" at bounding box center [1213, 323] width 109 height 21
type input "$ 430,000"
click at [1373, 411] on div "Edit the assumptions in yellow boxes. Input profit to calculate an offer price.…" at bounding box center [781, 414] width 1560 height 605
type input "$ 43,630"
click at [1229, 334] on input "$ 430,000" at bounding box center [1213, 323] width 109 height 21
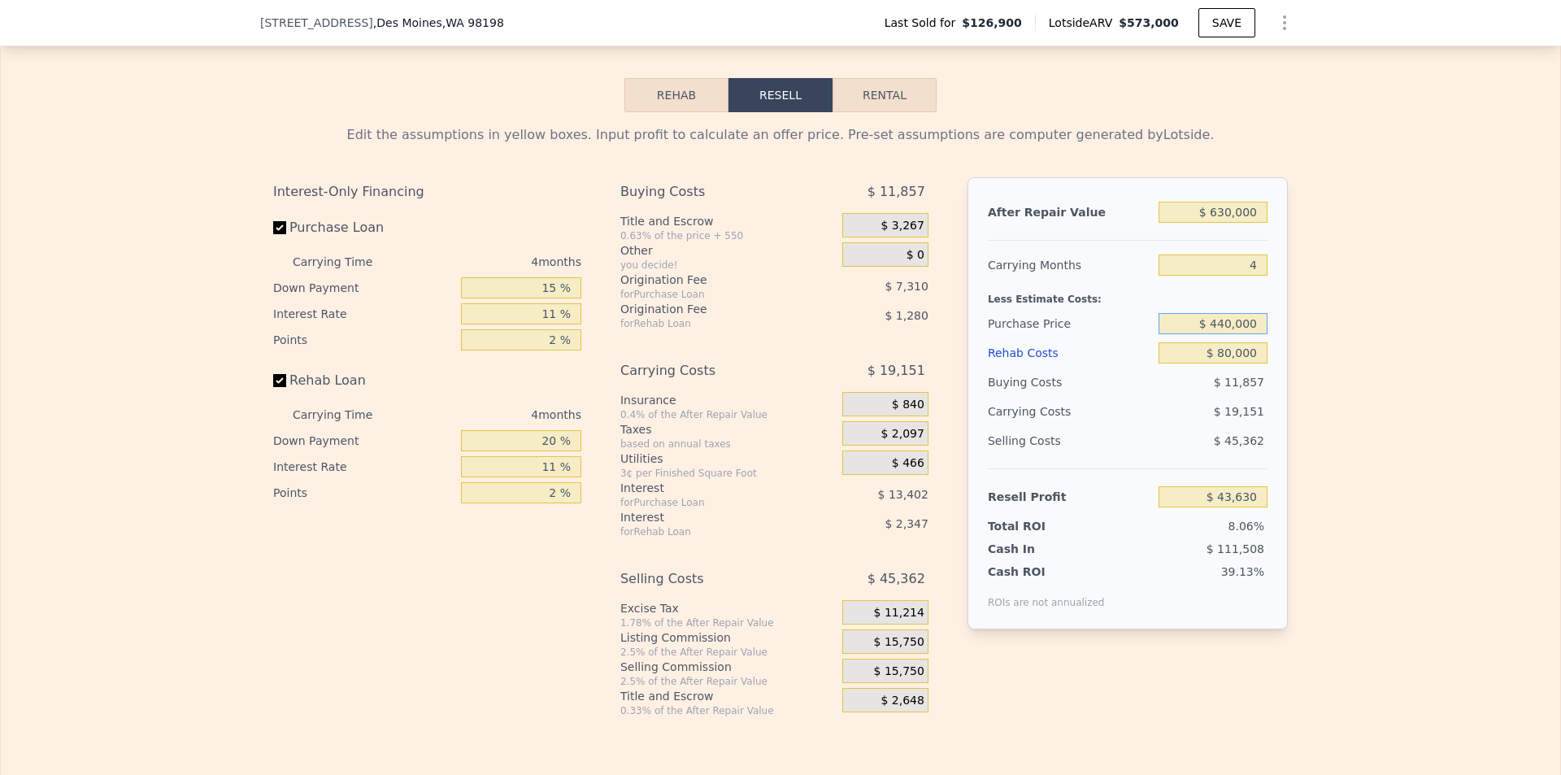
type input "$ 440,000"
drag, startPoint x: 1496, startPoint y: 475, endPoint x: 1486, endPoint y: 482, distance: 12.2
click at [1495, 475] on div "Edit the assumptions in yellow boxes. Input profit to calculate an offer price.…" at bounding box center [781, 414] width 1560 height 605
type input "$ 33,084"
click at [551, 324] on input "11 %" at bounding box center [521, 313] width 120 height 21
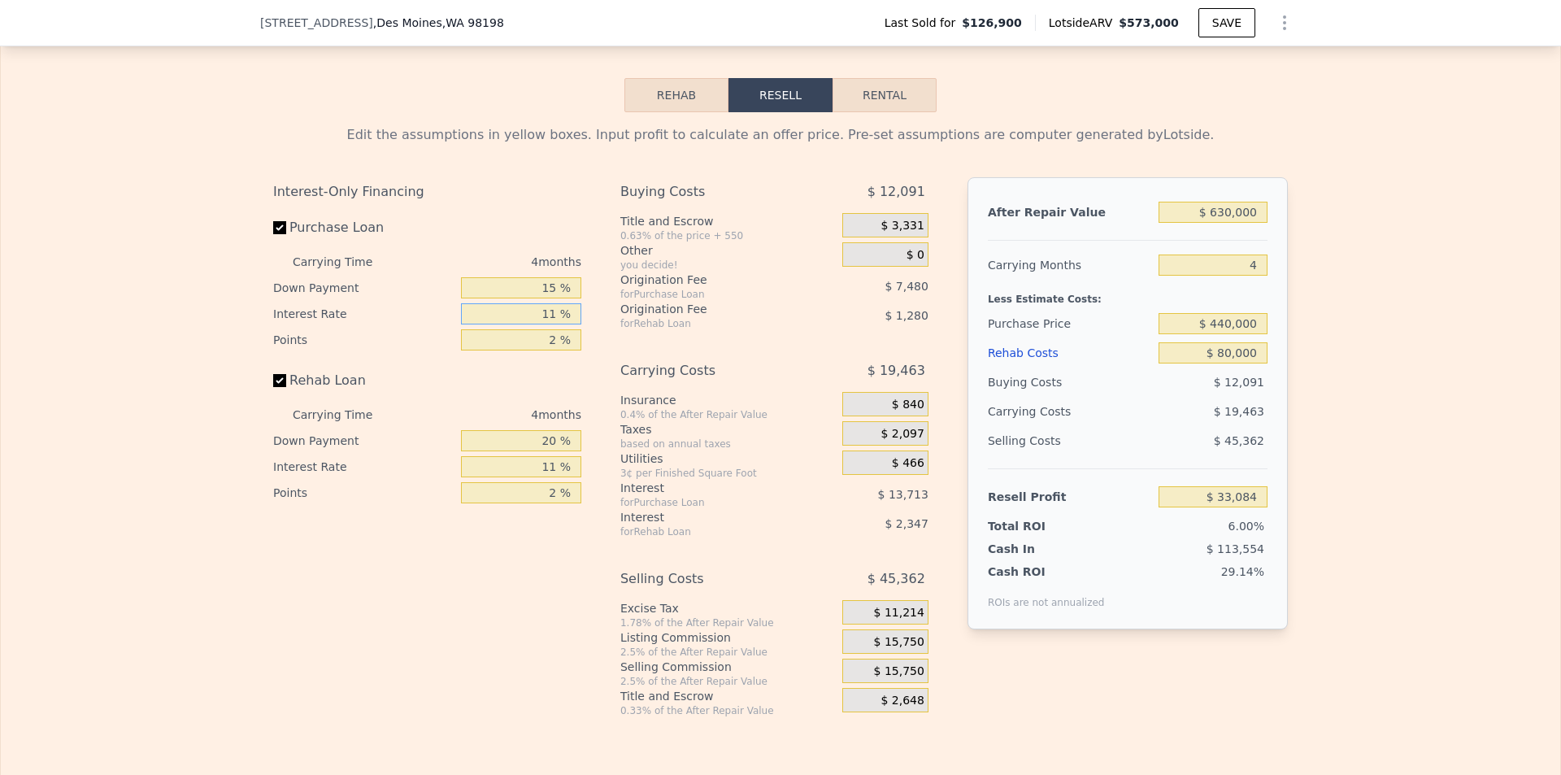
type input "1 %"
type input "$ 45,548"
type input "12 %"
type input "$ 31,836"
type input "12 %"
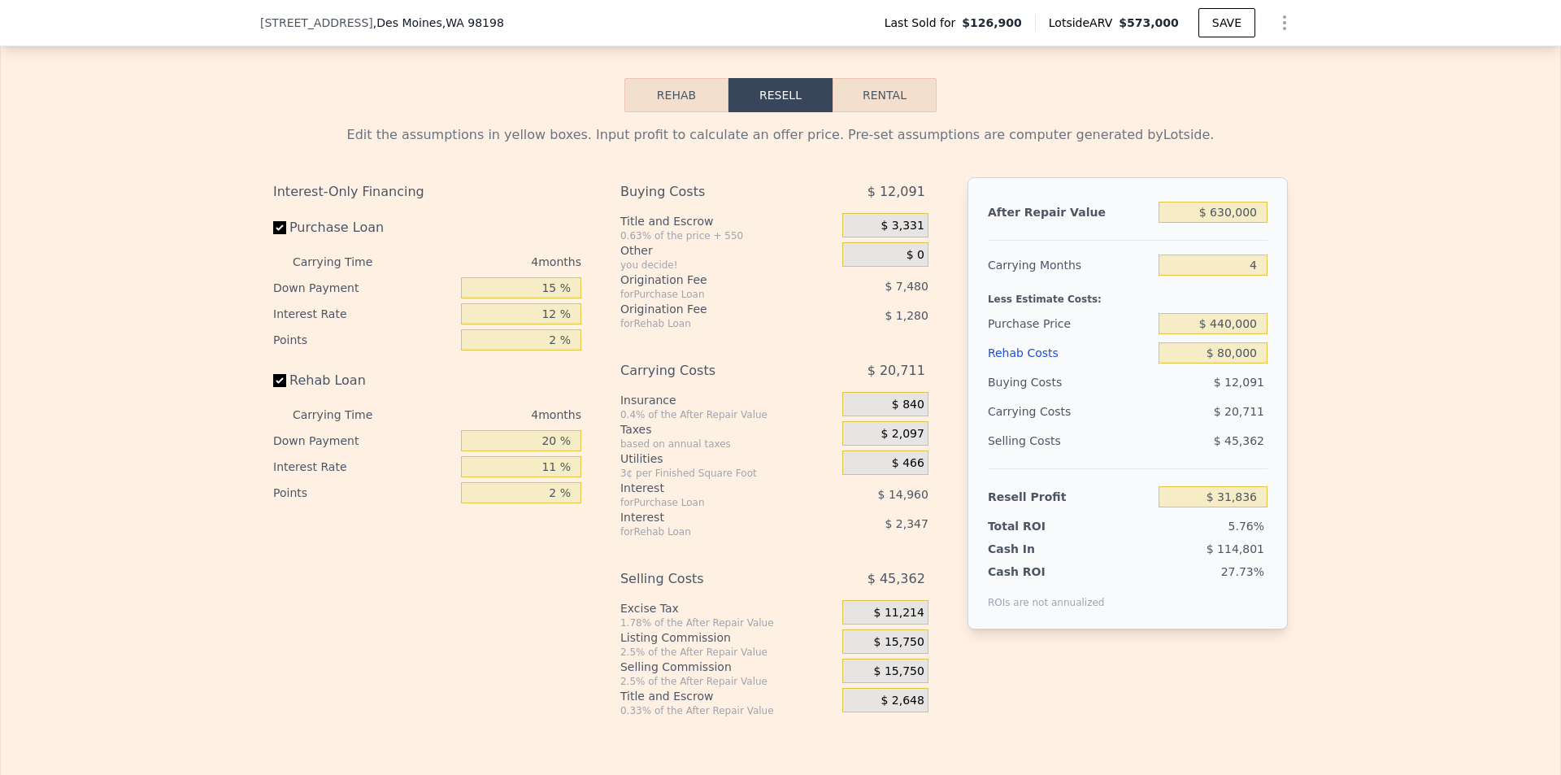
click at [537, 578] on div "Interest-Only Financing Purchase Loan Carrying Time 4 months Down Payment 15 % …" at bounding box center [433, 447] width 321 height 540
click at [551, 451] on input "20 %" at bounding box center [521, 440] width 120 height 21
type input "2 %"
type input "$ 31,020"
type input "25 %"
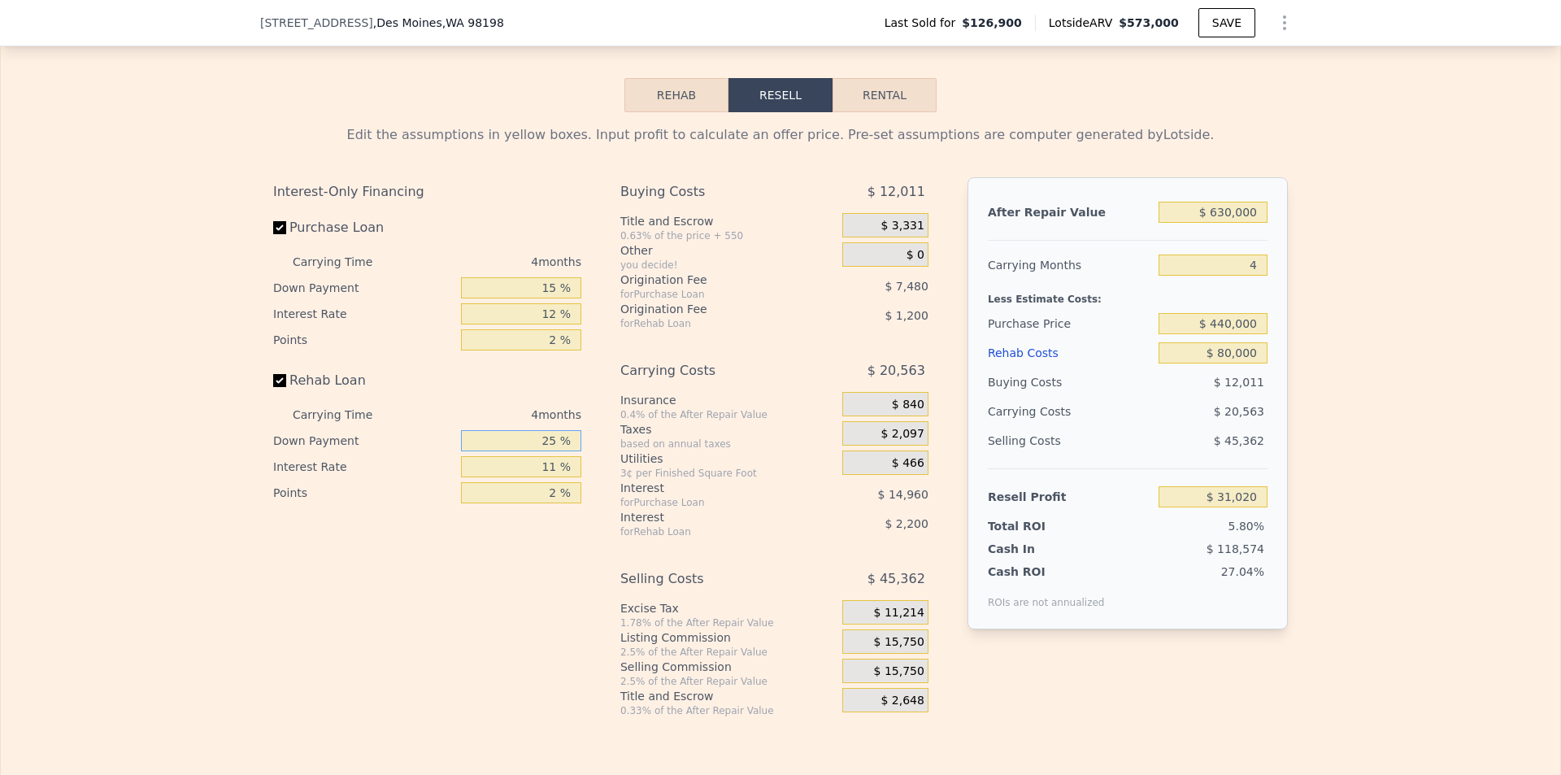
type input "$ 32,064"
type input "2 %"
type input "$ 31,020"
type input "1 %"
type input "$ 30,976"
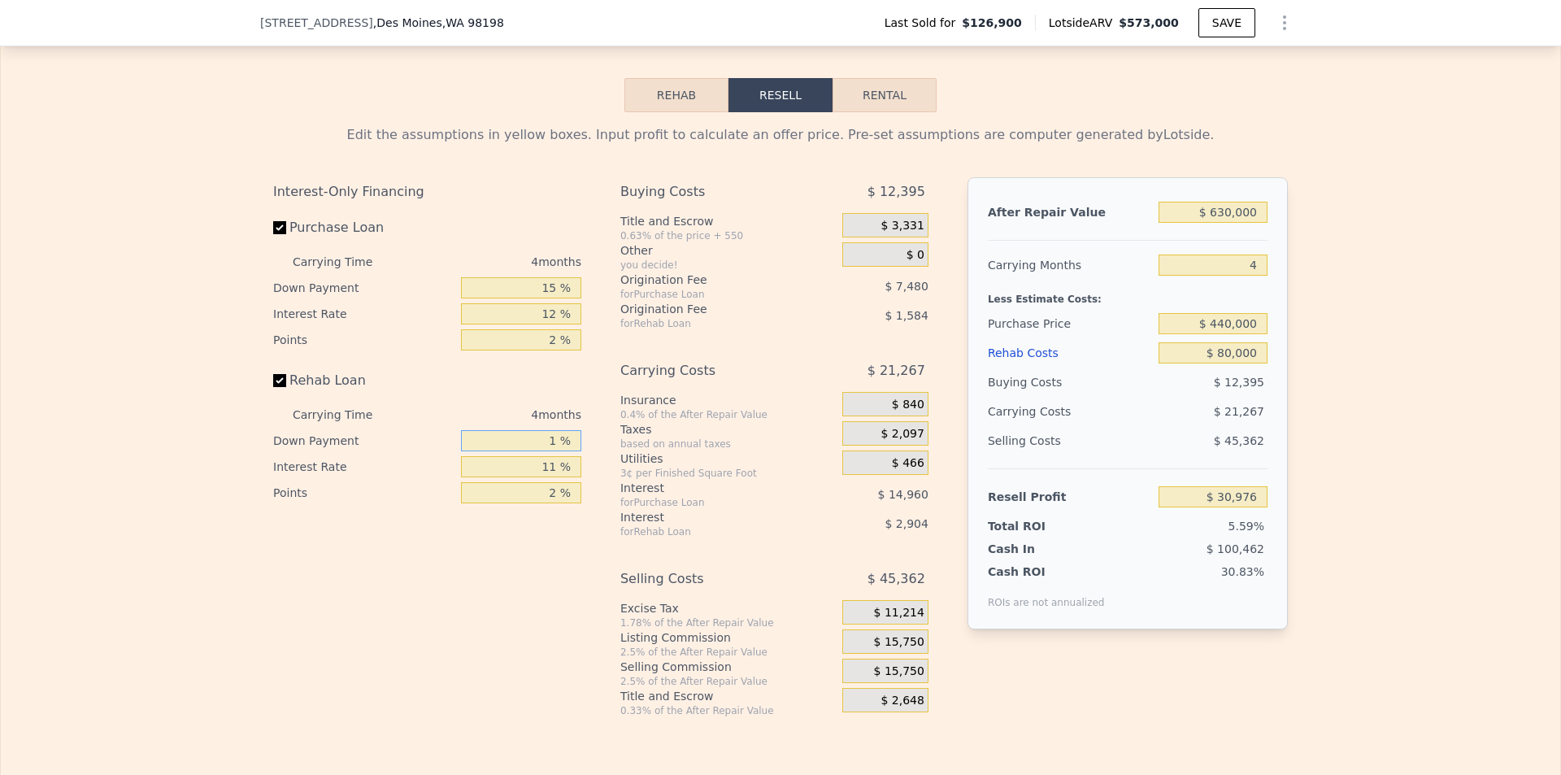
type input "15 %"
type input "$ 31,612"
type input "15 %"
click at [493, 613] on div "Interest-Only Financing Purchase Loan Carrying Time 4 months Down Payment 15 % …" at bounding box center [433, 447] width 321 height 540
click at [1254, 334] on input "$ 440,000" at bounding box center [1213, 323] width 109 height 21
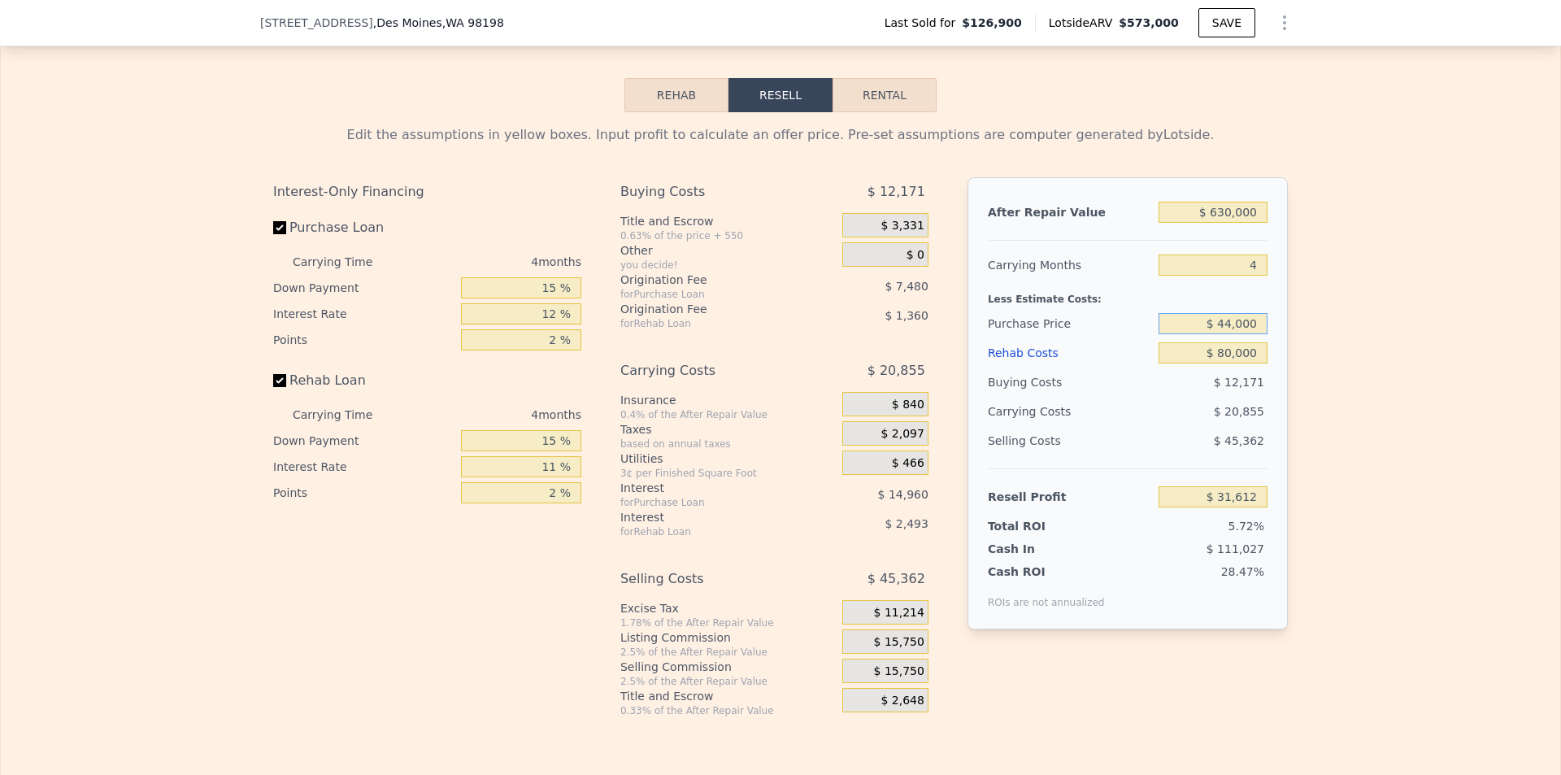
type input "$ 440,000"
click at [1404, 400] on div "Edit the assumptions in yellow boxes. Input profit to calculate an offer price.…" at bounding box center [781, 414] width 1560 height 605
click at [1251, 363] on input "$ 80,000" at bounding box center [1213, 352] width 109 height 21
type input "$ 8,000"
type input "$ 107,080"
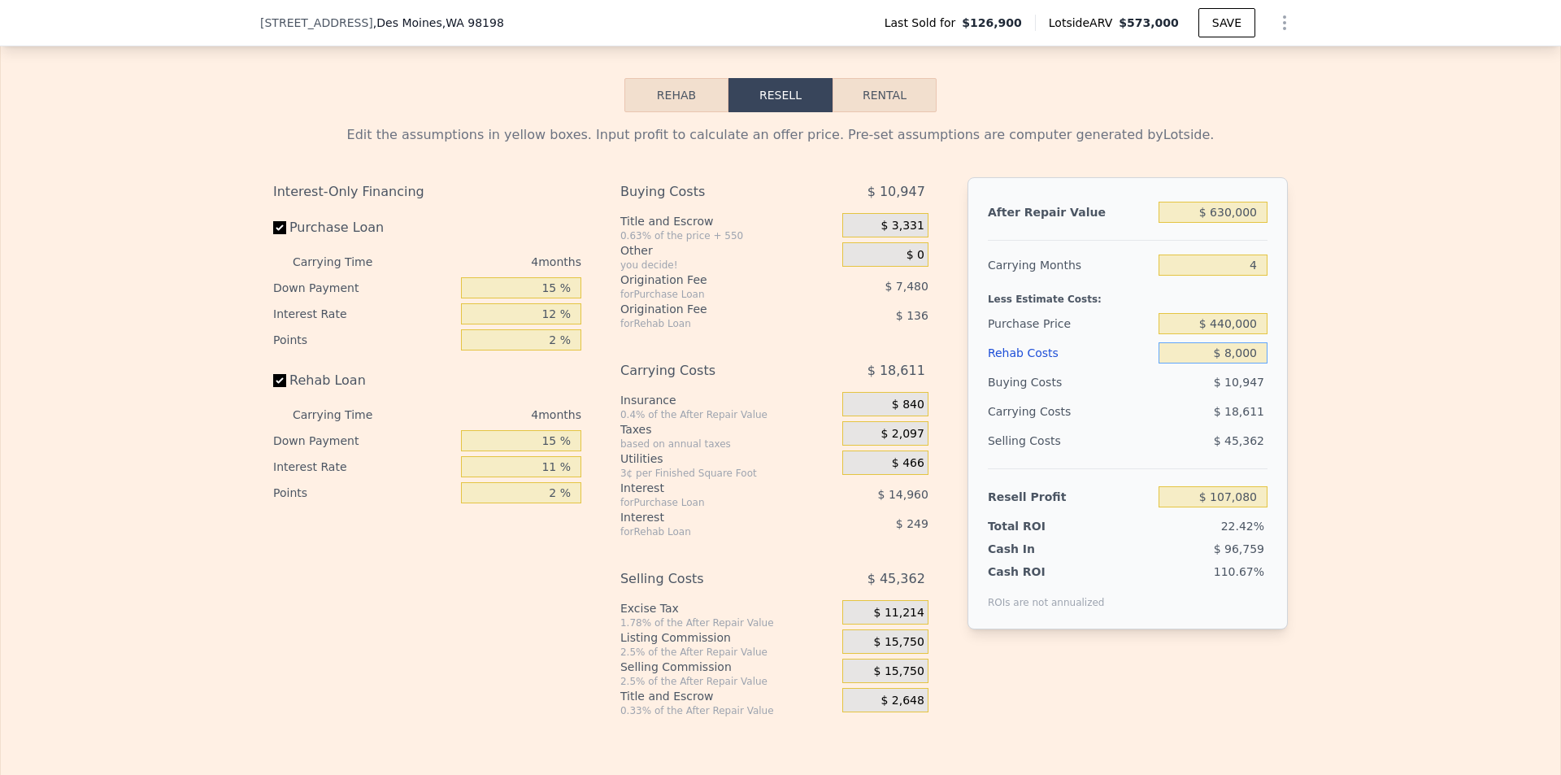
type input "$ 80,000"
type input "$ 31,612"
click at [1418, 420] on div "Edit the assumptions in yellow boxes. Input profit to calculate an offer price.…" at bounding box center [781, 414] width 1560 height 605
click at [554, 477] on input "11 %" at bounding box center [521, 466] width 120 height 21
type input "1 %"
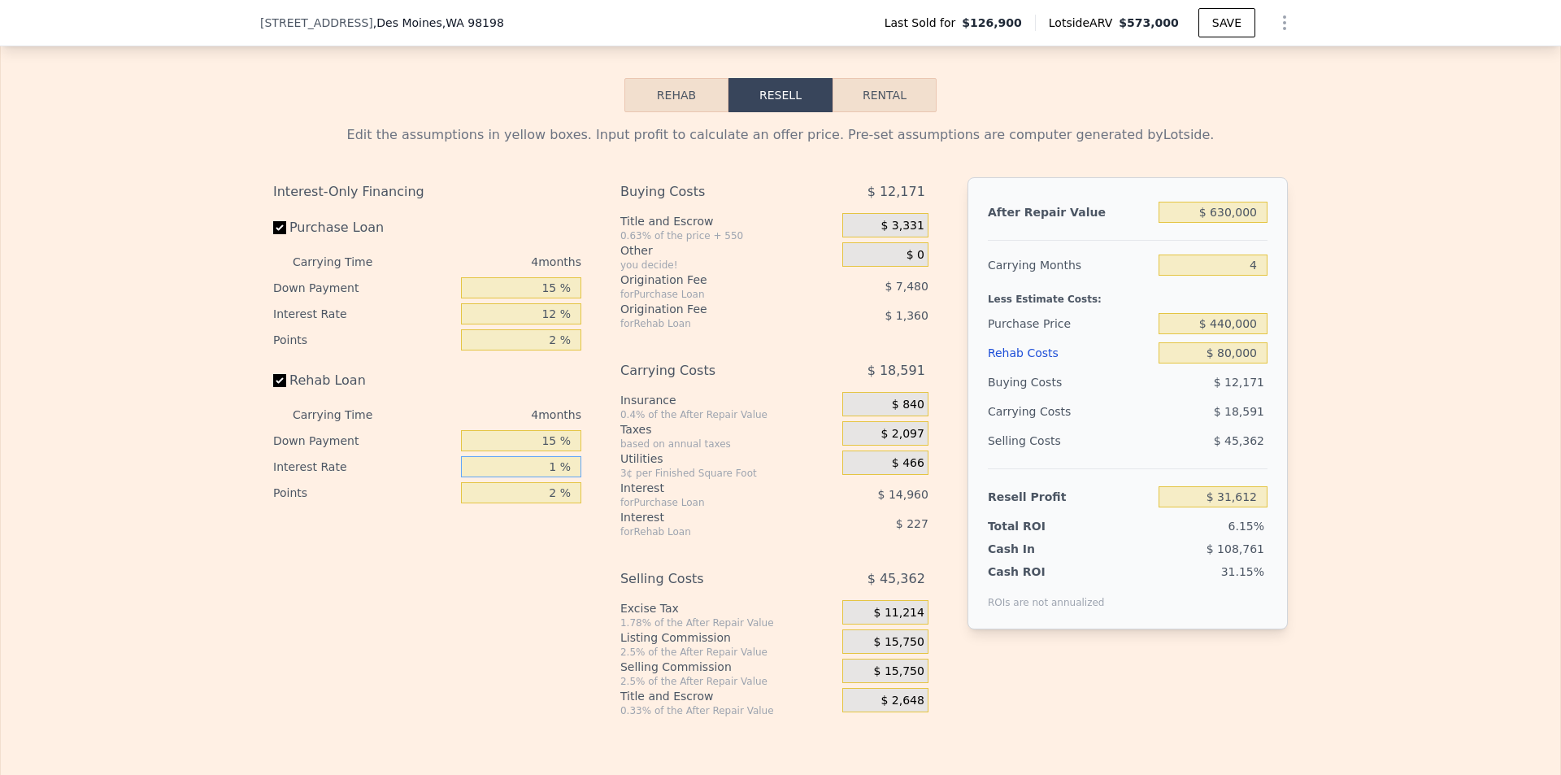
type input "$ 33,876"
type input "12 %"
type input "$ 31,384"
type input "12 %"
click at [459, 580] on div "Interest-Only Financing Purchase Loan Carrying Time 4 months Down Payment 15 % …" at bounding box center [433, 447] width 321 height 540
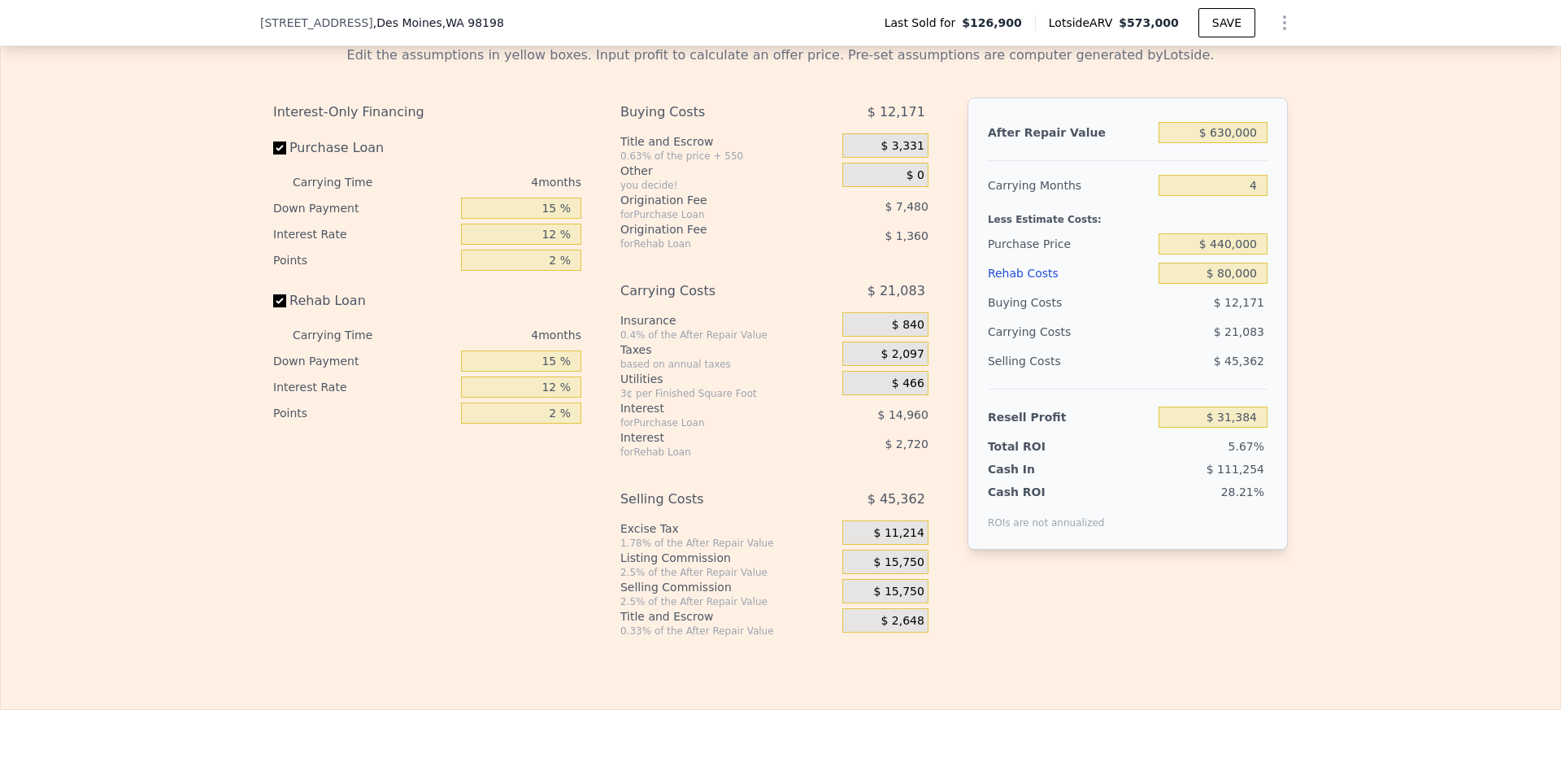
scroll to position [2108, 0]
click at [894, 568] on span "$ 15,750" at bounding box center [899, 561] width 50 height 15
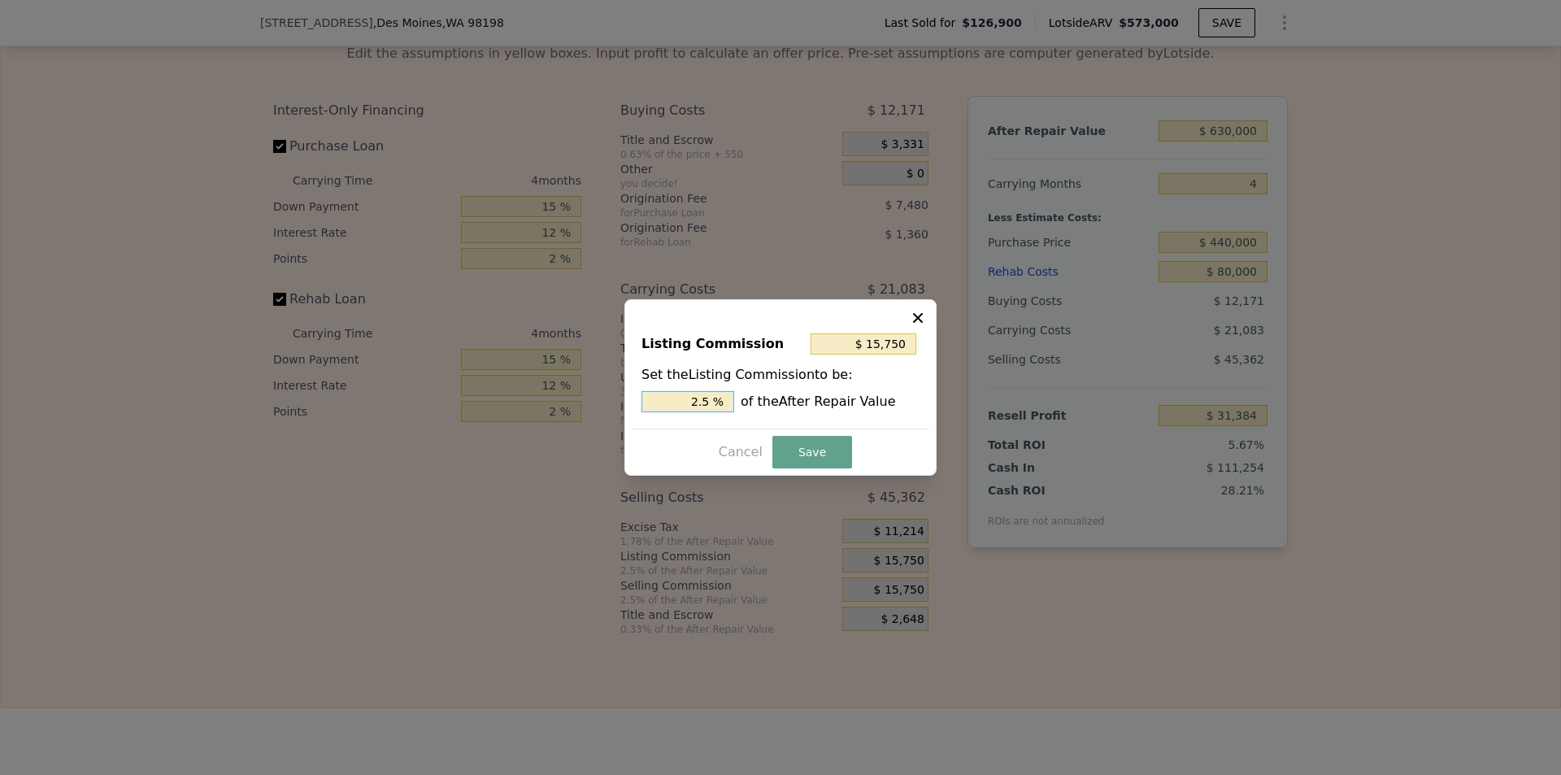
click at [713, 400] on input "2.5 %" at bounding box center [688, 401] width 93 height 21
type input "$ 12,600"
type input "2 %"
click at [818, 459] on button "Save" at bounding box center [812, 452] width 80 height 33
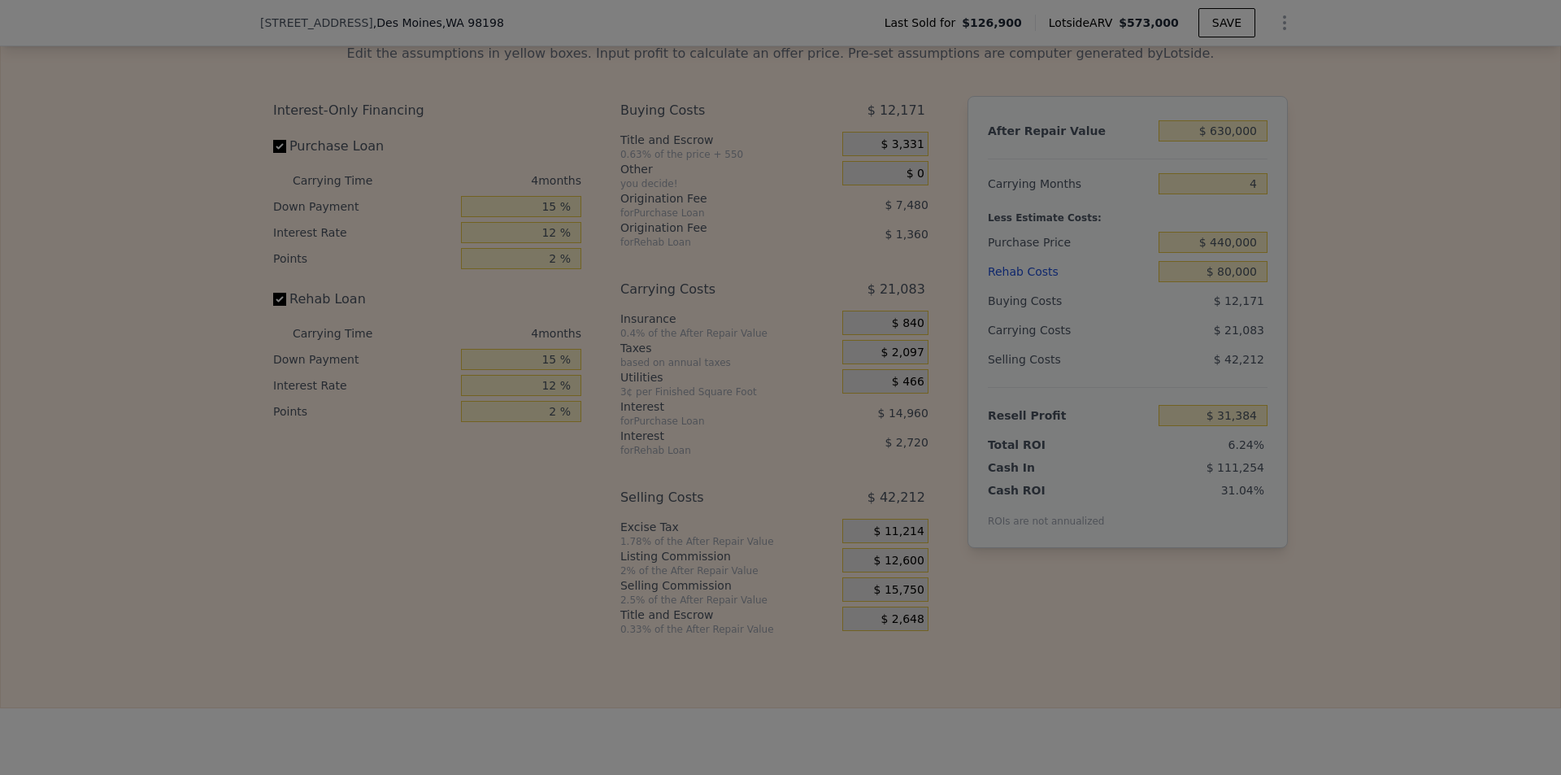
type input "$ 34,534"
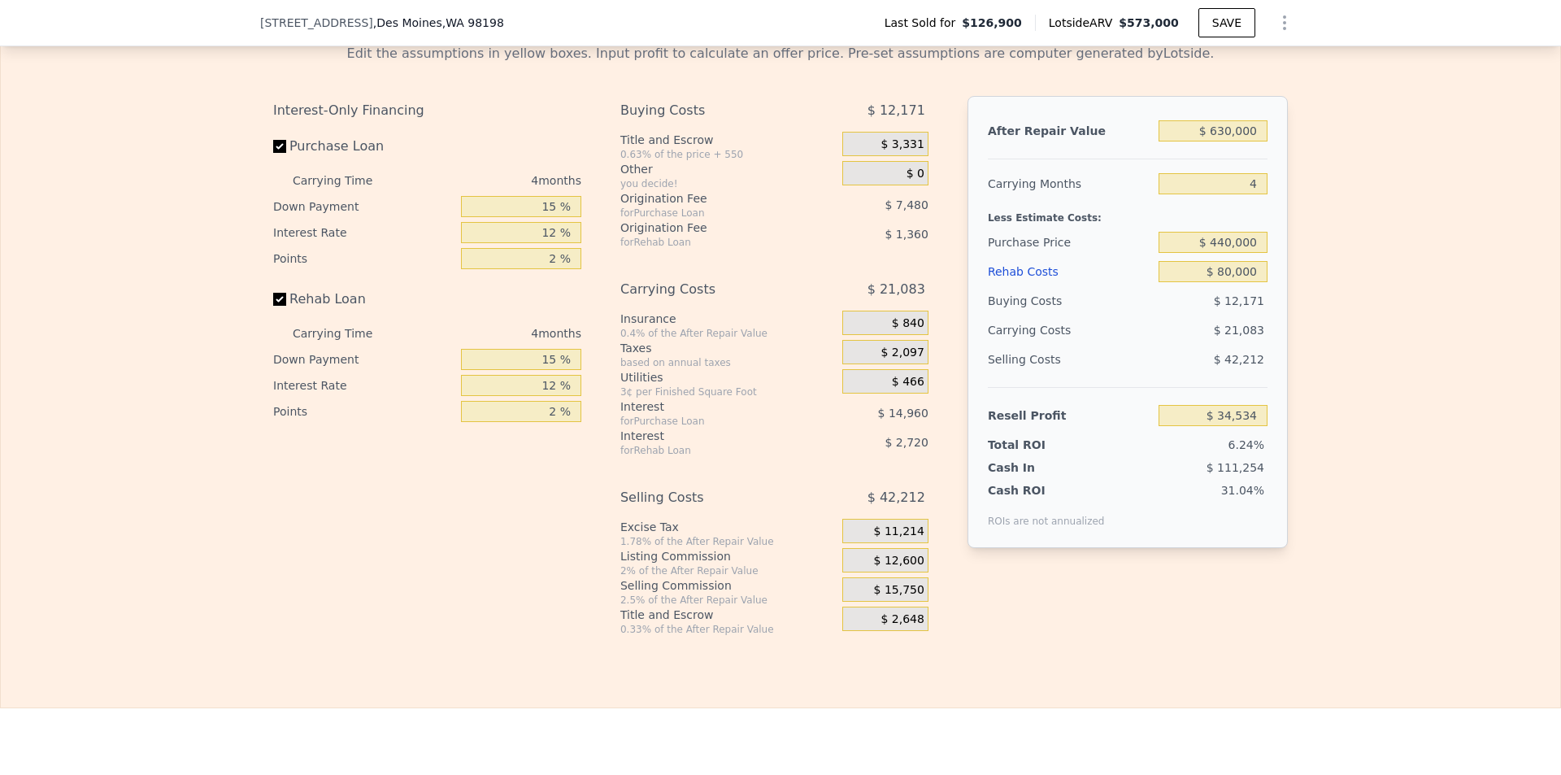
click at [396, 543] on div "Interest-Only Financing Purchase Loan Carrying Time 4 months Down Payment 15 % …" at bounding box center [433, 366] width 321 height 540
click at [916, 241] on span "$ 1,360" at bounding box center [906, 234] width 43 height 13
click at [1250, 426] on input "$ 34,534" at bounding box center [1213, 415] width 109 height 21
click at [1453, 468] on div "Edit the assumptions in yellow boxes. Input profit to calculate an offer price.…" at bounding box center [781, 333] width 1560 height 605
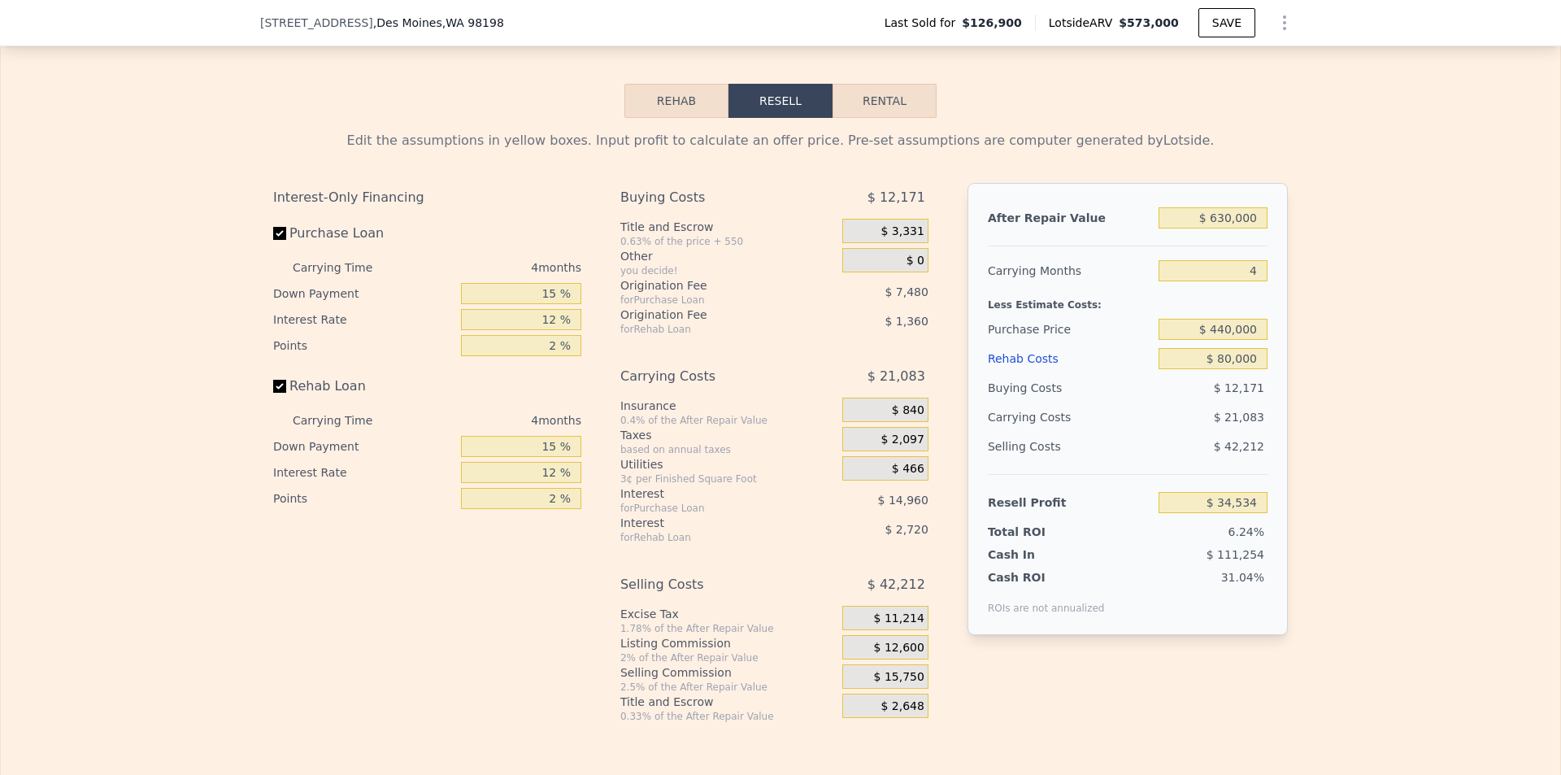
scroll to position [2027, 0]
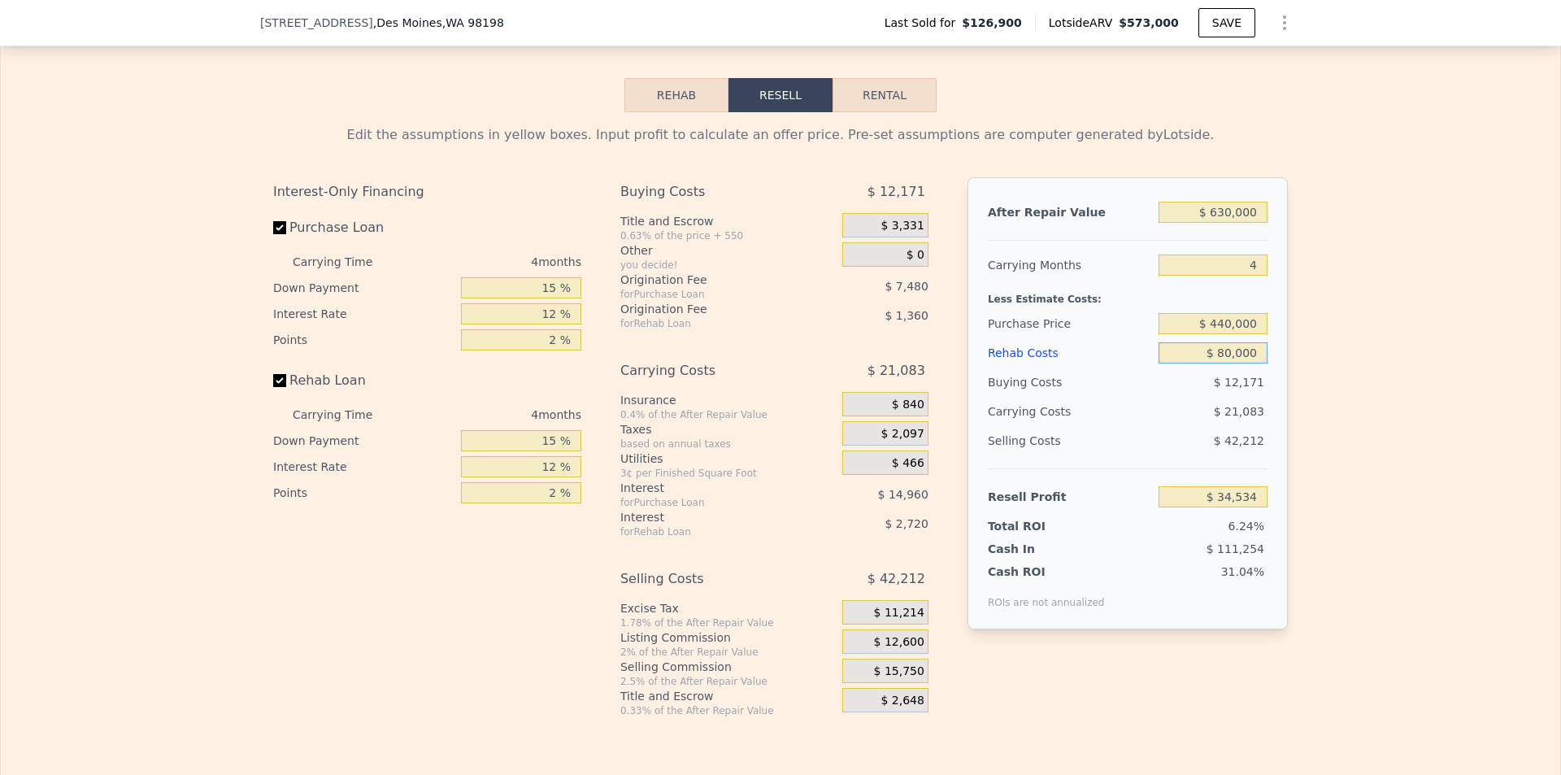
click at [1229, 363] on input "$ 80,000" at bounding box center [1213, 352] width 109 height 21
type input "$ 000"
type input "$ 118,614"
type input "$ 65,000"
type input "$ 50,297"
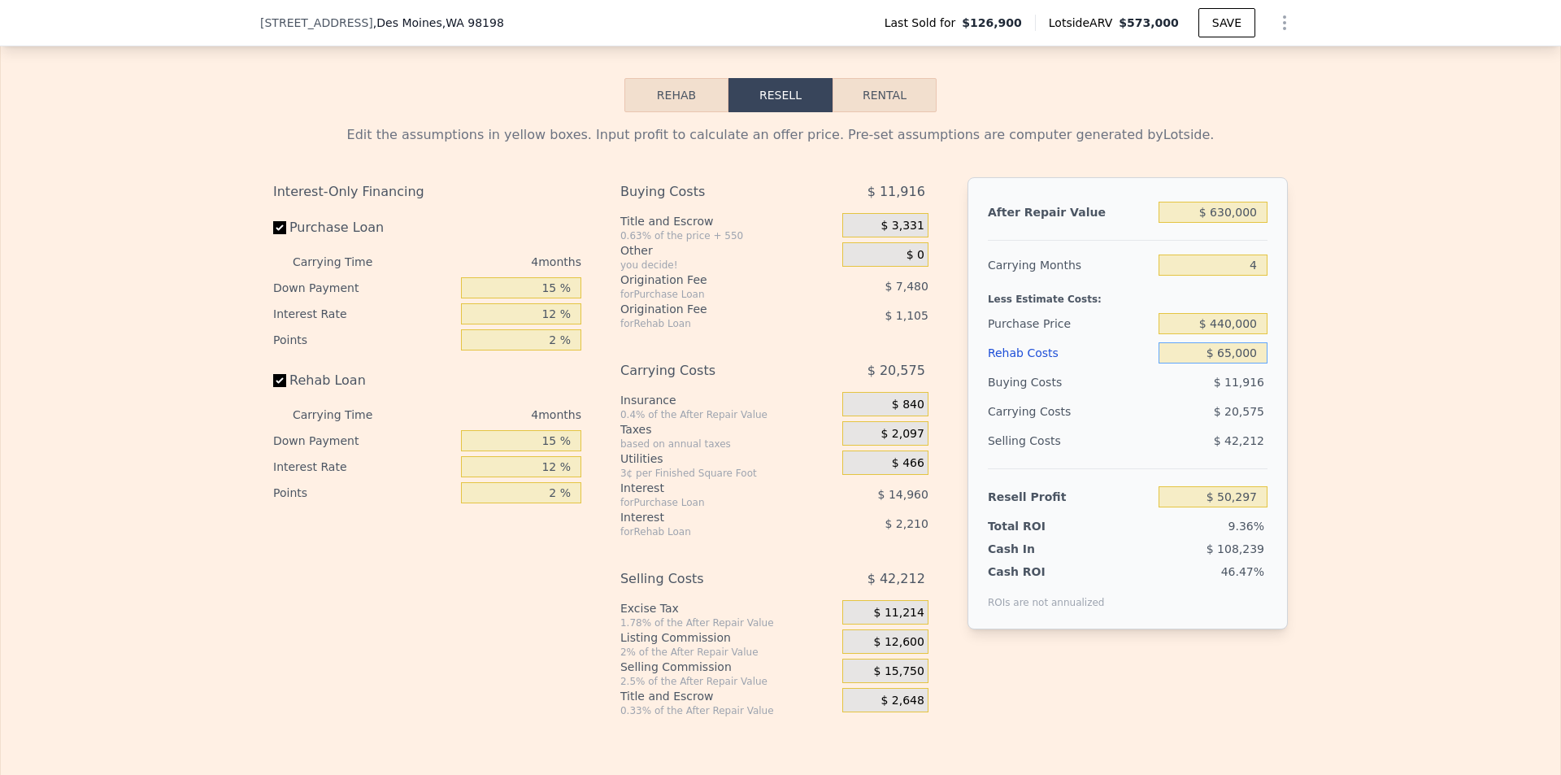
type input "$ 65,000"
click at [1382, 398] on div "Edit the assumptions in yellow boxes. Input profit to calculate an offer price.…" at bounding box center [781, 414] width 1560 height 605
click at [1228, 363] on input "$ 65,000" at bounding box center [1213, 352] width 109 height 21
click at [1468, 417] on div "Edit the assumptions in yellow boxes. Input profit to calculate an offer price.…" at bounding box center [781, 414] width 1560 height 605
